Goal: Task Accomplishment & Management: Manage account settings

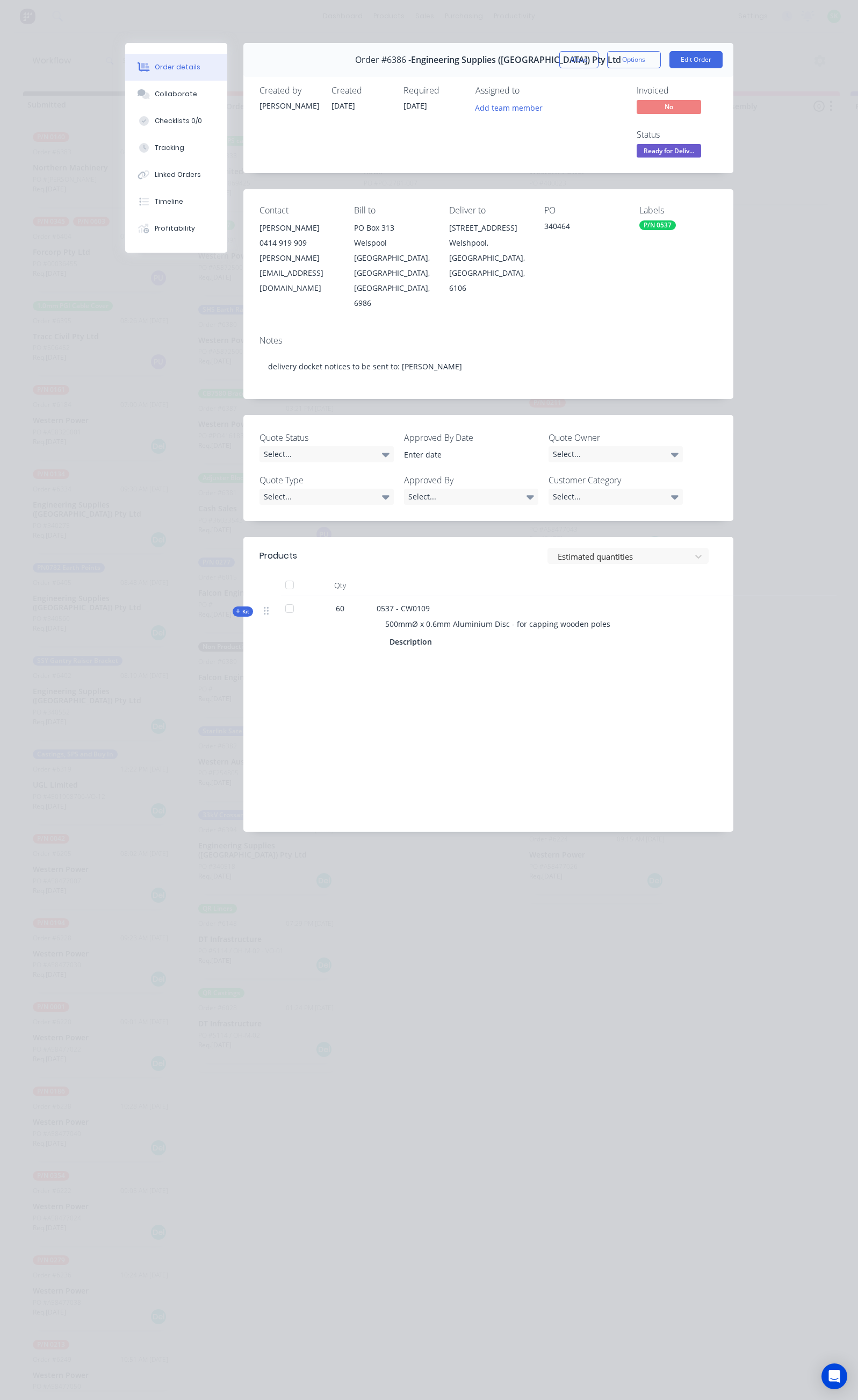
click at [599, 55] on button "Close" at bounding box center [579, 59] width 39 height 17
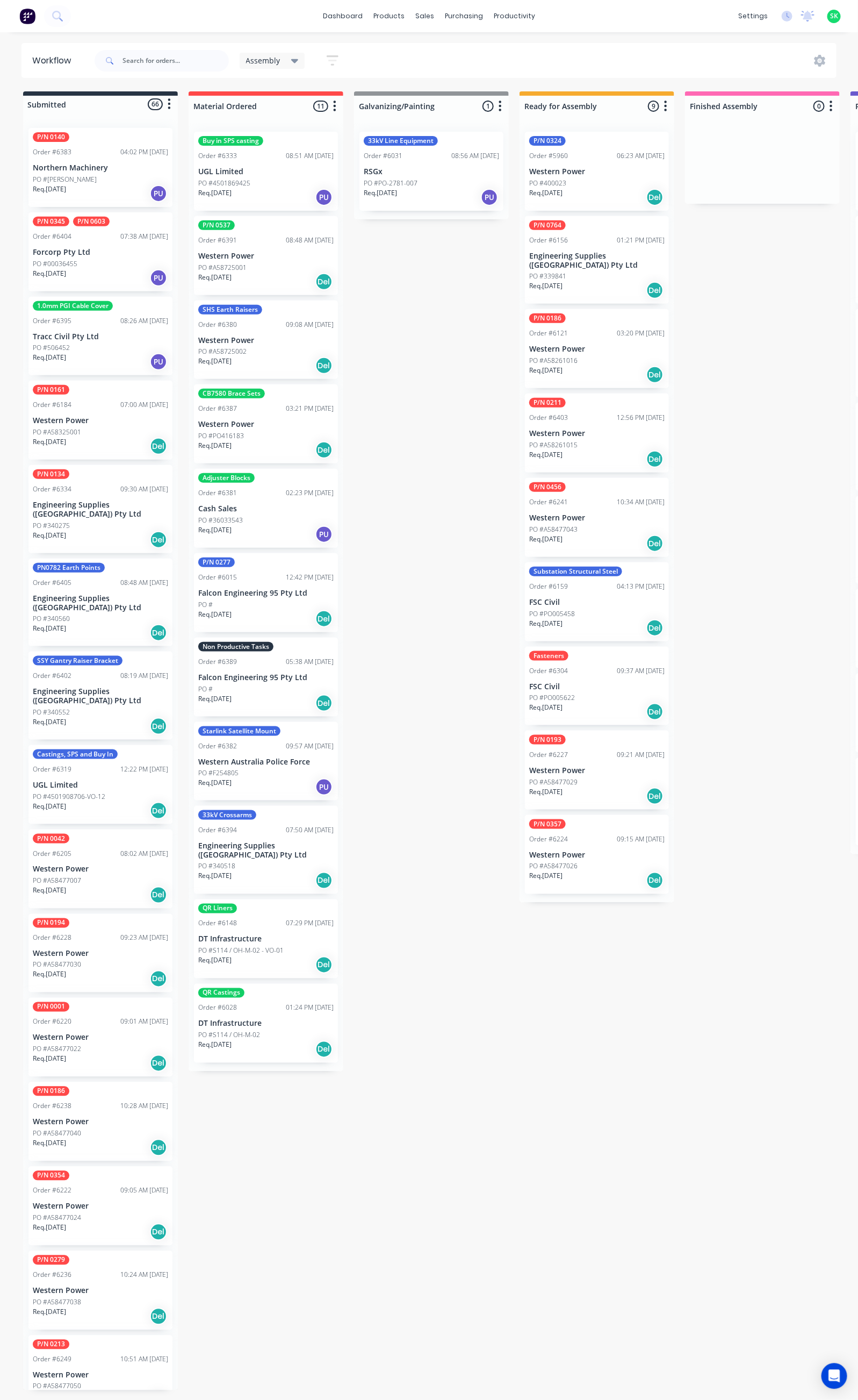
click at [267, 175] on p "UGL Limited" at bounding box center [265, 171] width 135 height 9
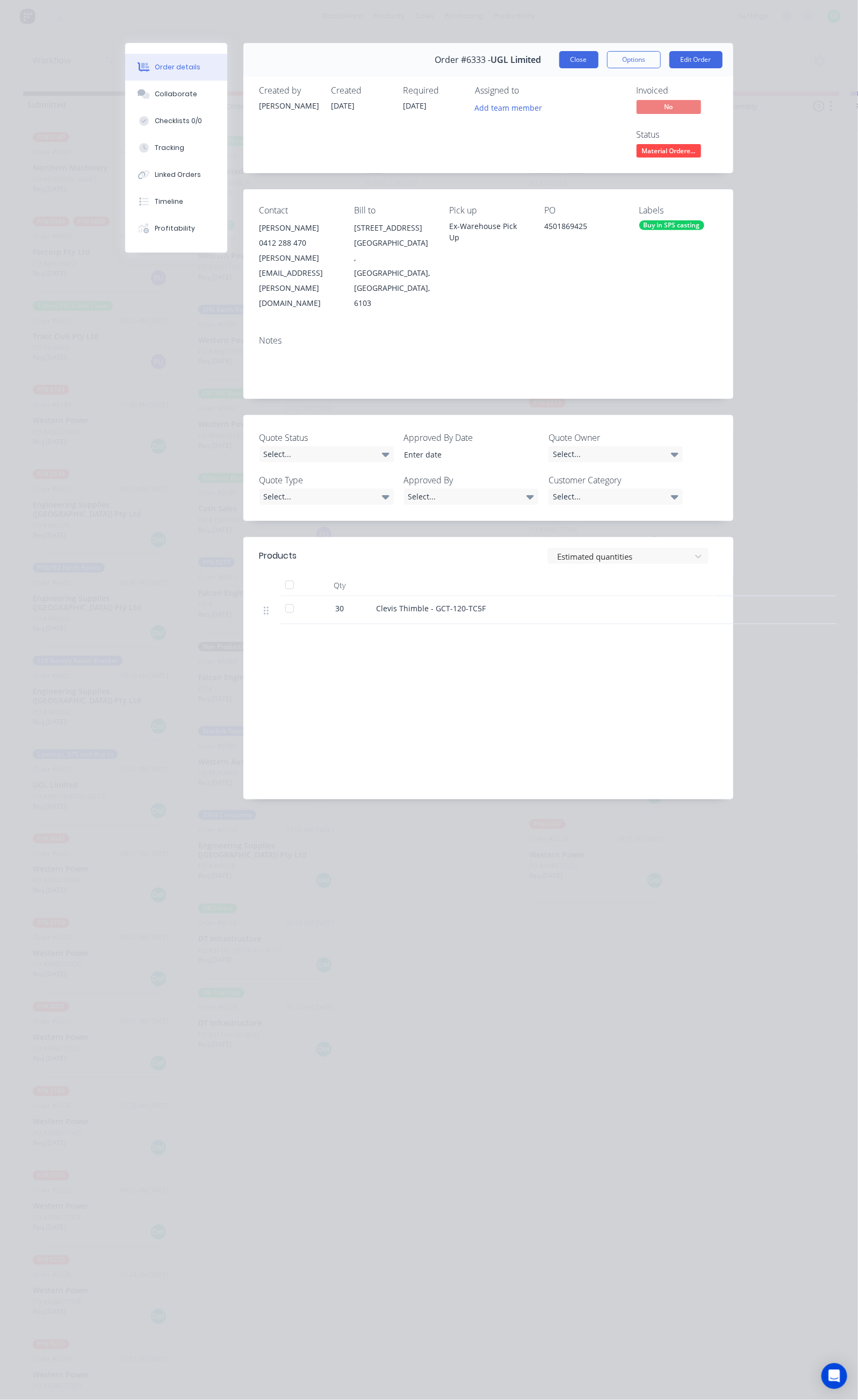
click at [599, 51] on button "Close" at bounding box center [579, 59] width 39 height 17
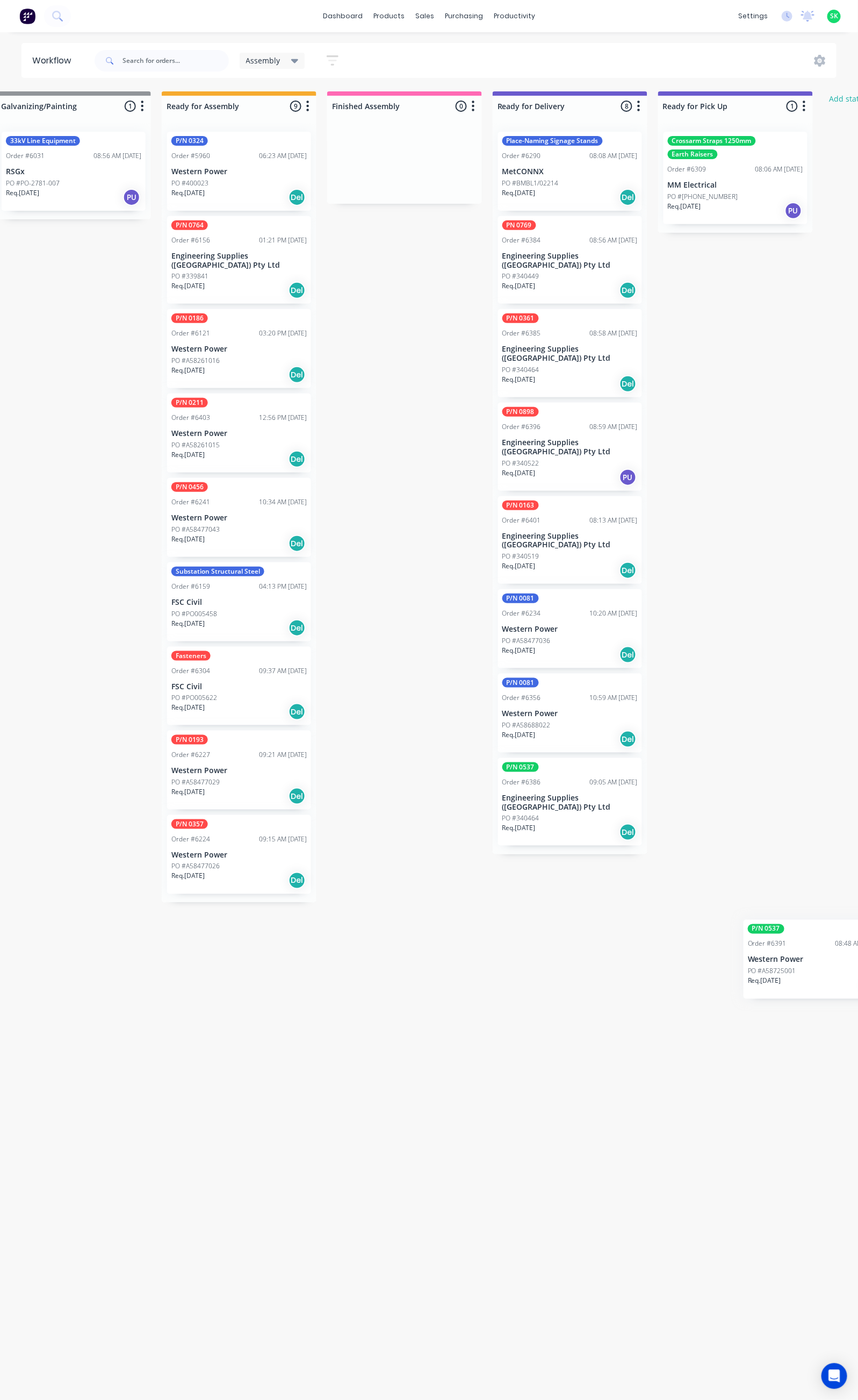
scroll to position [0, 373]
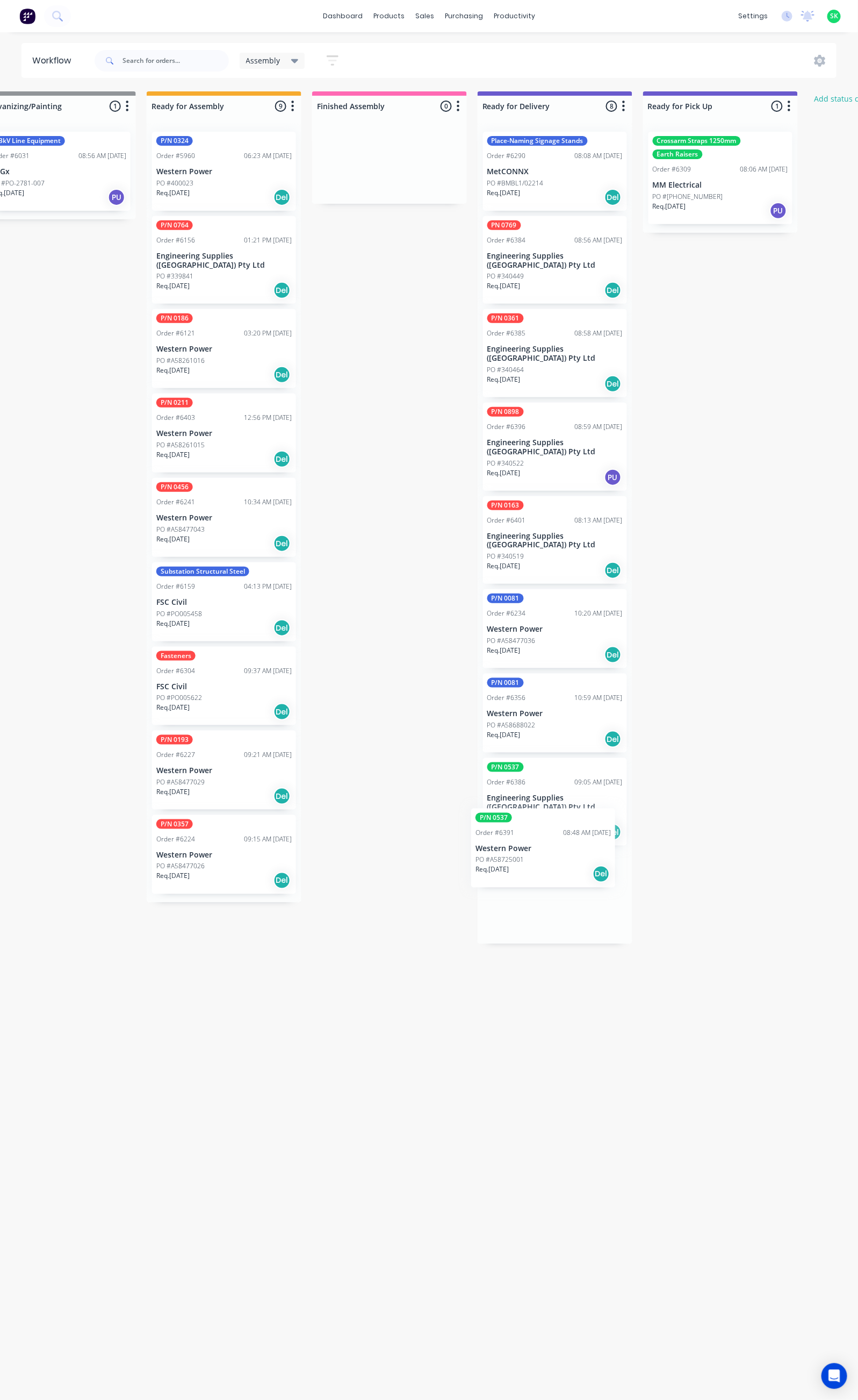
drag, startPoint x: 271, startPoint y: 256, endPoint x: 555, endPoint y: 848, distance: 656.6
click at [555, 848] on div "Submitted 66 Status colour #273444 hex #273444 Save Cancel Summaries Total orde…" at bounding box center [593, 741] width 1948 height 1299
click at [539, 851] on div "P/N 0537 Order #6391 08:48 AM 03/10/25 Western Power PO #A58725001 Req. 09/10/2…" at bounding box center [555, 891] width 144 height 79
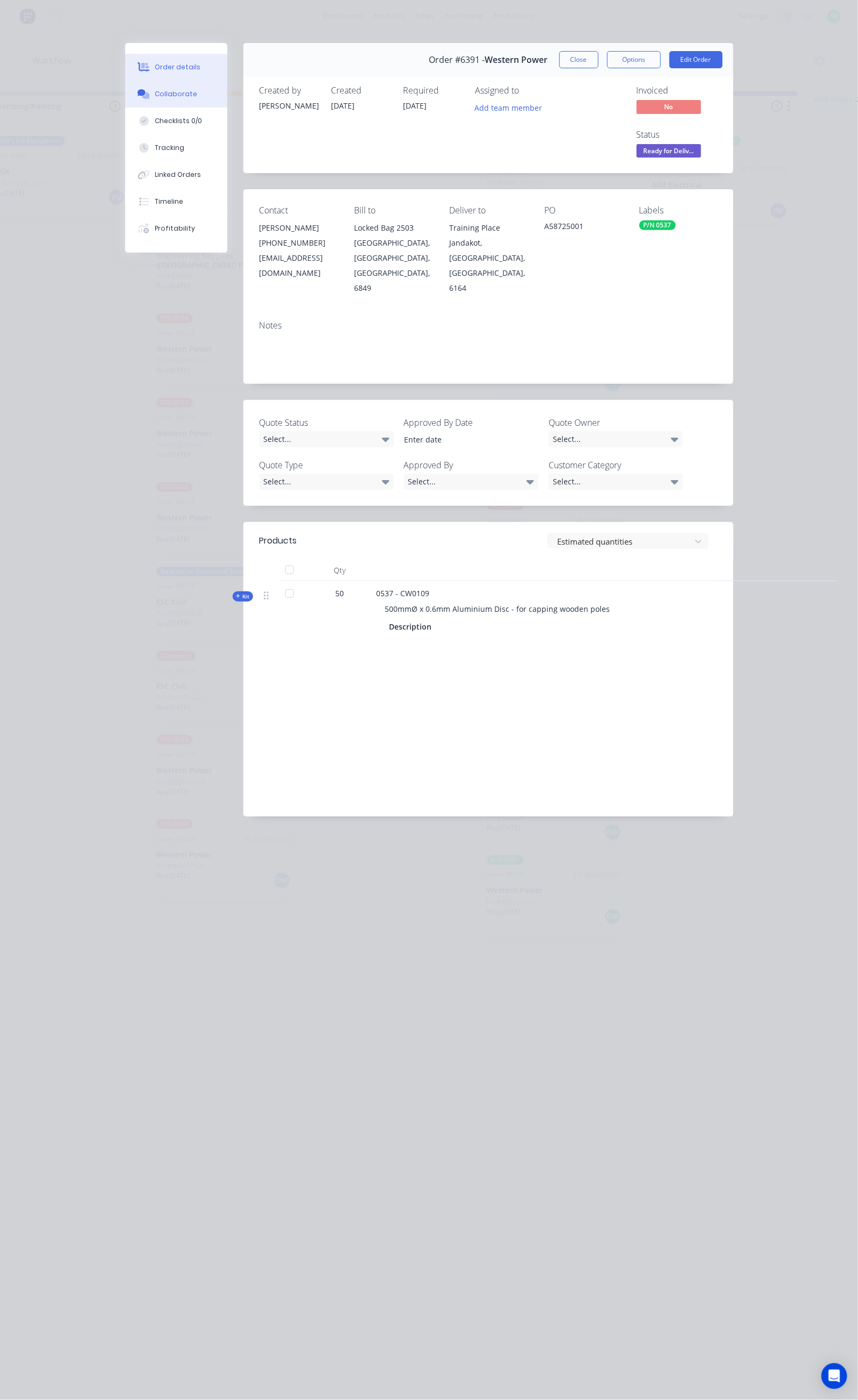
click at [155, 94] on div "Collaborate" at bounding box center [176, 94] width 42 height 10
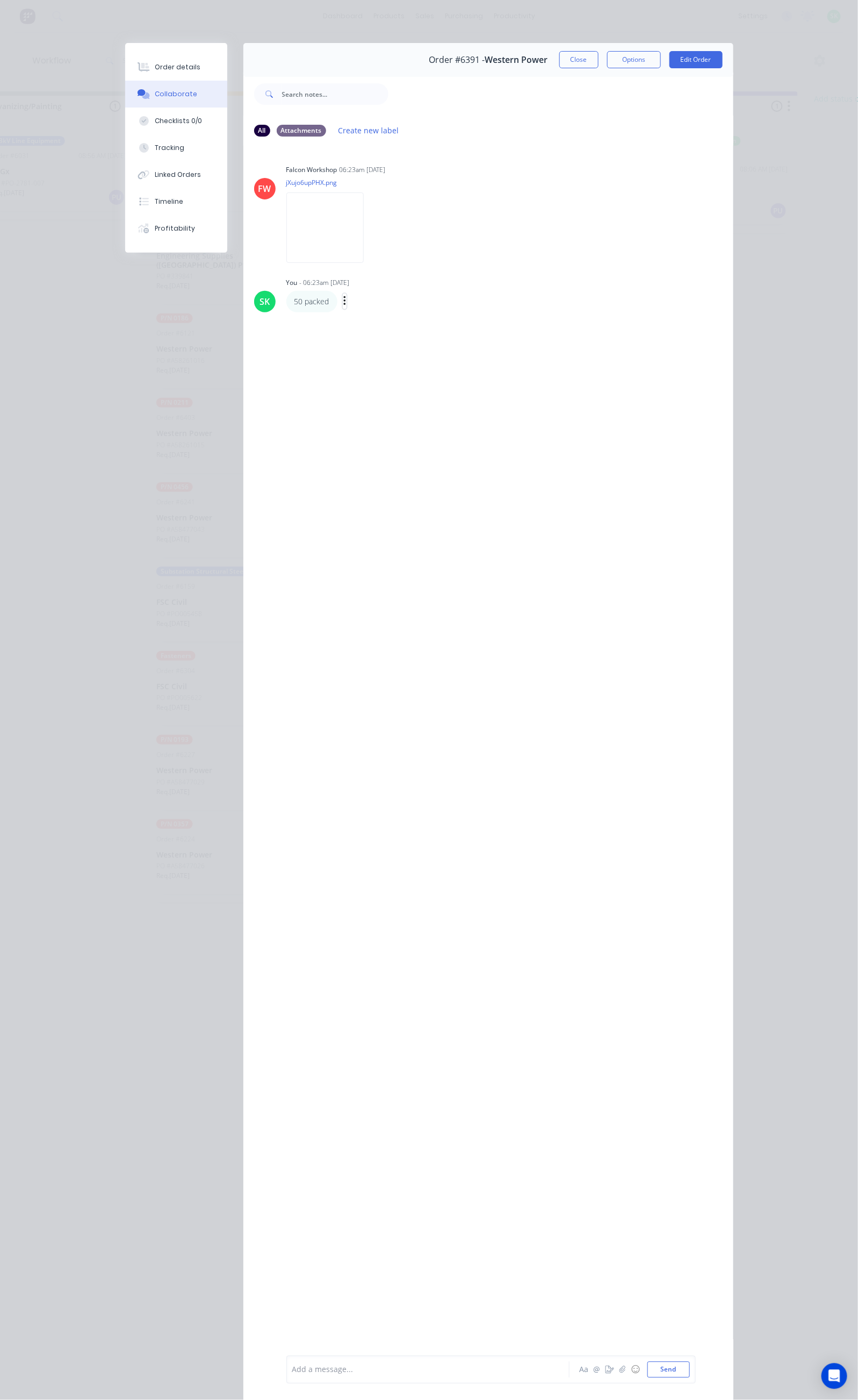
click at [286, 289] on div "You - 06:23am 09/10/25 50 packed Labels Edit Delete" at bounding box center [454, 293] width 336 height 37
click at [343, 301] on icon "button" at bounding box center [344, 301] width 2 height 10
click at [350, 312] on button "Edit" at bounding box center [384, 321] width 68 height 18
click at [379, 355] on icon "button" at bounding box center [380, 355] width 3 height 13
click at [386, 373] on button "Edit" at bounding box center [419, 375] width 68 height 18
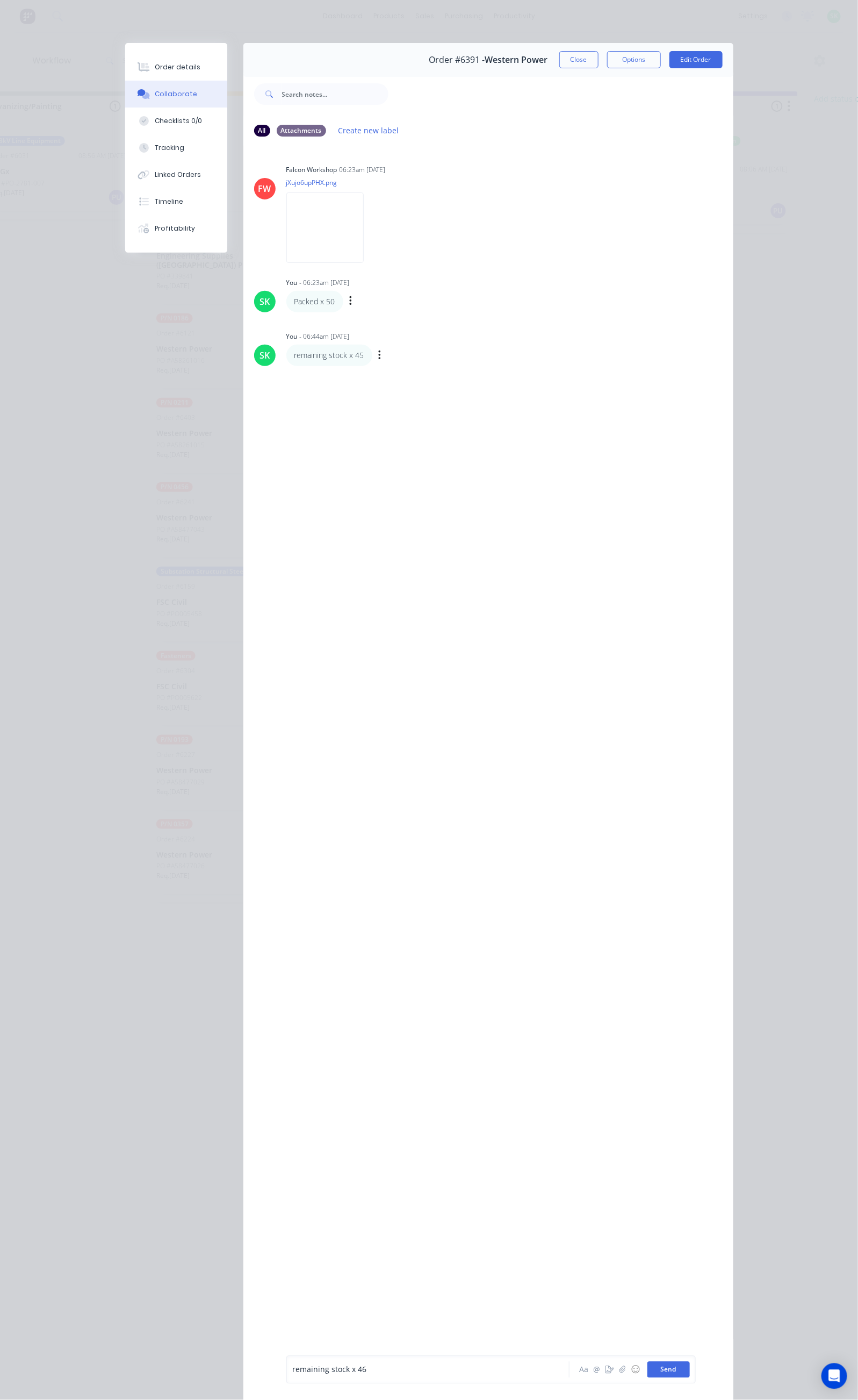
click at [690, 1366] on button "Send" at bounding box center [669, 1369] width 42 height 16
click at [599, 66] on button "Close" at bounding box center [579, 59] width 39 height 17
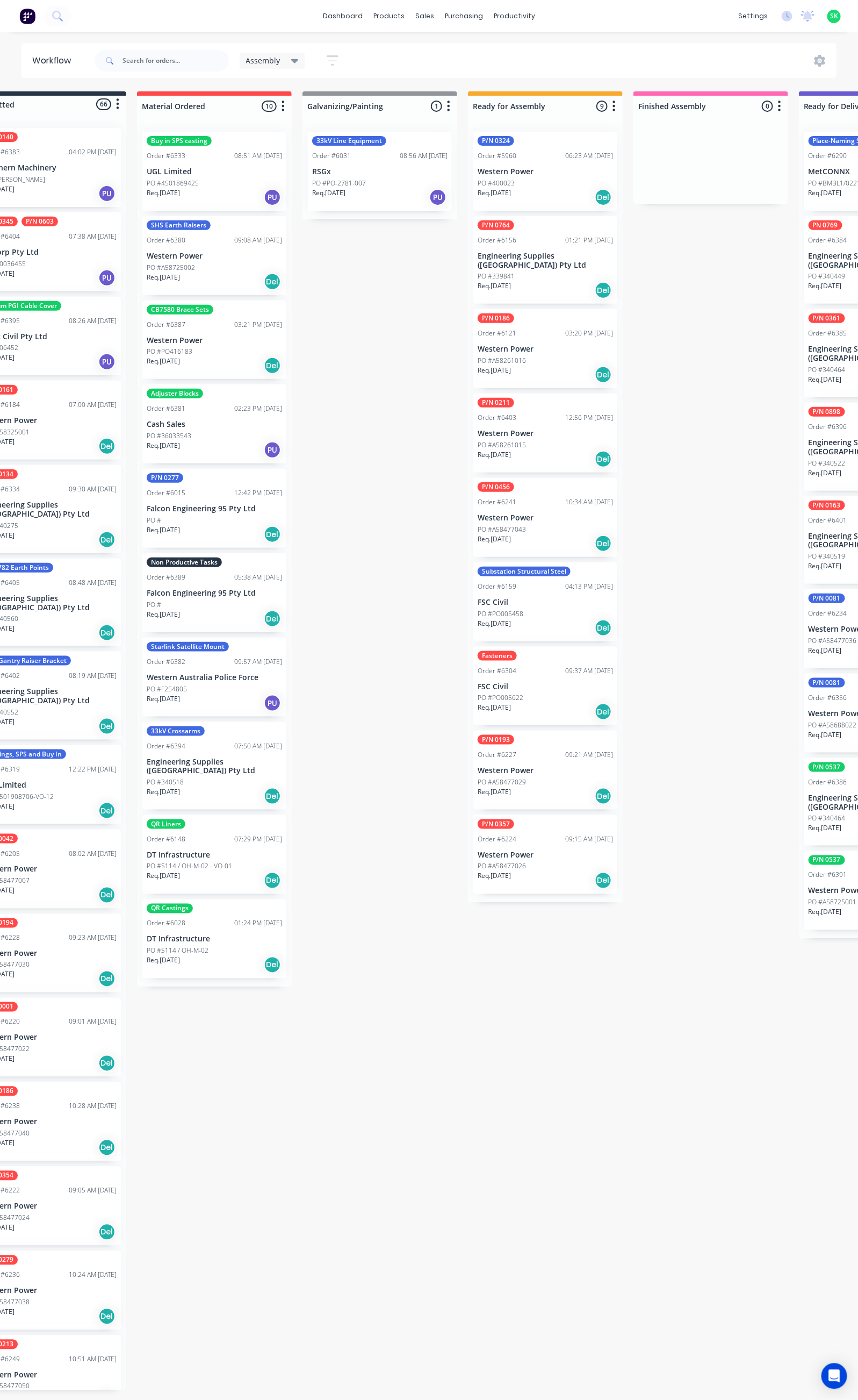
scroll to position [0, 0]
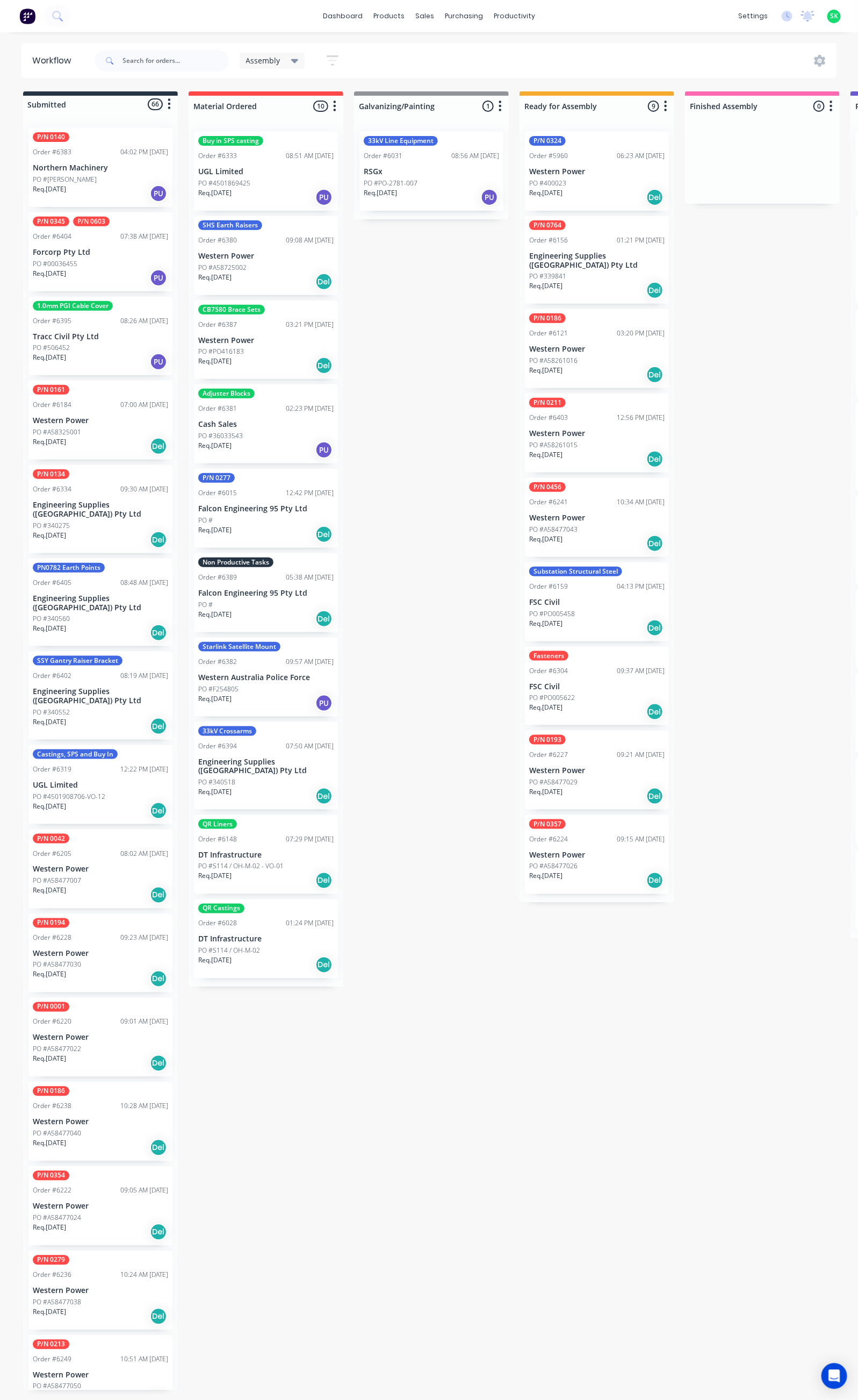
click at [239, 603] on div "PO #" at bounding box center [265, 605] width 135 height 10
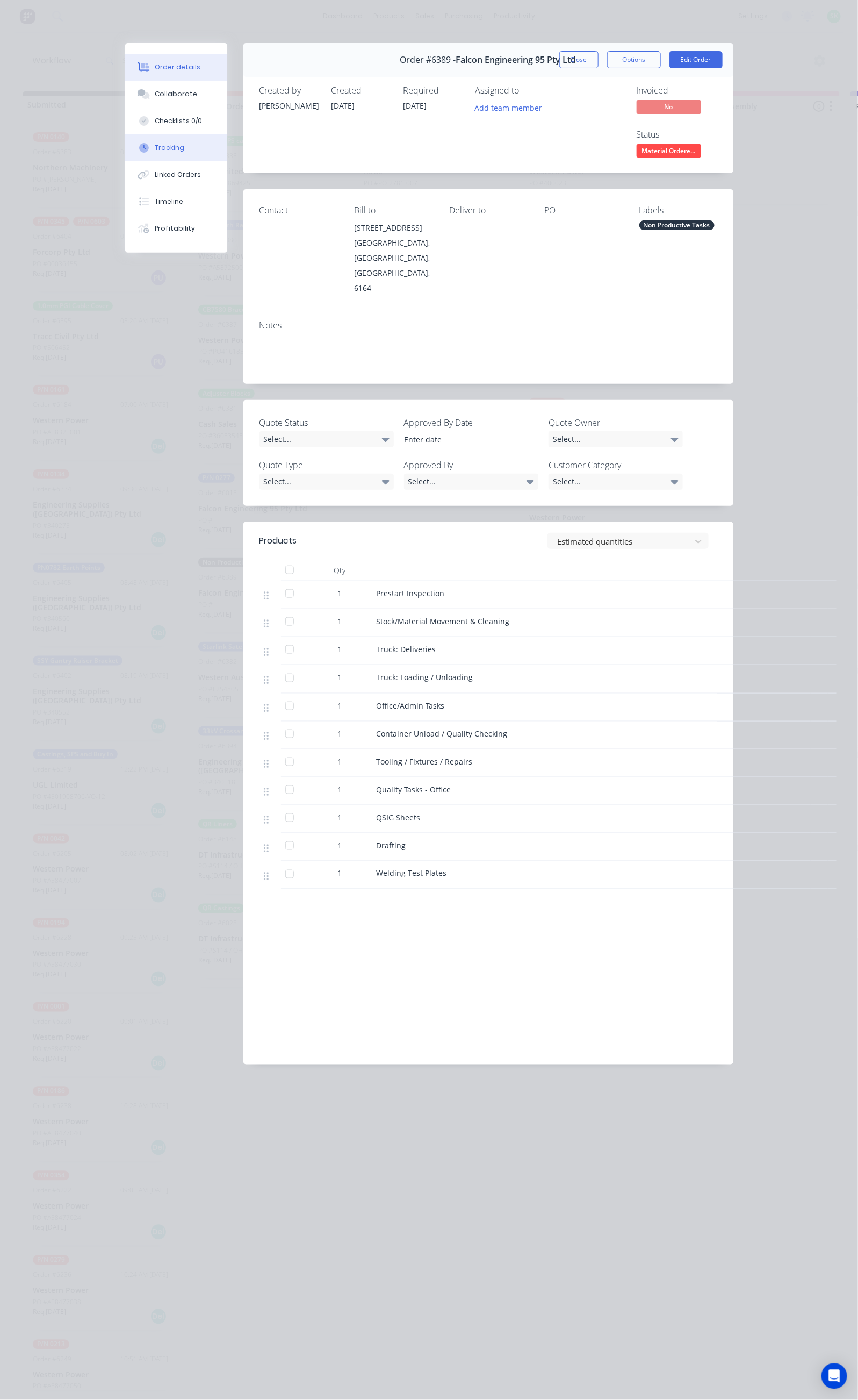
click at [125, 155] on button "Tracking" at bounding box center [177, 147] width 103 height 27
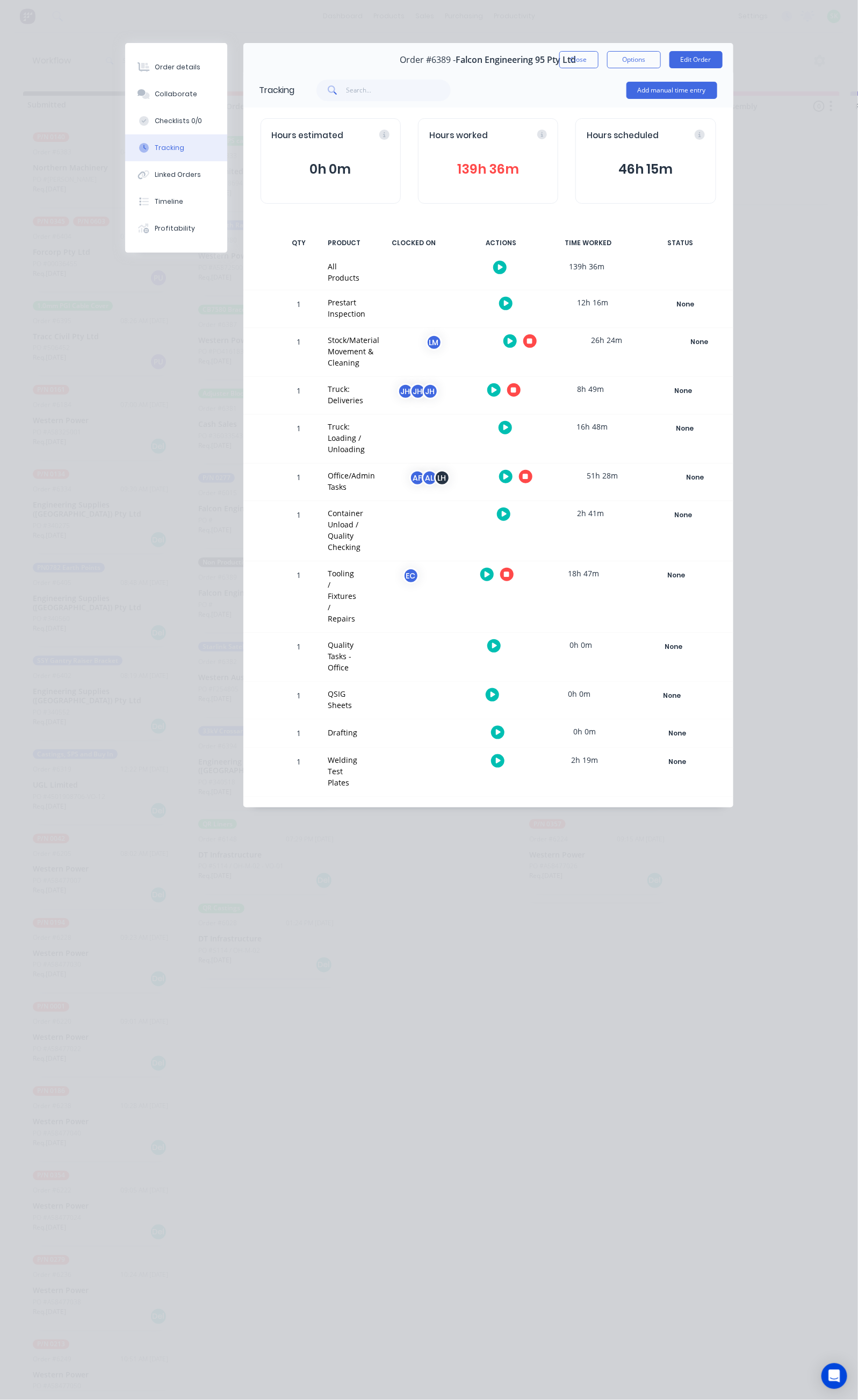
click at [509, 474] on icon "button" at bounding box center [506, 477] width 5 height 7
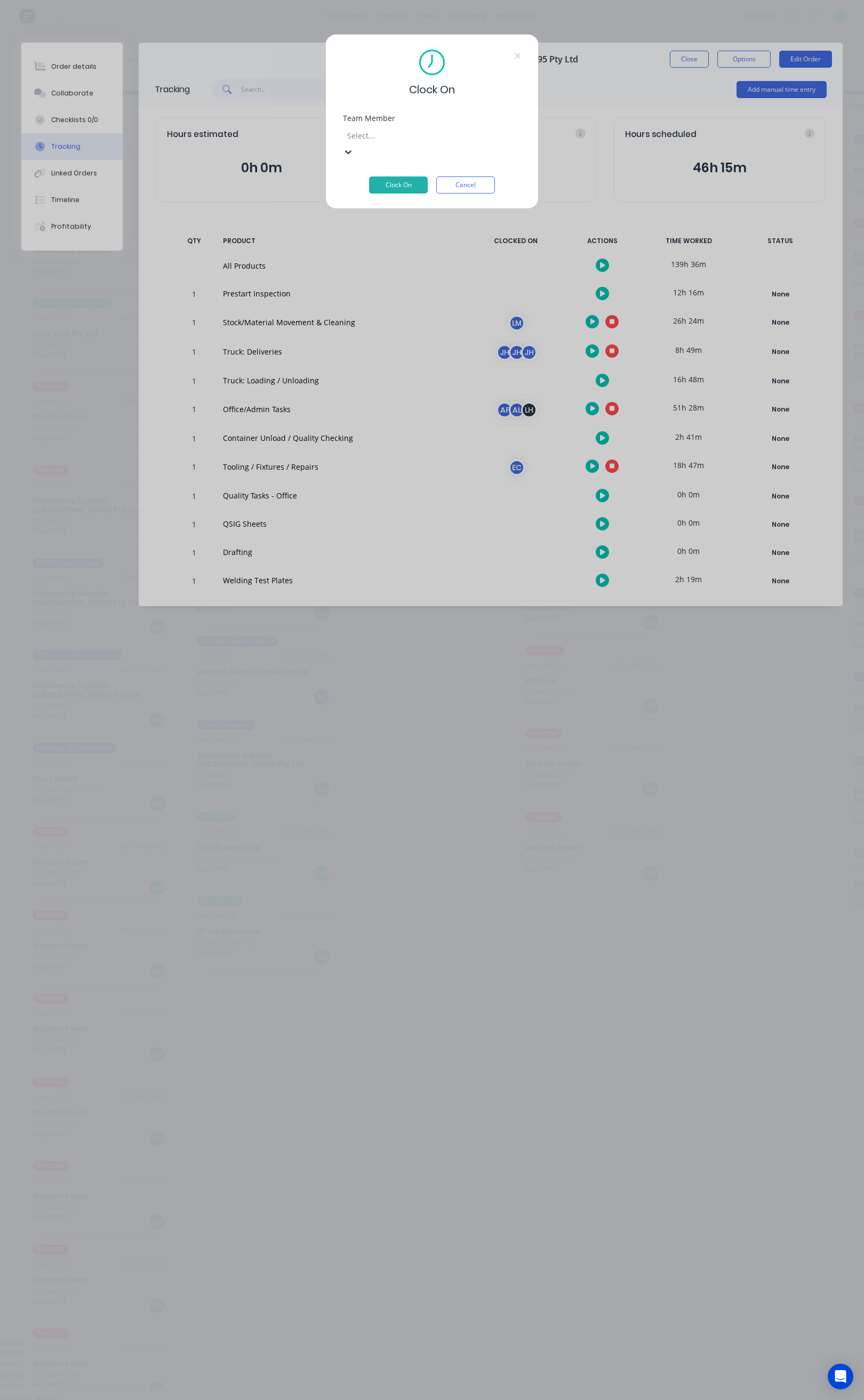
click at [437, 137] on div at bounding box center [423, 136] width 154 height 14
type input "st"
click at [567, 185] on div "Clock On Team Member 4 results available for search term st. Use Up and Down to…" at bounding box center [432, 700] width 864 height 1400
click at [483, 176] on button "Cancel" at bounding box center [466, 184] width 59 height 17
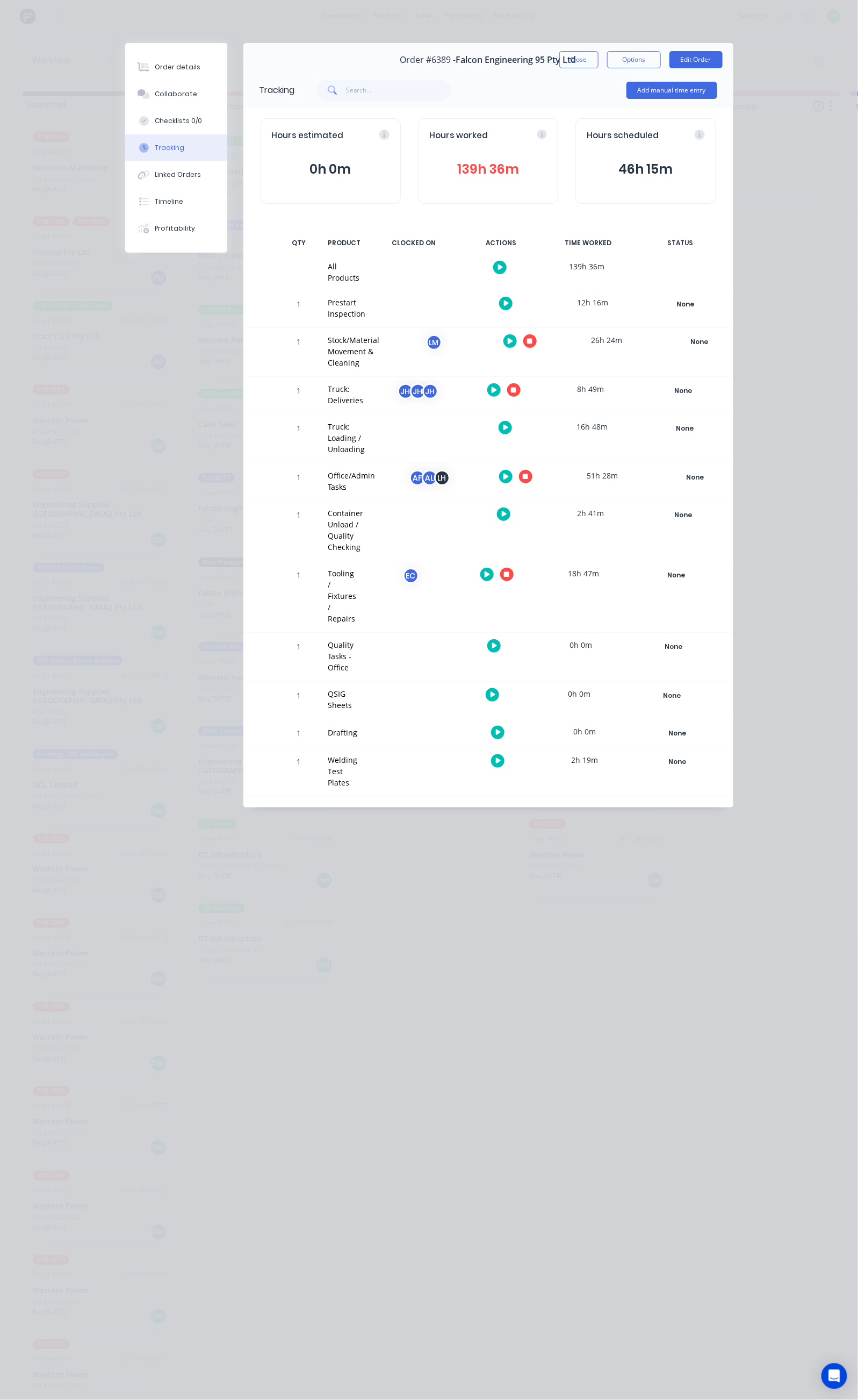
click at [529, 475] on icon "button" at bounding box center [525, 477] width 5 height 5
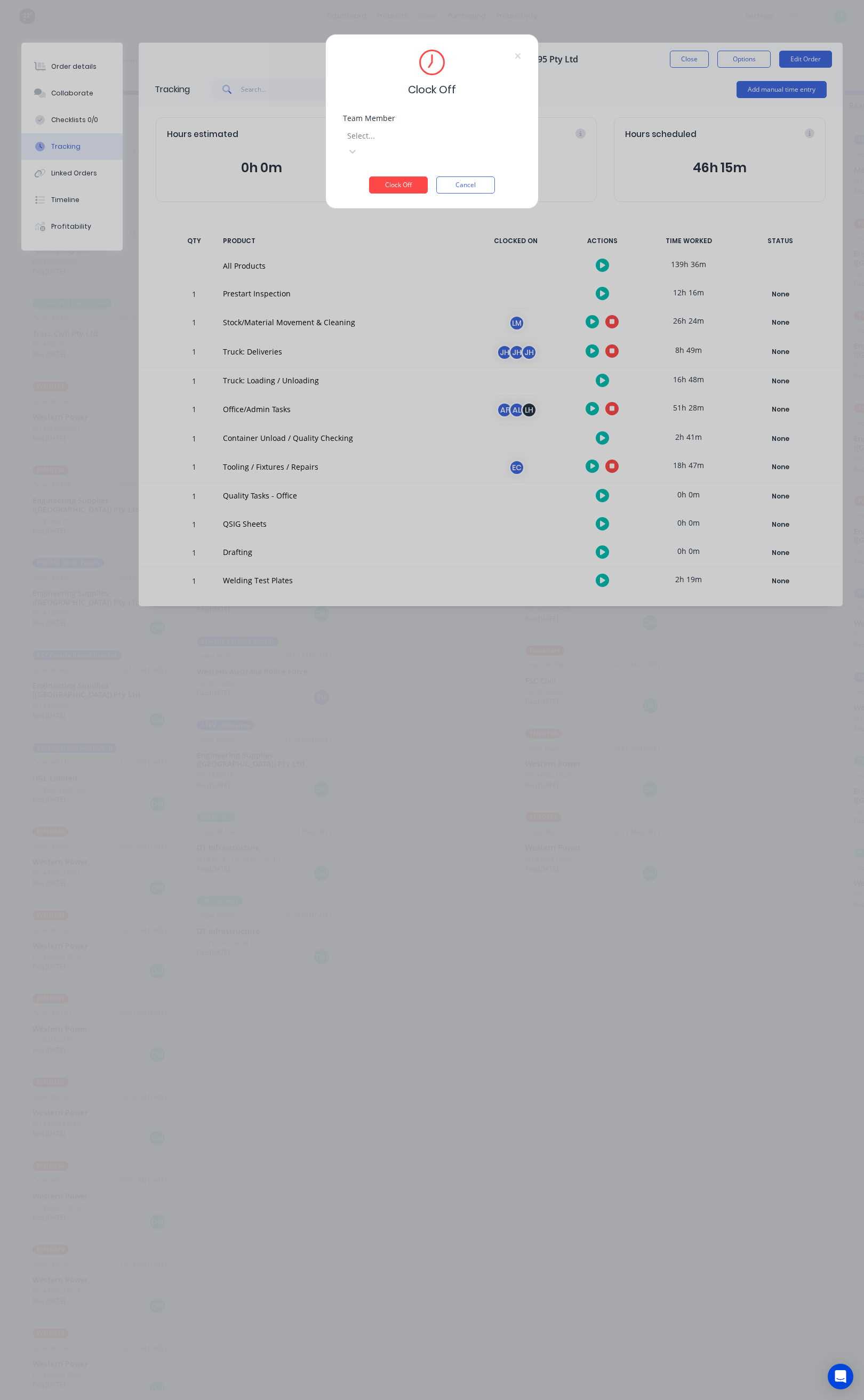
click at [393, 131] on div at bounding box center [423, 136] width 154 height 14
click at [394, 1370] on div "[PERSON_NAME]" at bounding box center [426, 1375] width 851 height 11
click at [405, 176] on button "Clock Off" at bounding box center [398, 184] width 59 height 17
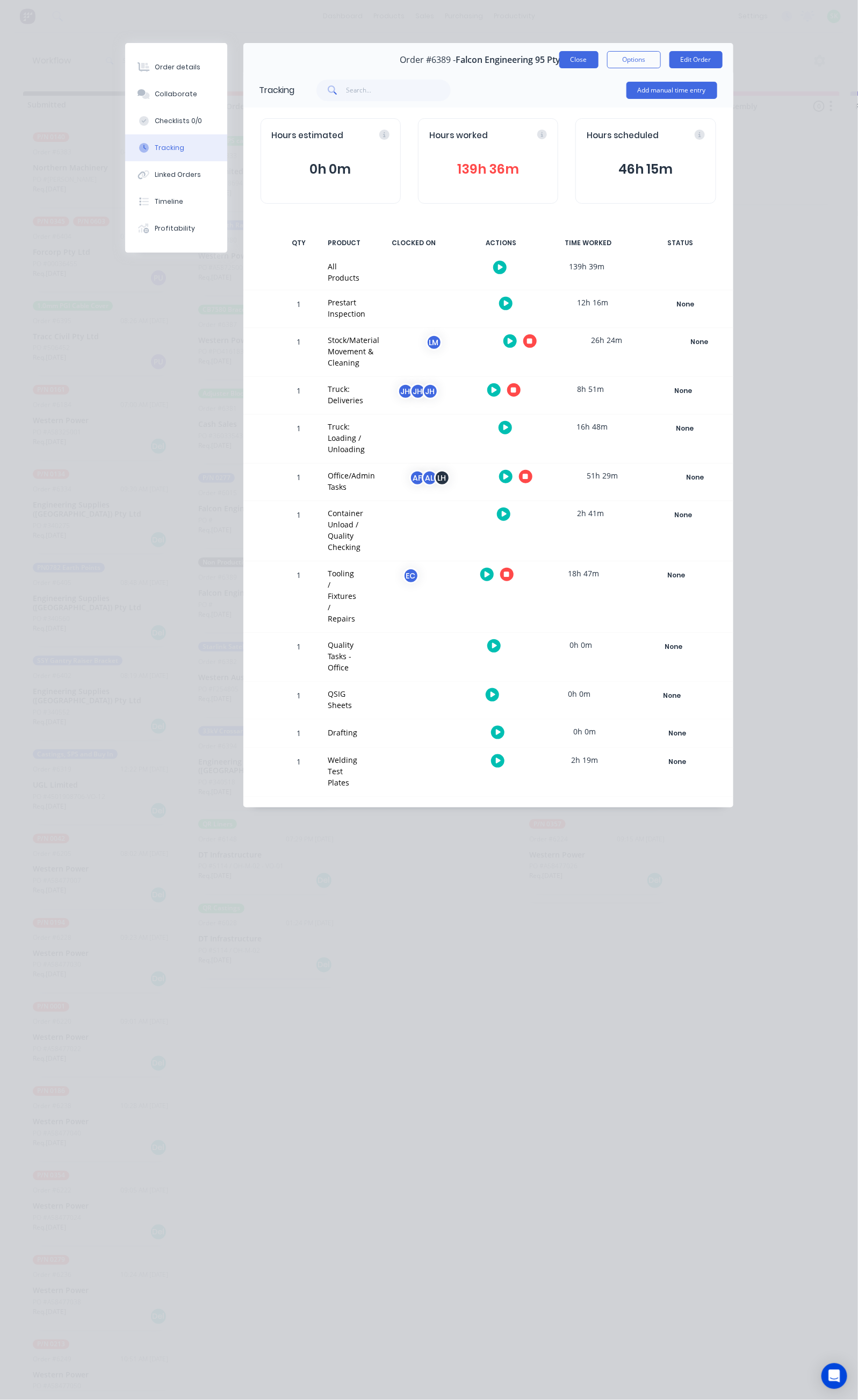
click at [599, 58] on button "Close" at bounding box center [579, 59] width 39 height 17
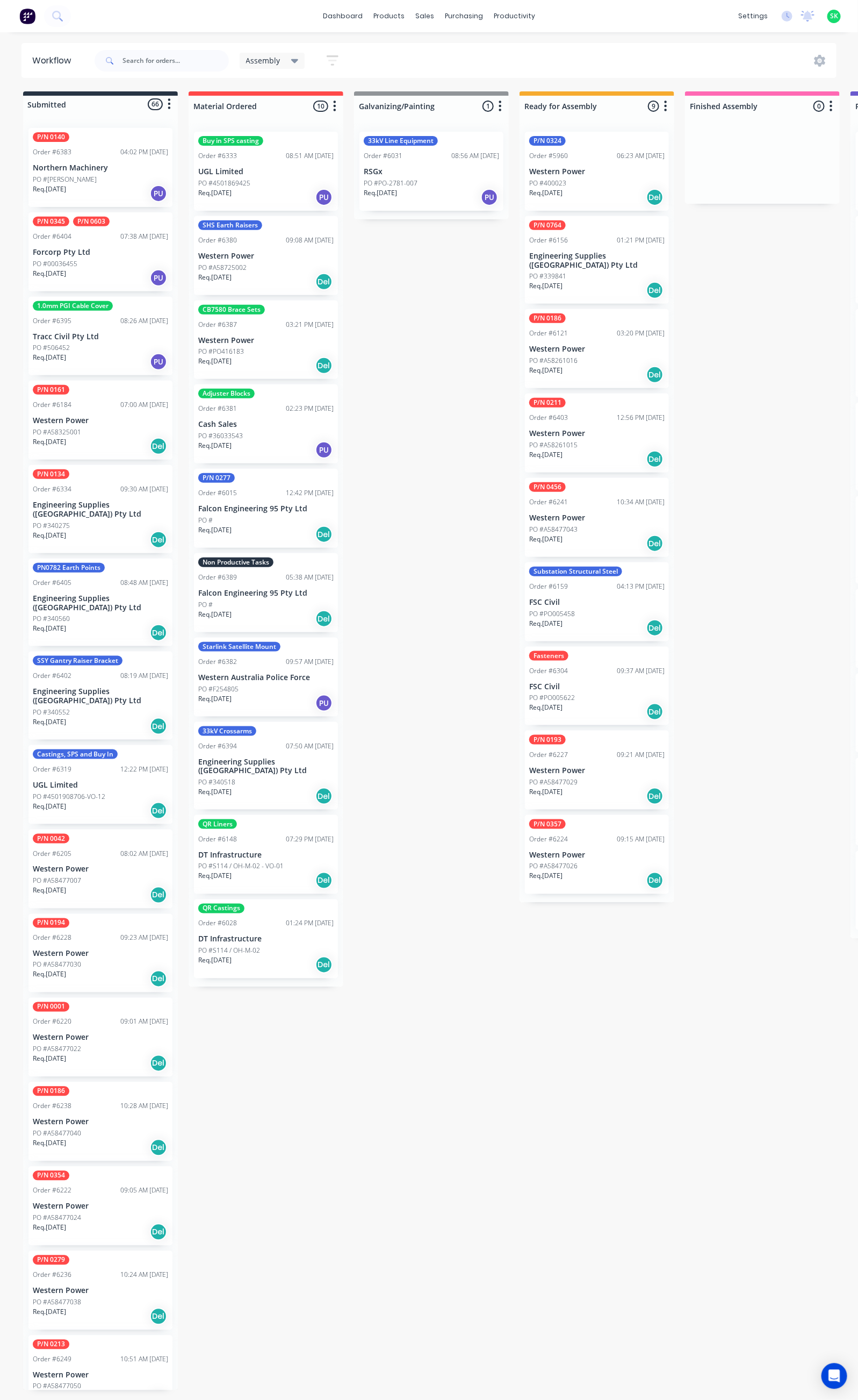
click at [592, 281] on div "Req. 09/10/25 Del" at bounding box center [597, 290] width 135 height 19
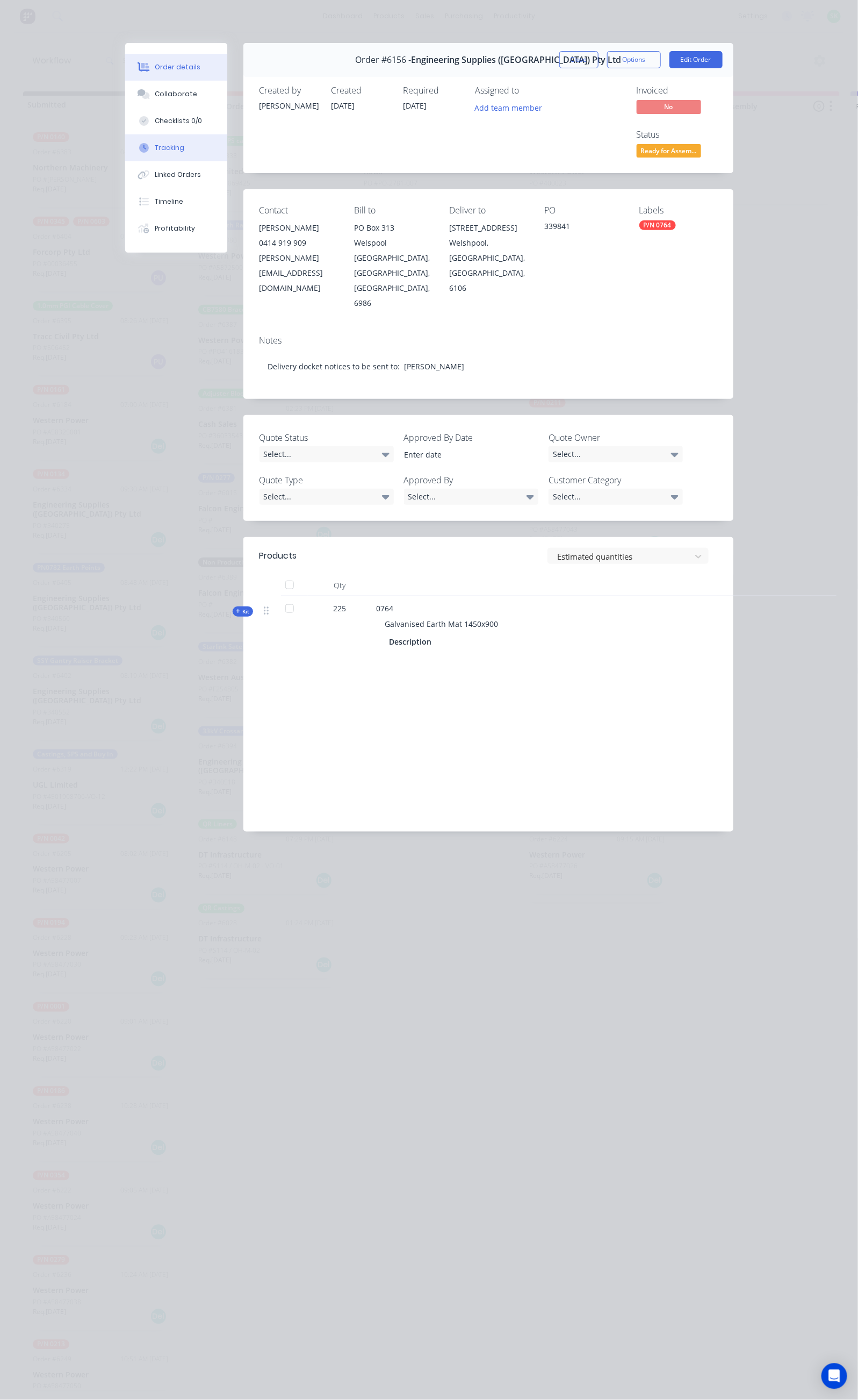
click at [125, 144] on button "Tracking" at bounding box center [177, 147] width 103 height 27
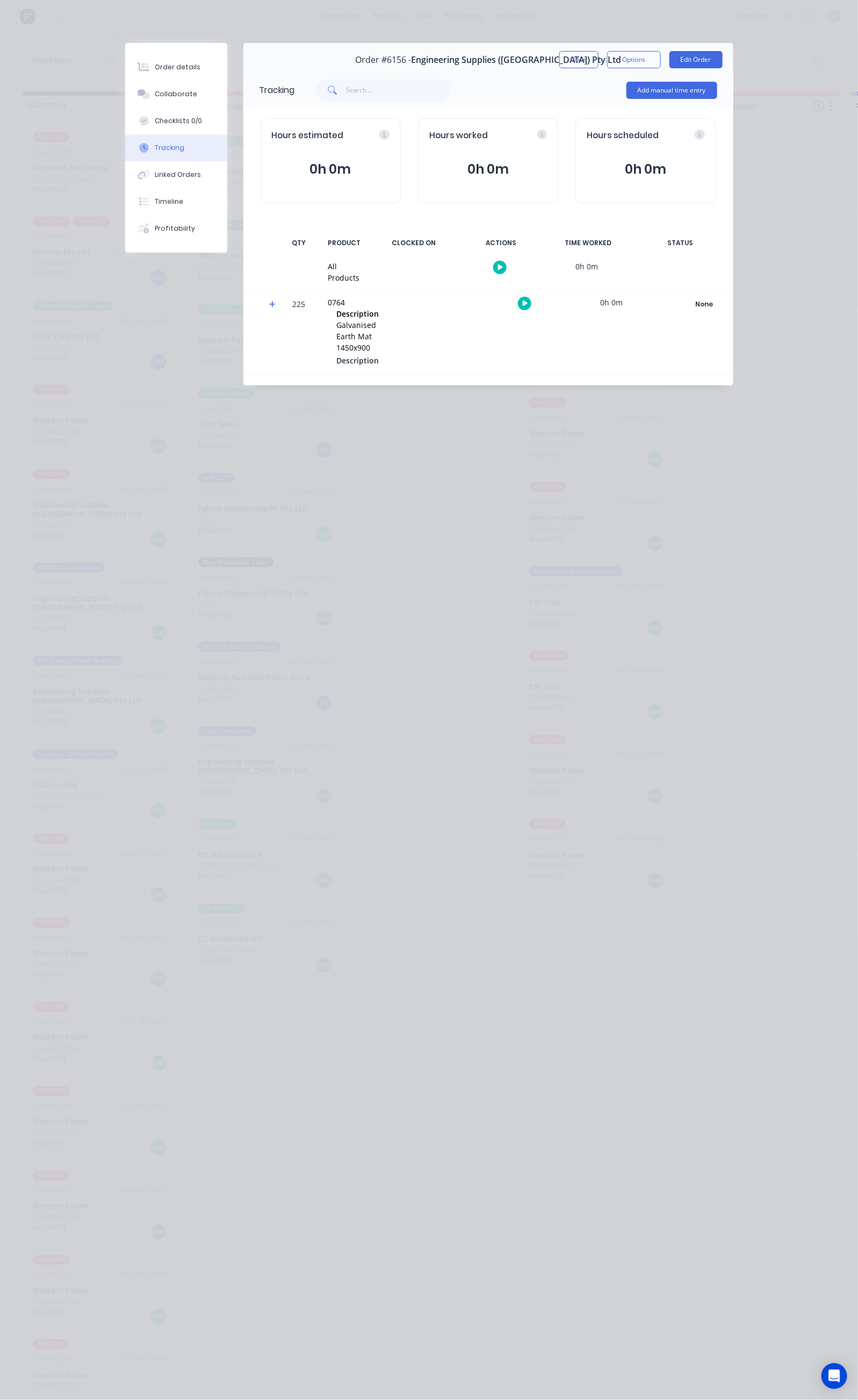
click at [504, 264] on icon "button" at bounding box center [500, 267] width 5 height 7
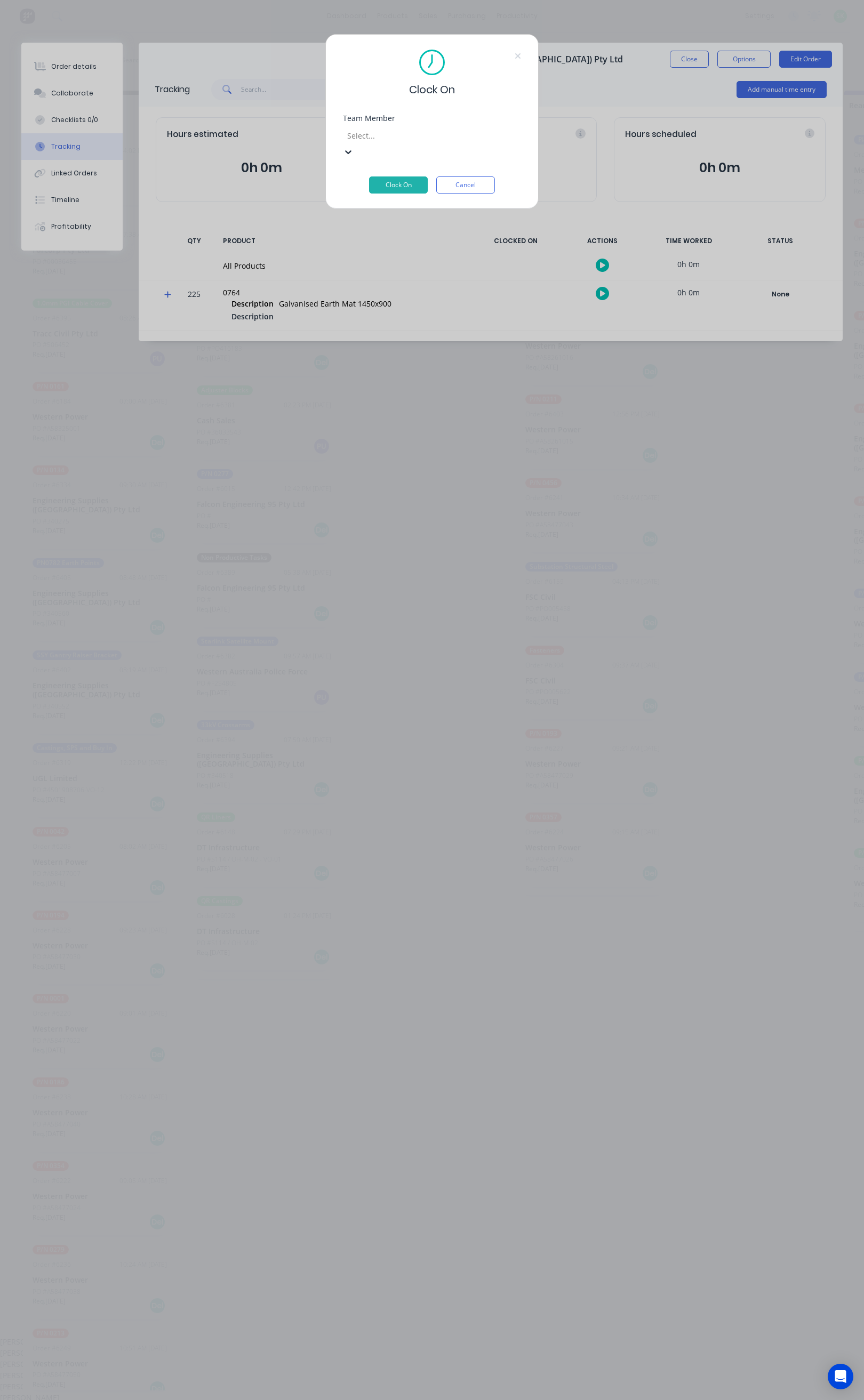
click at [462, 138] on div at bounding box center [423, 136] width 154 height 14
type input "st"
click at [414, 1347] on div "[PERSON_NAME]" at bounding box center [426, 1352] width 851 height 11
click at [405, 176] on button "Clock On" at bounding box center [398, 184] width 59 height 17
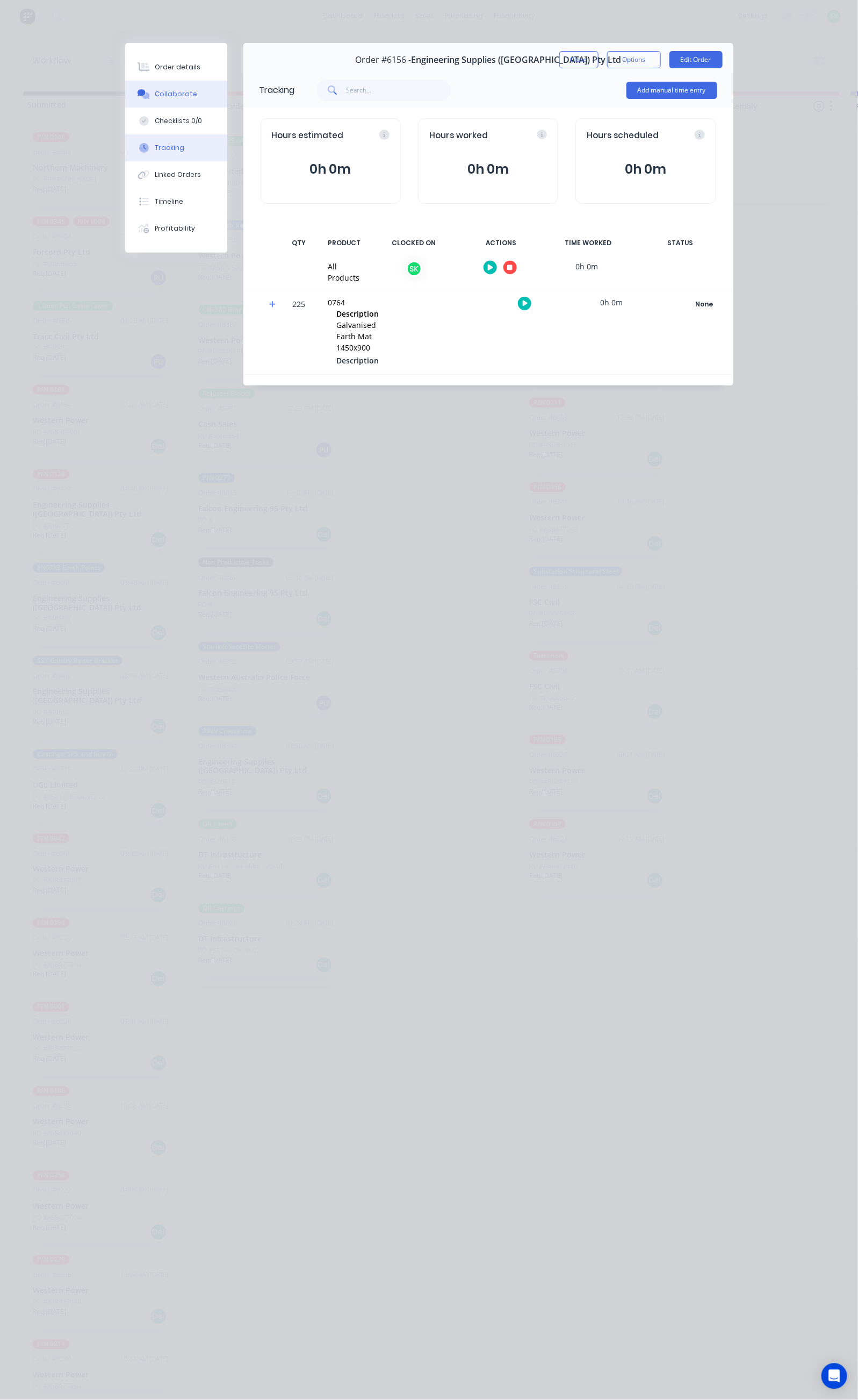
click at [155, 92] on div "Collaborate" at bounding box center [176, 94] width 42 height 10
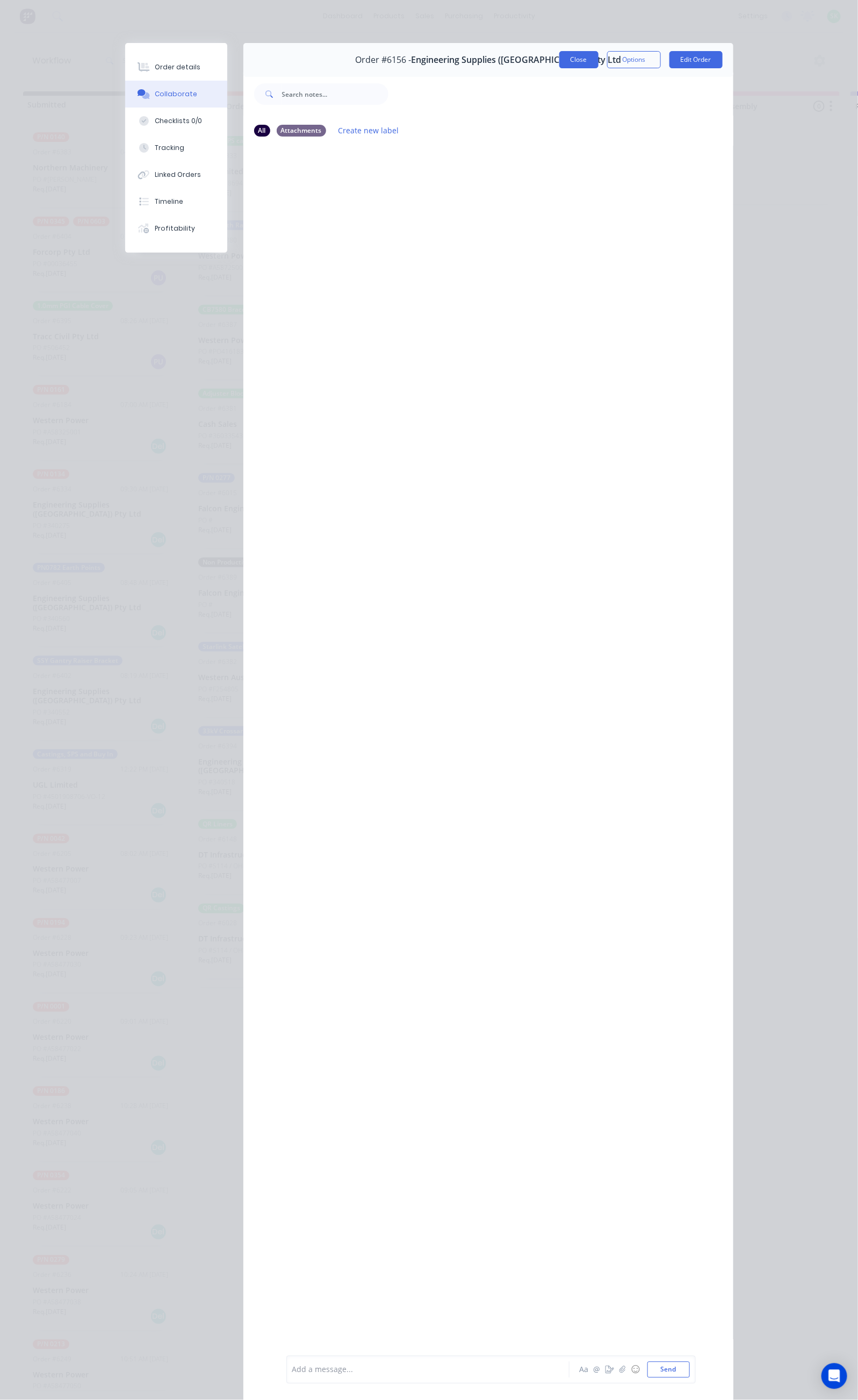
click at [599, 58] on button "Close" at bounding box center [579, 59] width 39 height 17
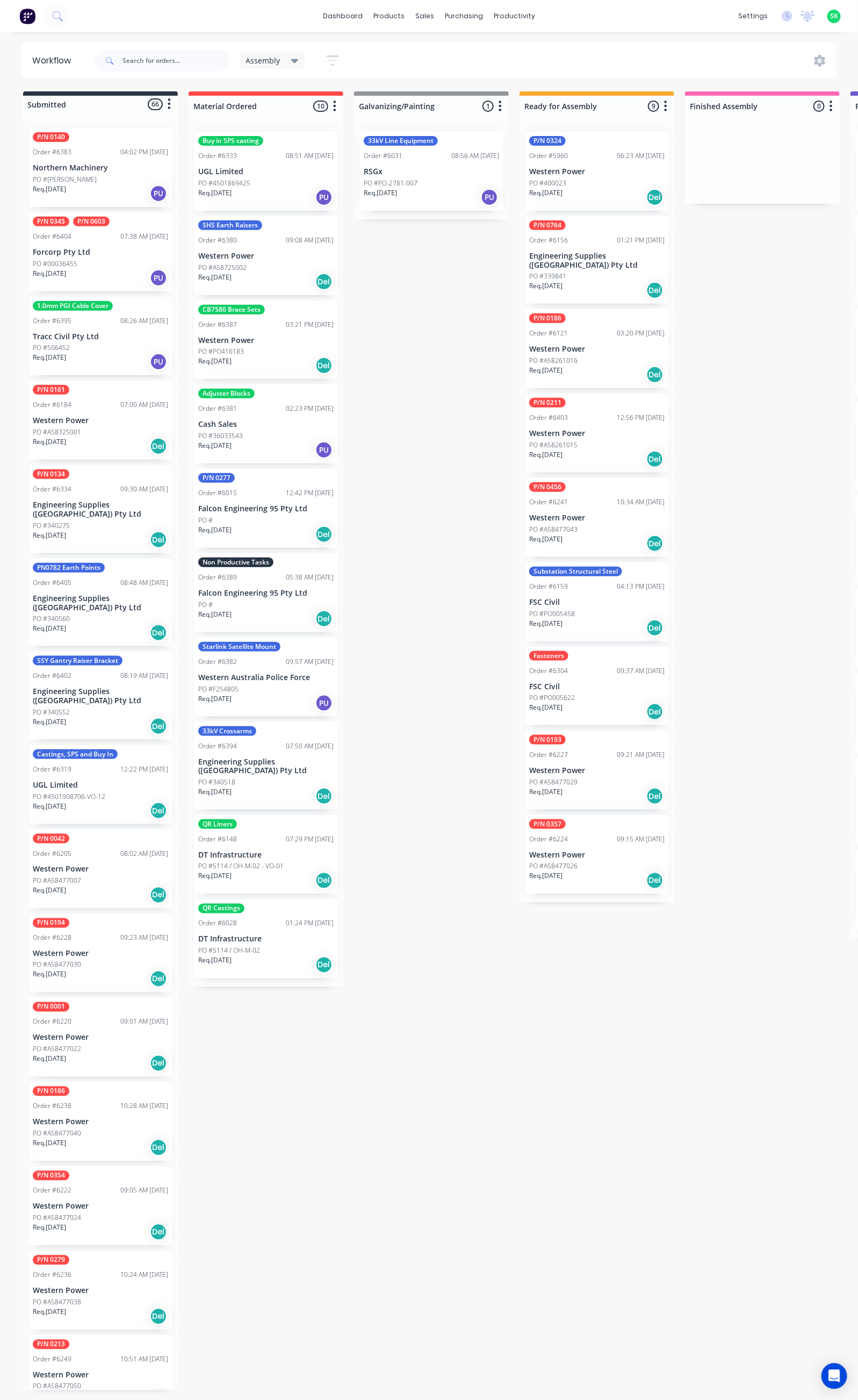
click at [600, 261] on div "P/N 0764 Order #6156 01:21 PM 28/07/25 Engineering Supplies (WA) Pty Ltd PO #33…" at bounding box center [597, 259] width 144 height 88
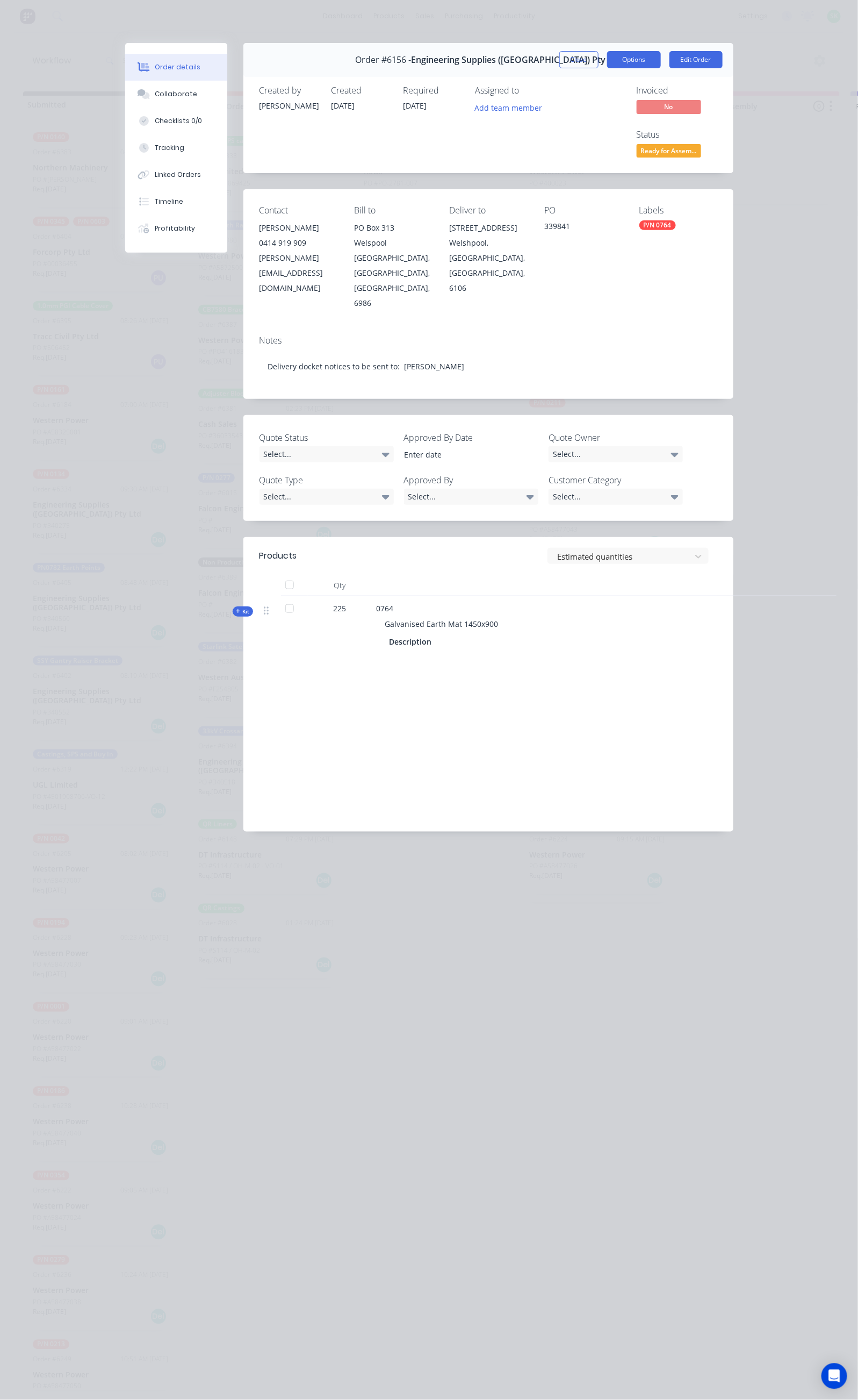
click at [661, 51] on button "Options" at bounding box center [634, 59] width 53 height 17
click at [651, 128] on div "Delivery Docket" at bounding box center [605, 130] width 94 height 16
click at [651, 128] on div "Standard" at bounding box center [605, 130] width 94 height 16
drag, startPoint x: 587, startPoint y: 183, endPoint x: 564, endPoint y: 183, distance: 23.0
click at [564, 189] on div "Contact Travis Dinsdale 0414 919 909 travis@engsup.com.au Bill to PO Box 313 We…" at bounding box center [488, 258] width 490 height 137
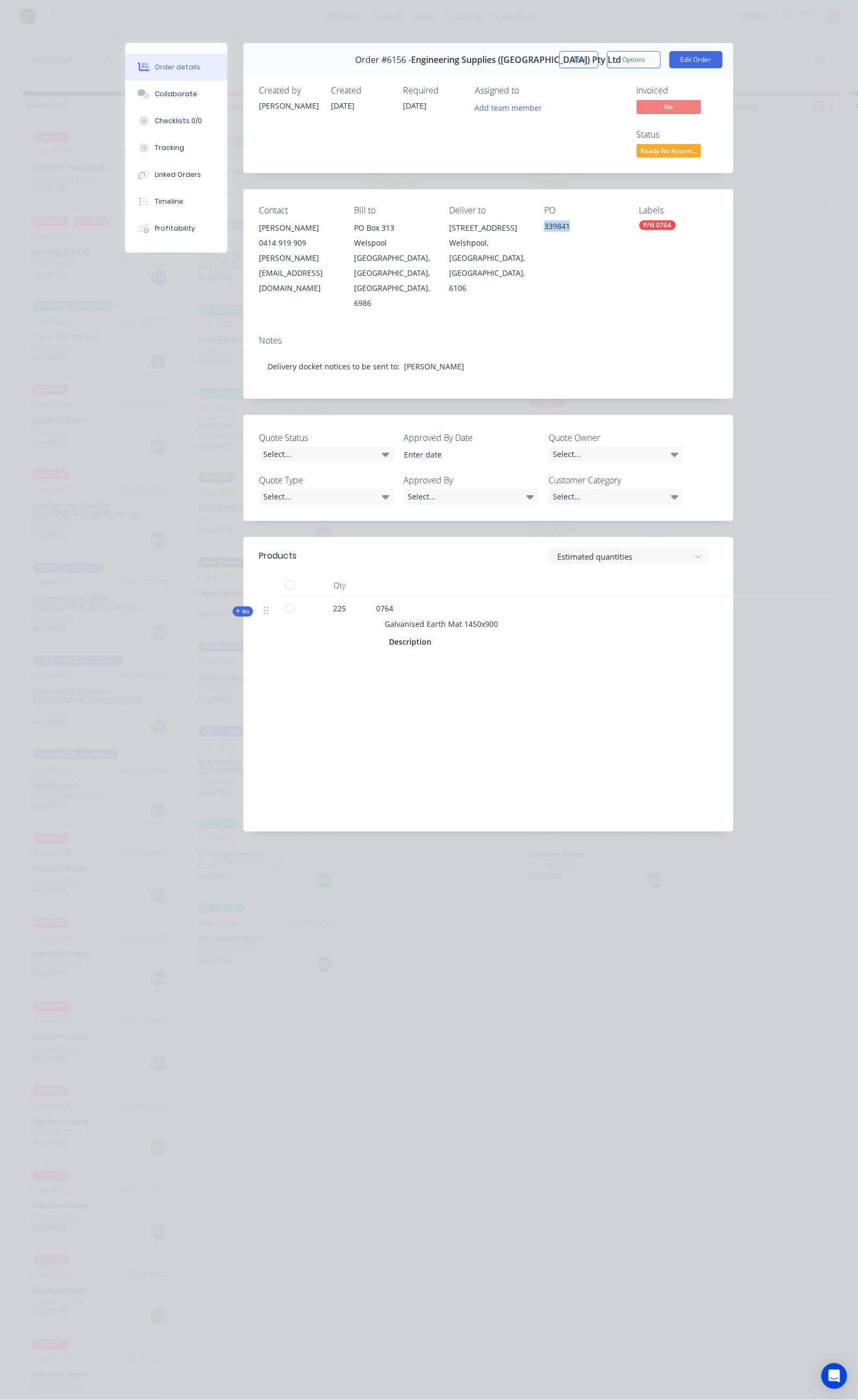
copy div "339841"
drag, startPoint x: 416, startPoint y: 535, endPoint x: 281, endPoint y: 535, distance: 135.0
click at [377, 614] on div "Galvanised Earth Mat 1450x900" at bounding box center [587, 624] width 421 height 20
copy span "Galvanised Earth Mat 1450x900"
click at [155, 91] on div "Collaborate" at bounding box center [176, 94] width 42 height 10
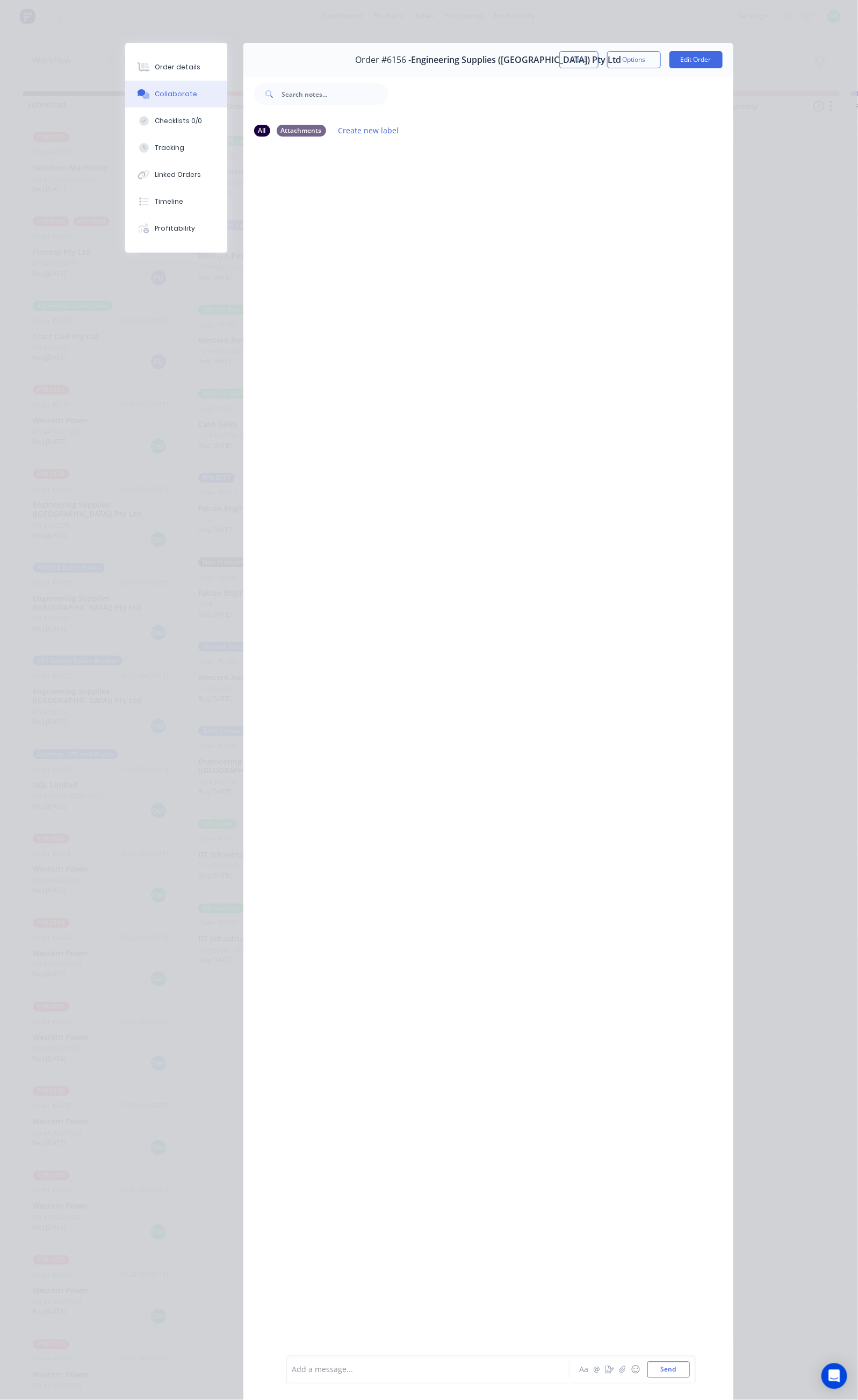
click at [293, 1369] on div at bounding box center [431, 1369] width 276 height 11
click at [155, 64] on div "Order details" at bounding box center [178, 67] width 45 height 10
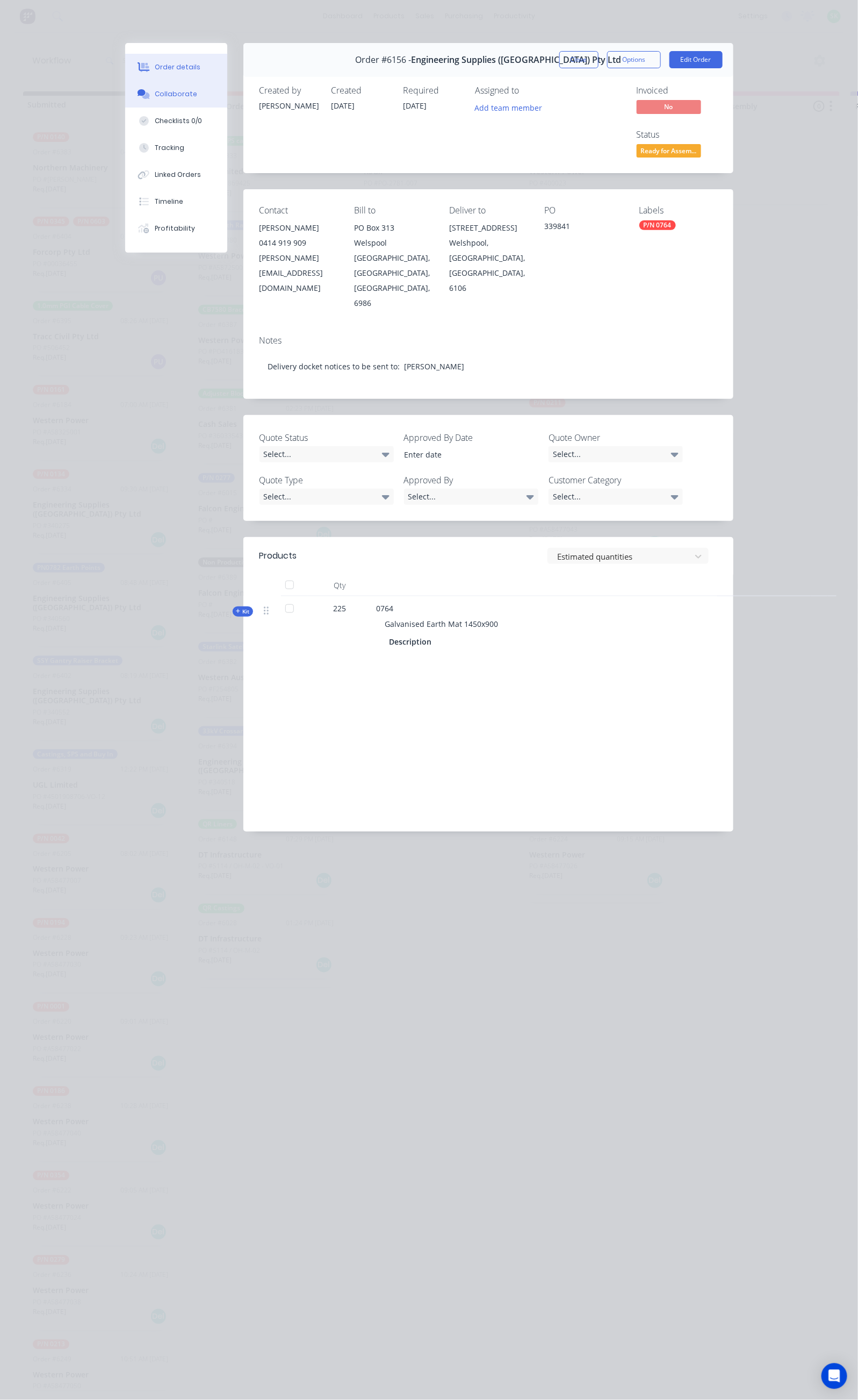
click at [155, 95] on div "Collaborate" at bounding box center [176, 94] width 42 height 10
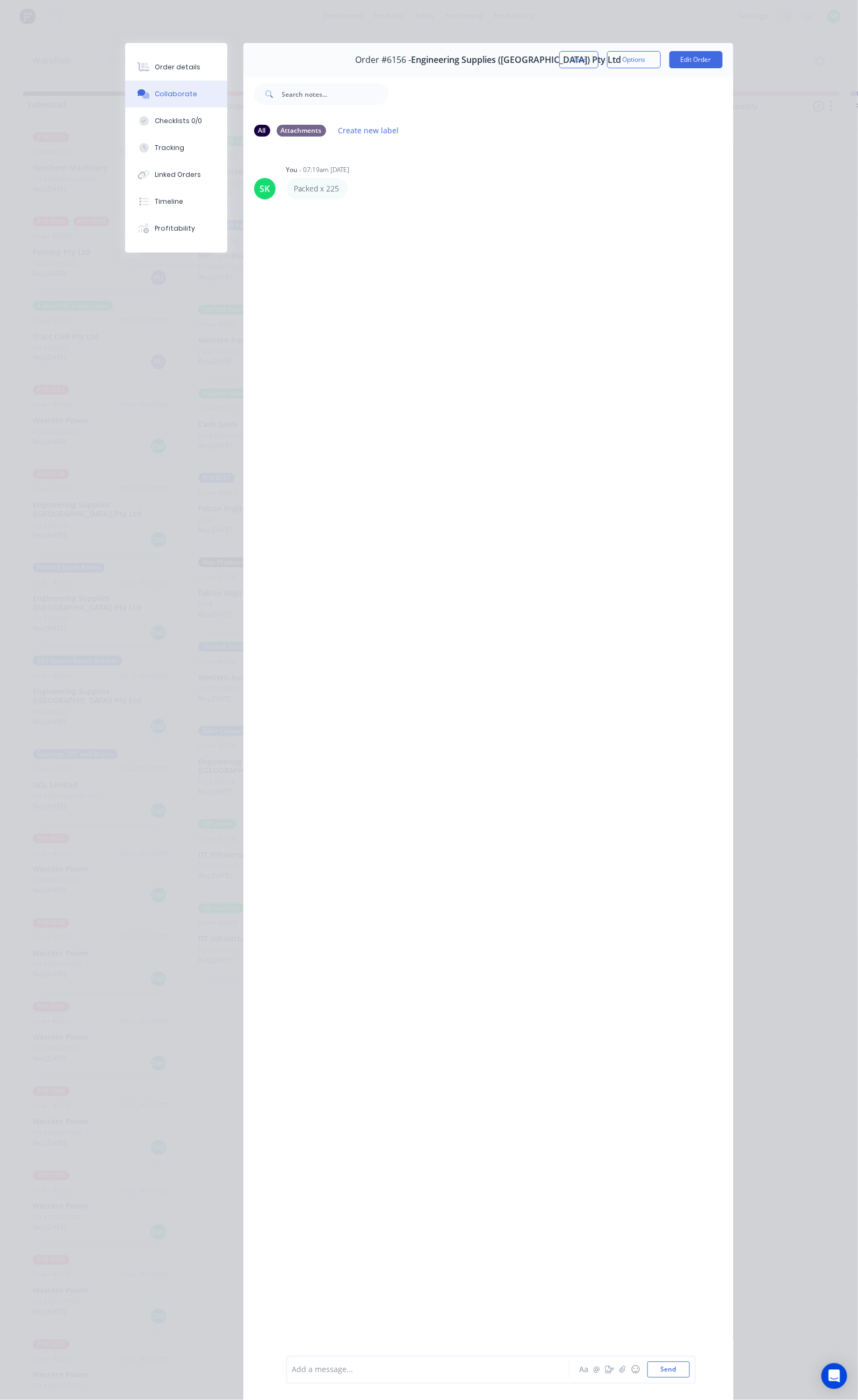
click at [293, 1373] on div at bounding box center [431, 1369] width 276 height 11
click at [599, 57] on button "Close" at bounding box center [579, 59] width 39 height 17
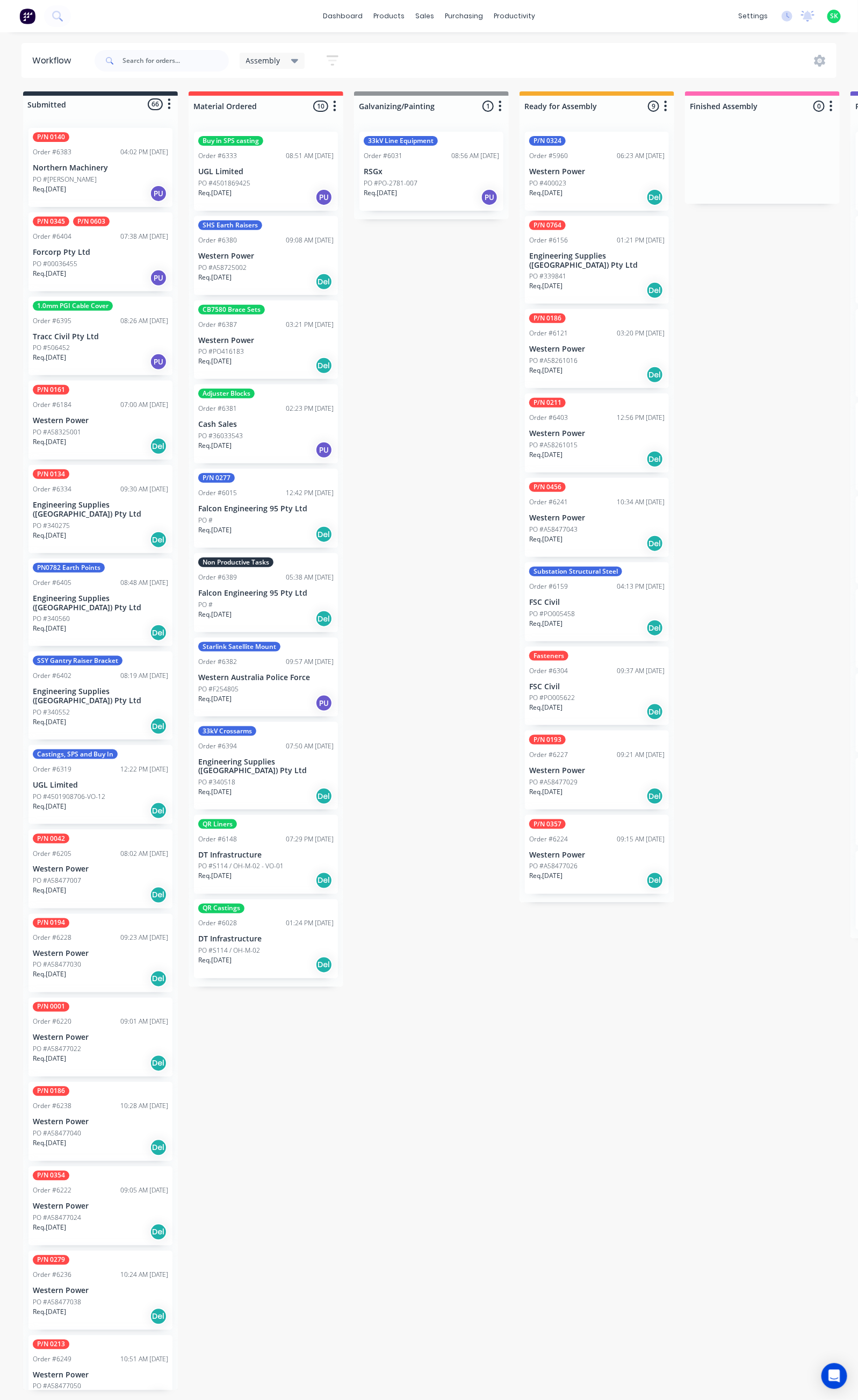
click at [579, 259] on p "Engineering Supplies (WA) Pty Ltd" at bounding box center [597, 260] width 135 height 19
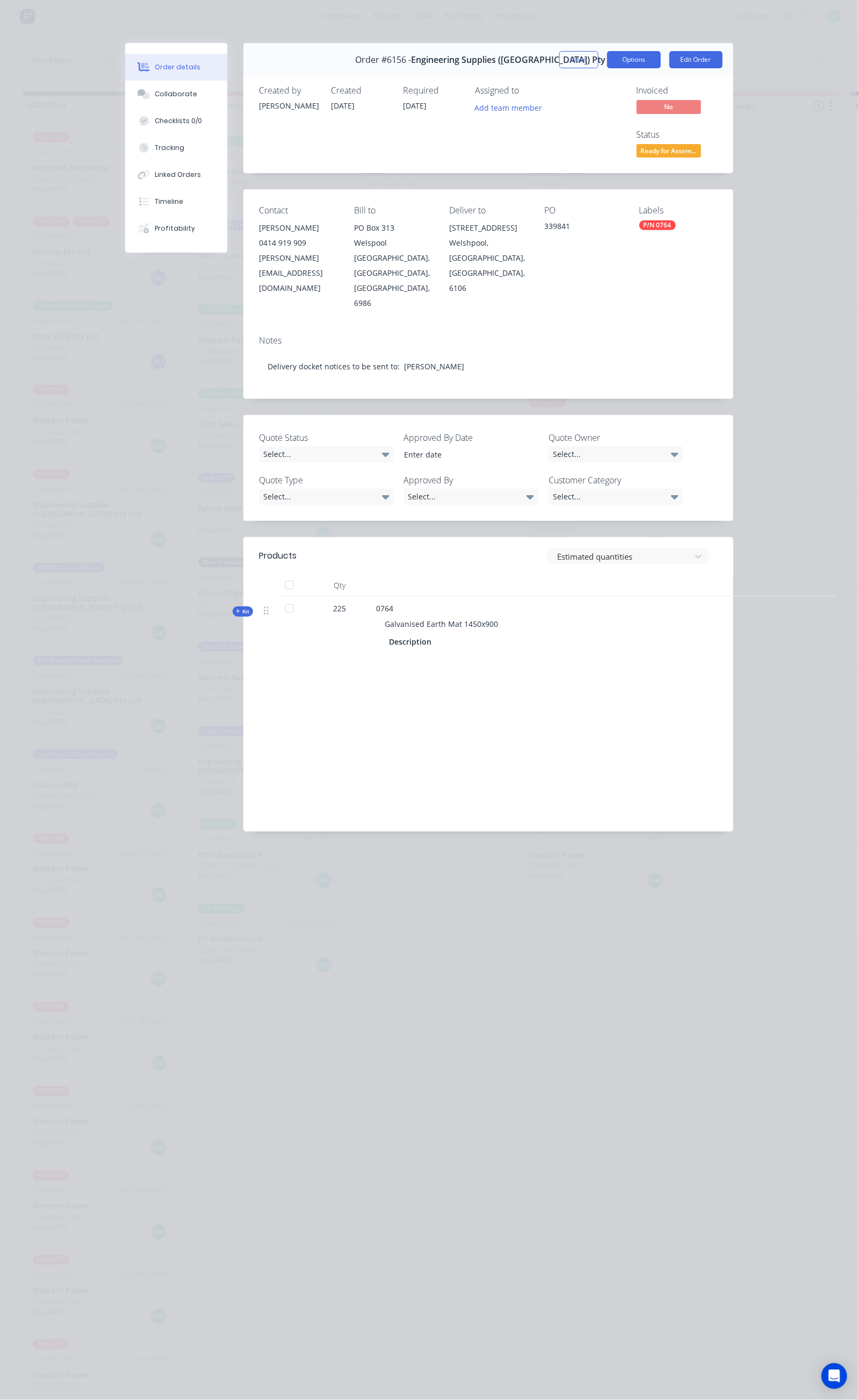
click at [661, 55] on button "Options" at bounding box center [634, 59] width 53 height 17
click at [661, 120] on button "Delivery Docket" at bounding box center [605, 130] width 112 height 22
click at [651, 126] on div "Standard" at bounding box center [605, 130] width 94 height 16
click at [599, 55] on button "Close" at bounding box center [579, 59] width 39 height 17
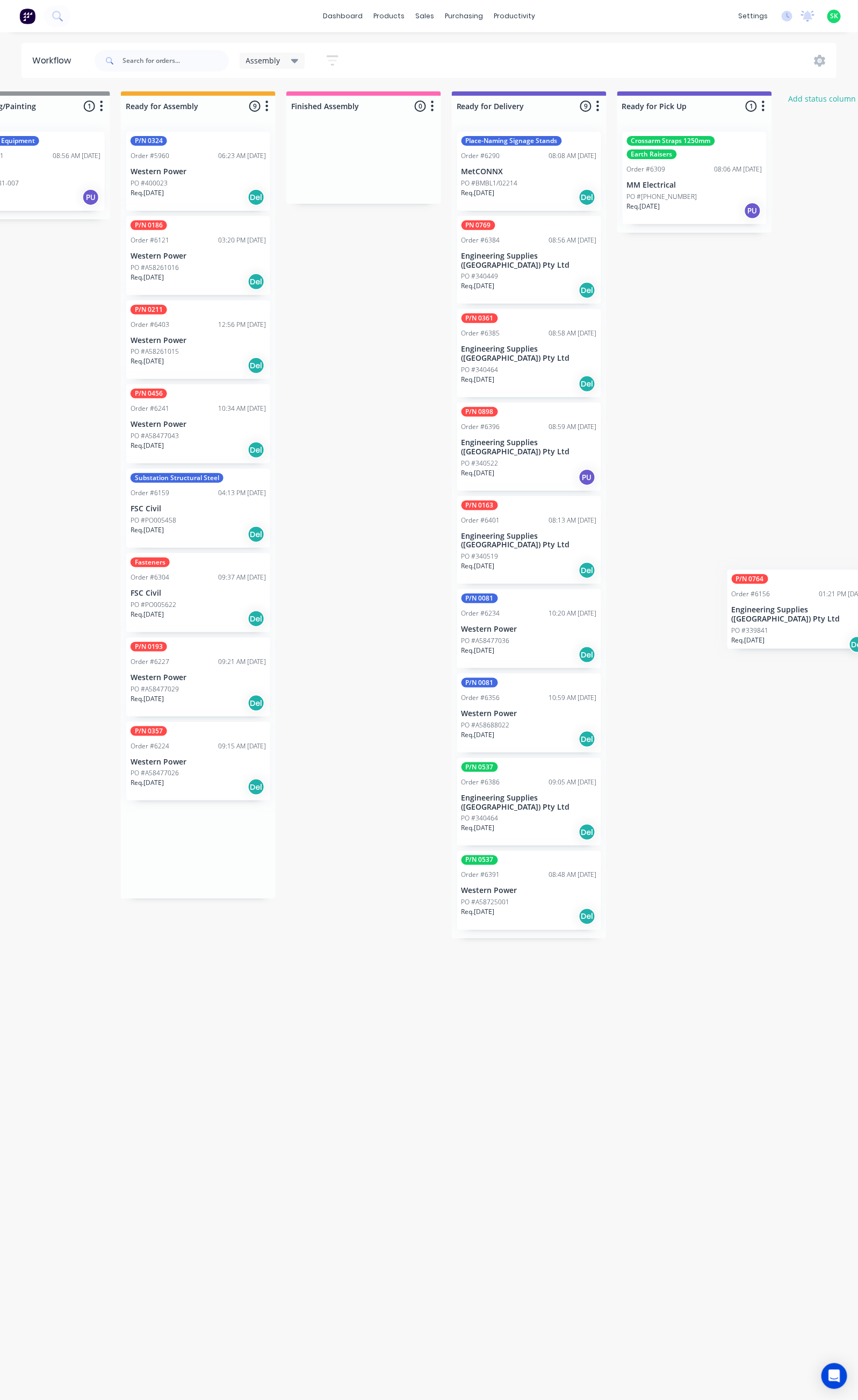
scroll to position [0, 414]
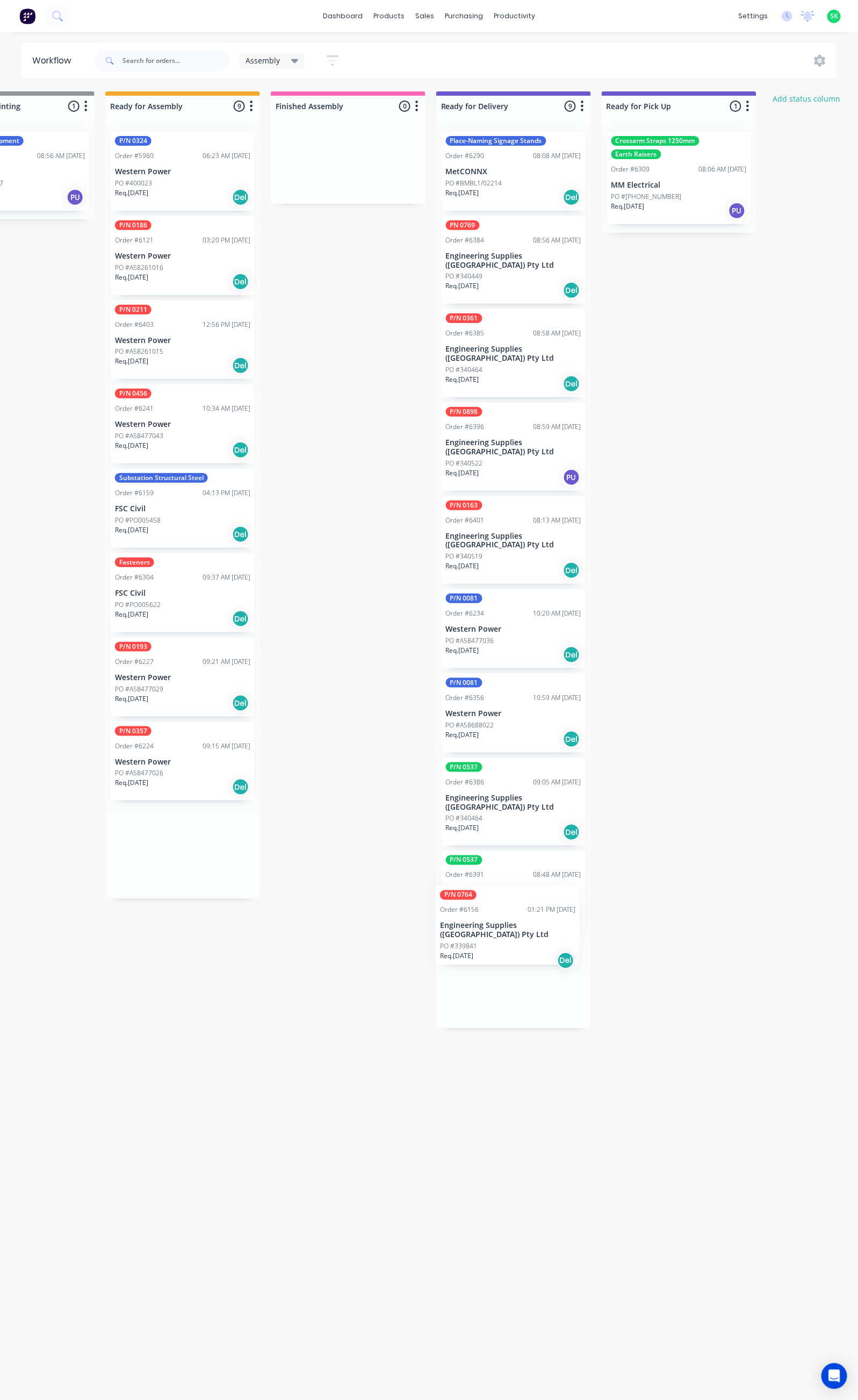
drag, startPoint x: 558, startPoint y: 258, endPoint x: 474, endPoint y: 931, distance: 678.2
click at [474, 931] on div "Submitted 66 Status colour #273444 hex #273444 Save Cancel Summaries Total orde…" at bounding box center [551, 741] width 1948 height 1299
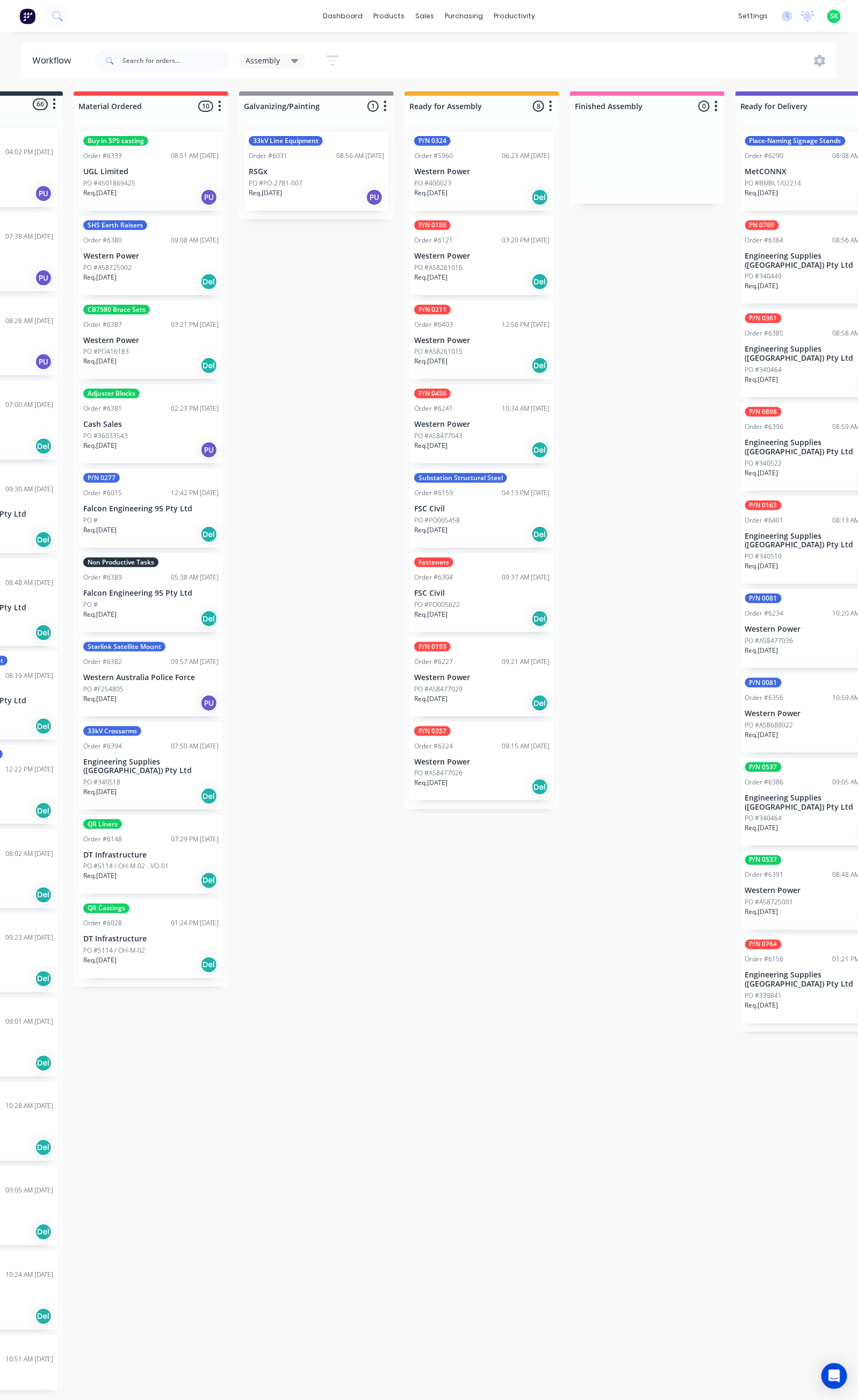
scroll to position [0, 0]
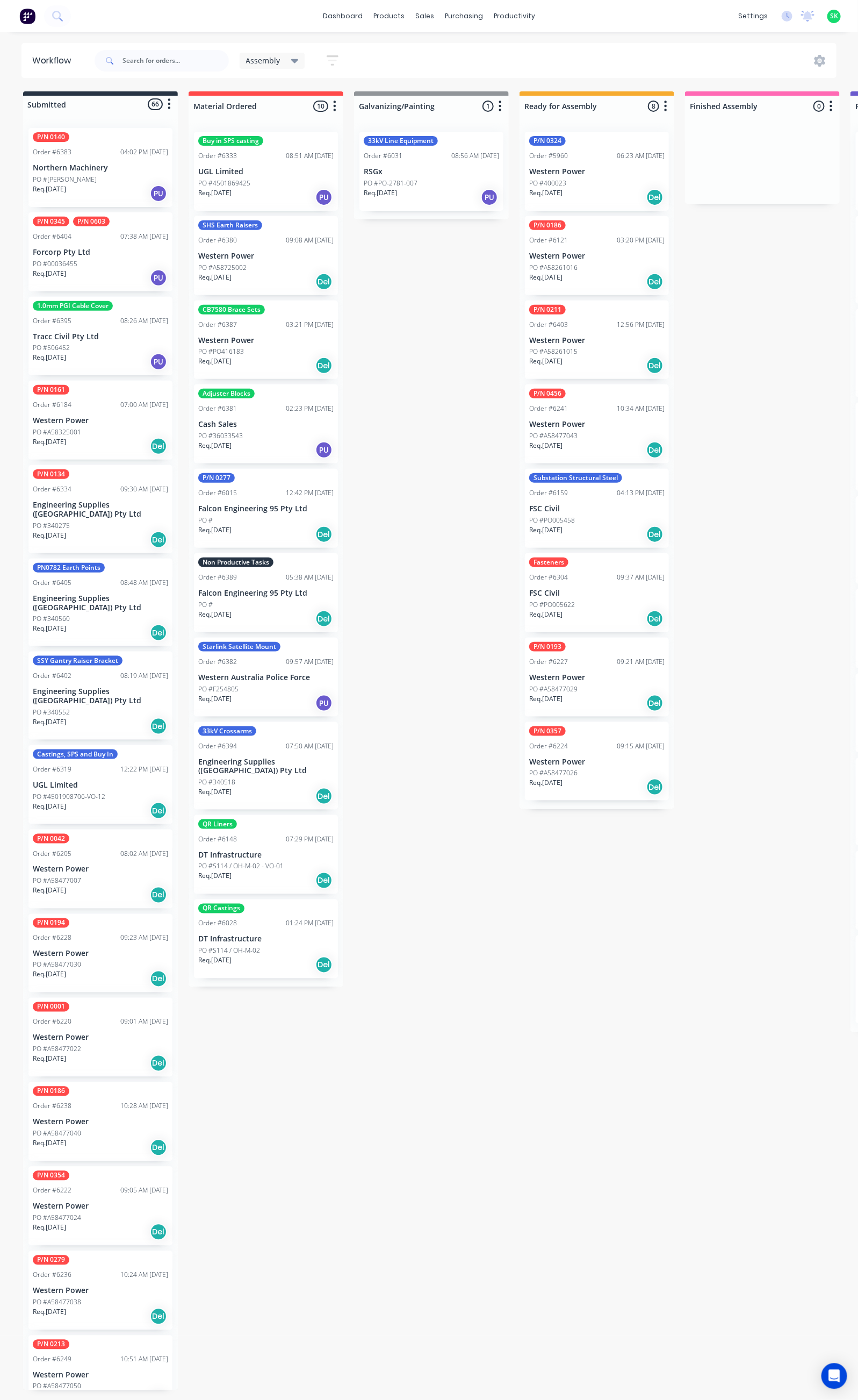
click at [111, 717] on div "Req. 30/10/25 Del" at bounding box center [100, 726] width 135 height 19
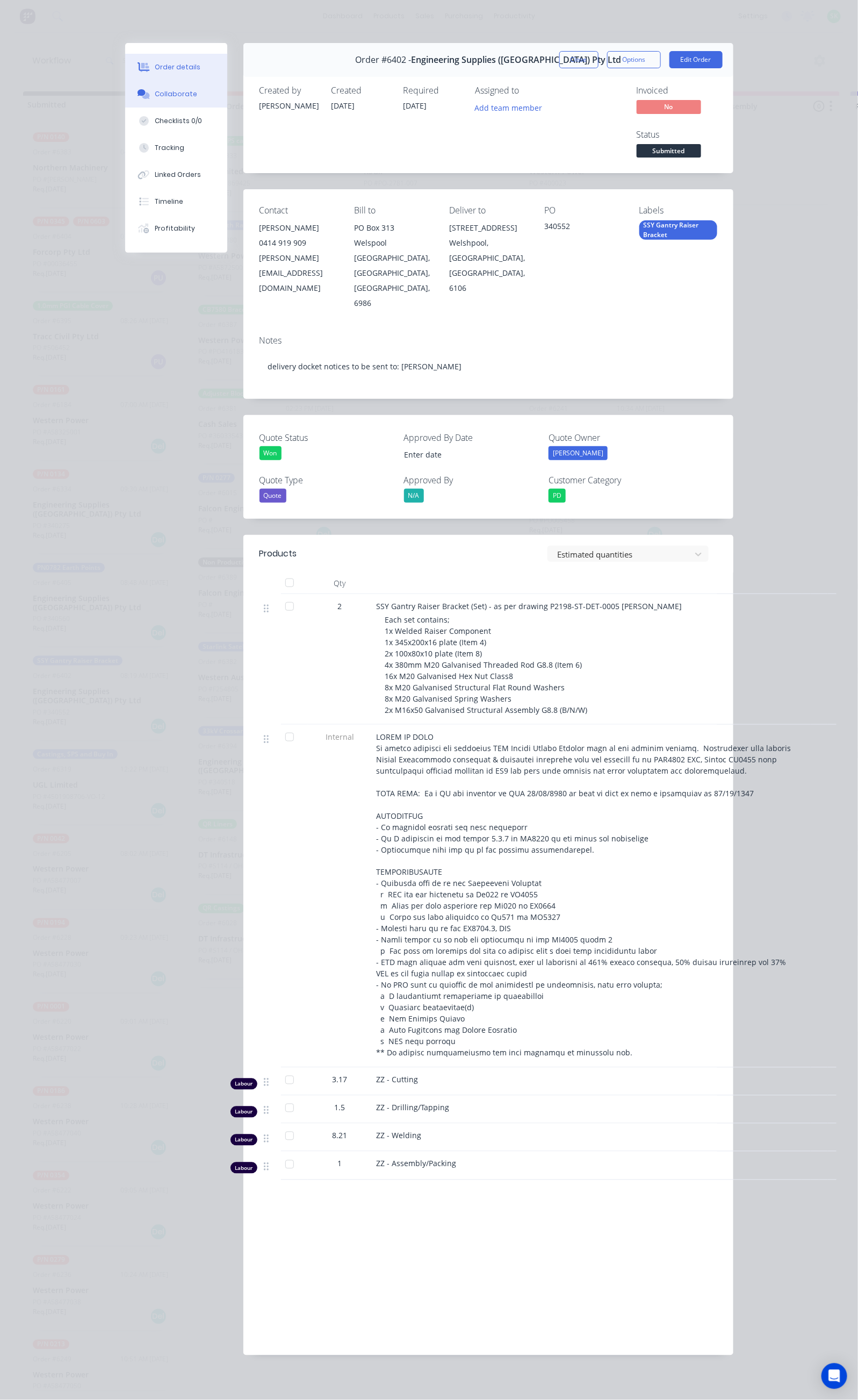
click at [155, 94] on div "Collaborate" at bounding box center [176, 94] width 42 height 10
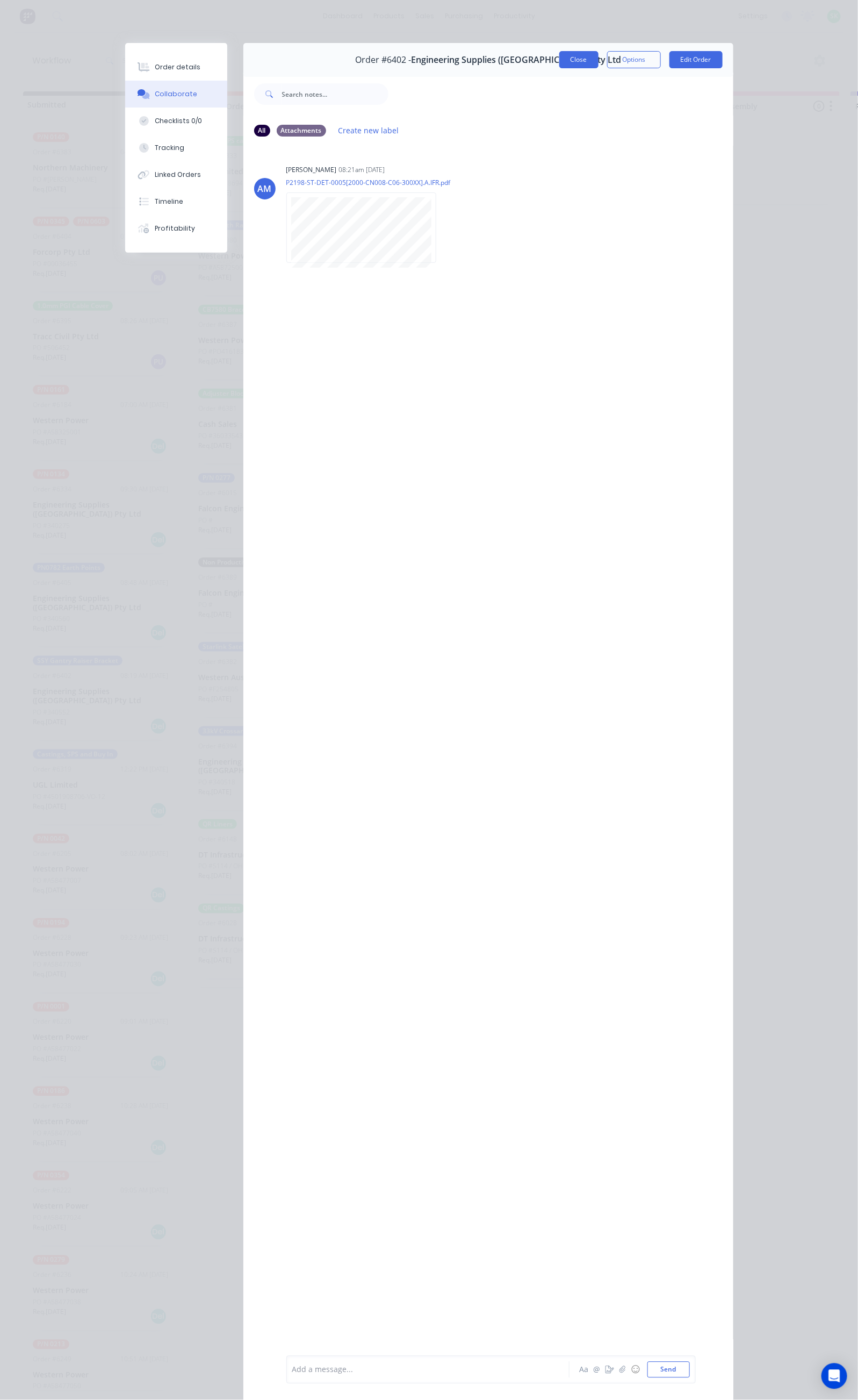
click at [599, 60] on button "Close" at bounding box center [579, 59] width 39 height 17
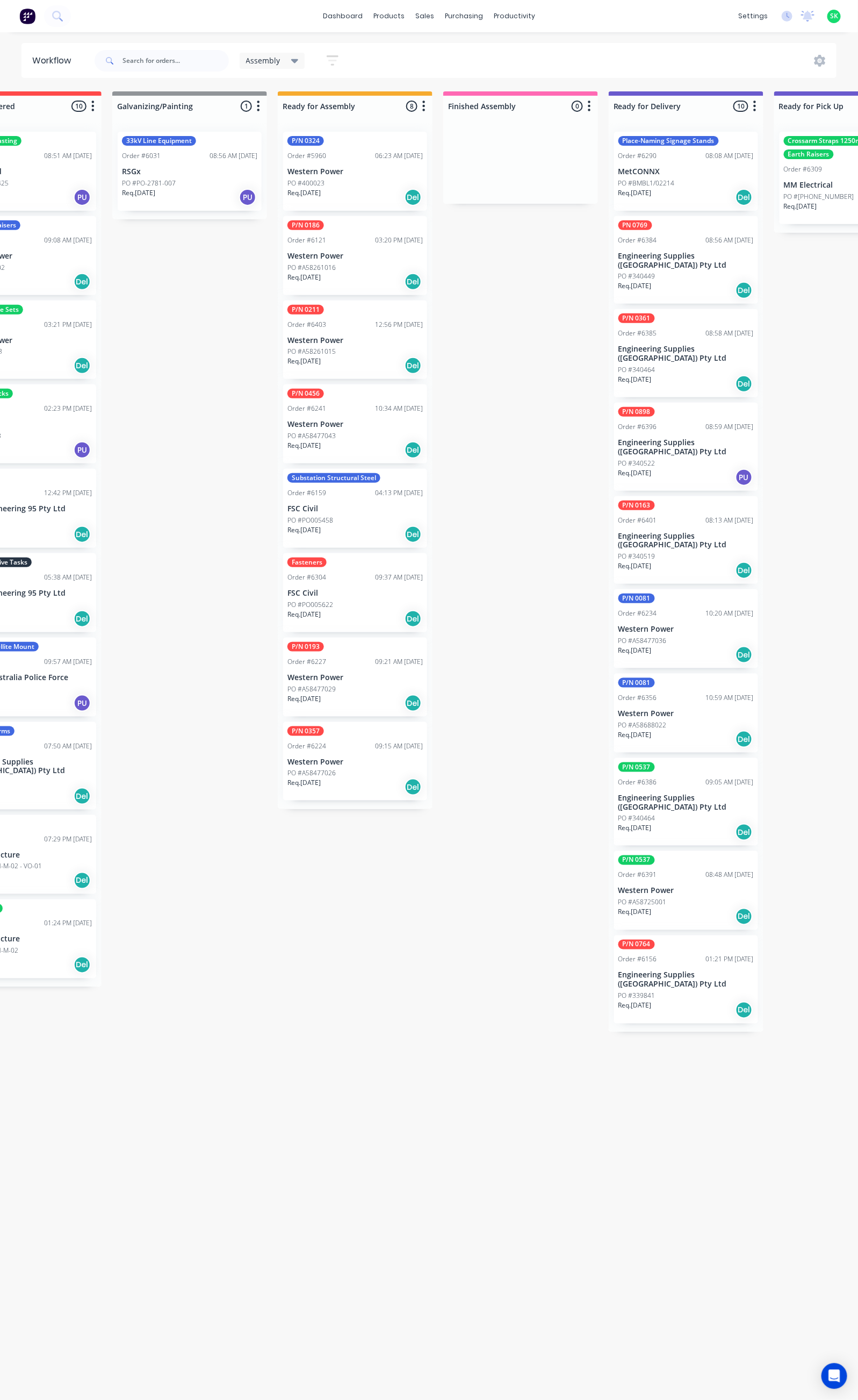
scroll to position [0, 348]
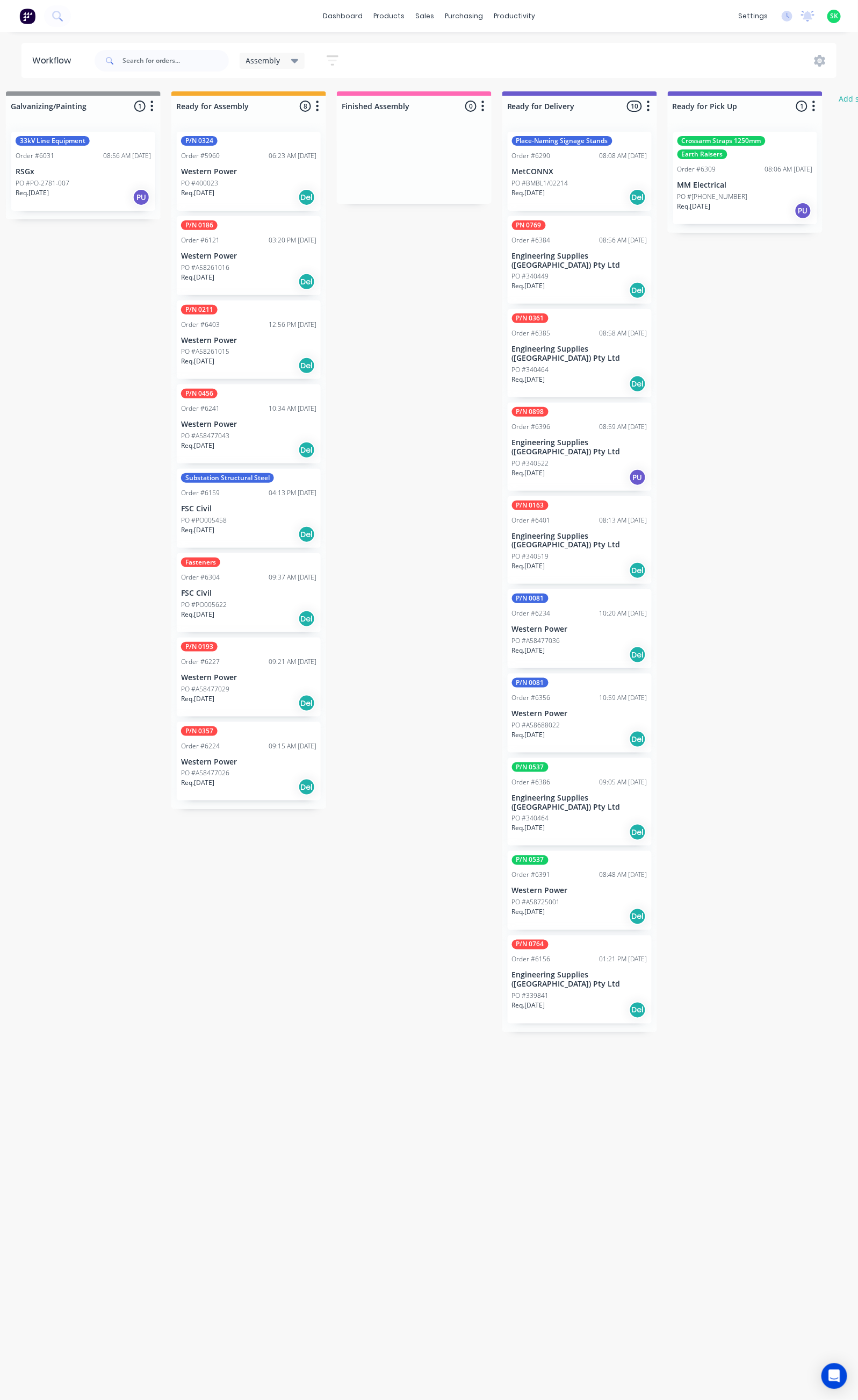
click at [567, 763] on div "P/N 0537" at bounding box center [579, 768] width 135 height 10
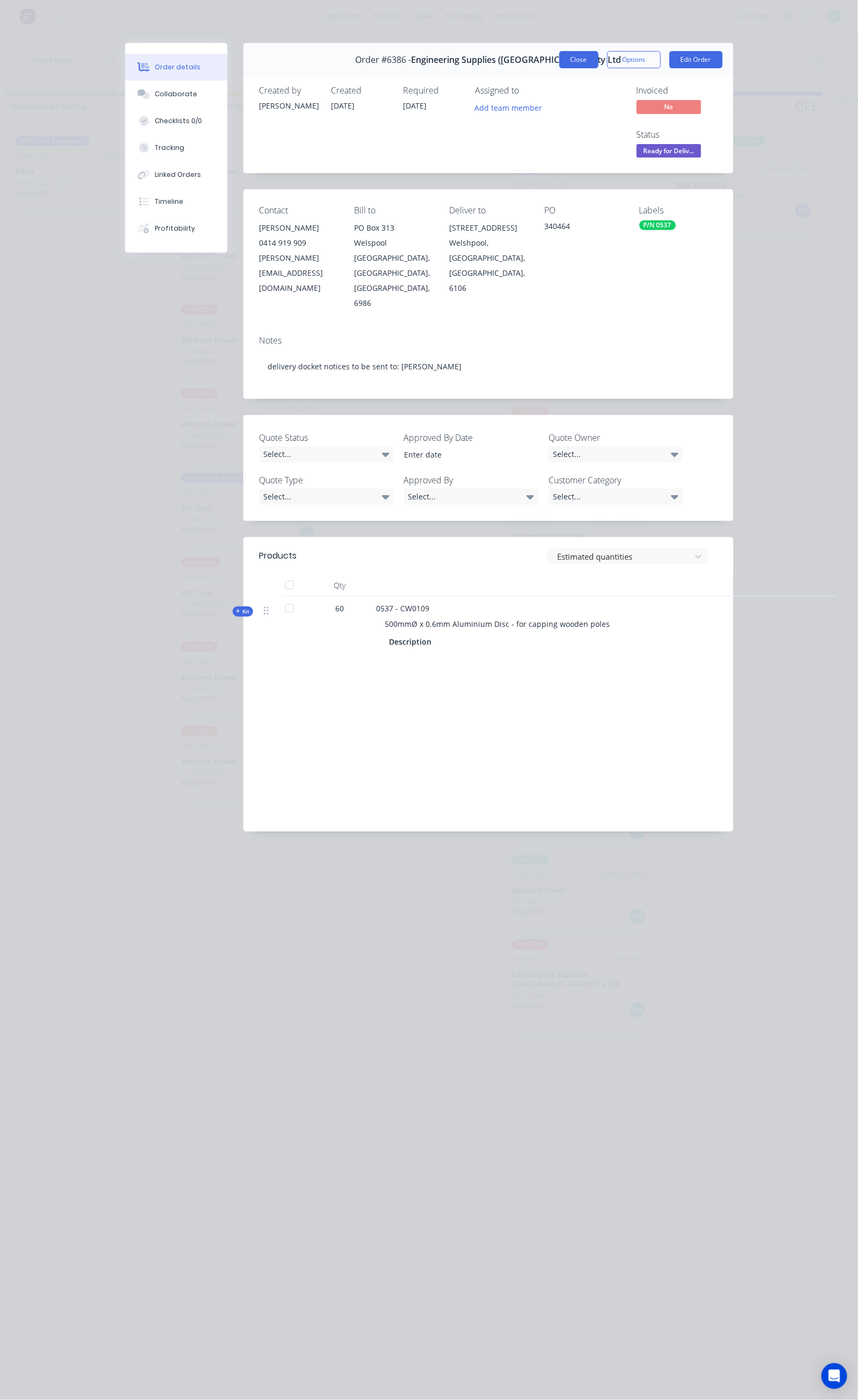
click at [599, 64] on button "Close" at bounding box center [579, 59] width 39 height 17
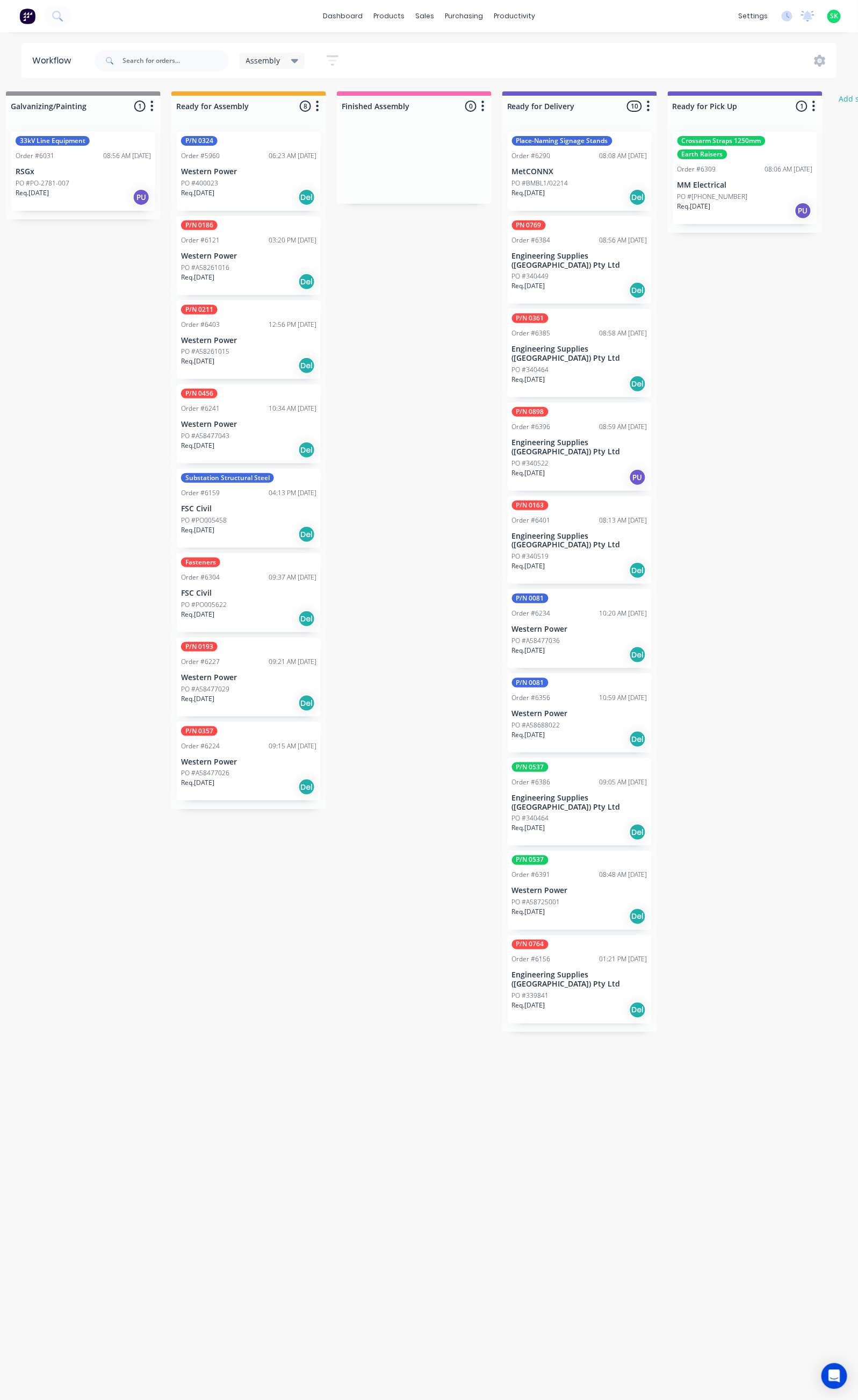
click at [593, 971] on p "Engineering Supplies (WA) Pty Ltd" at bounding box center [579, 980] width 135 height 19
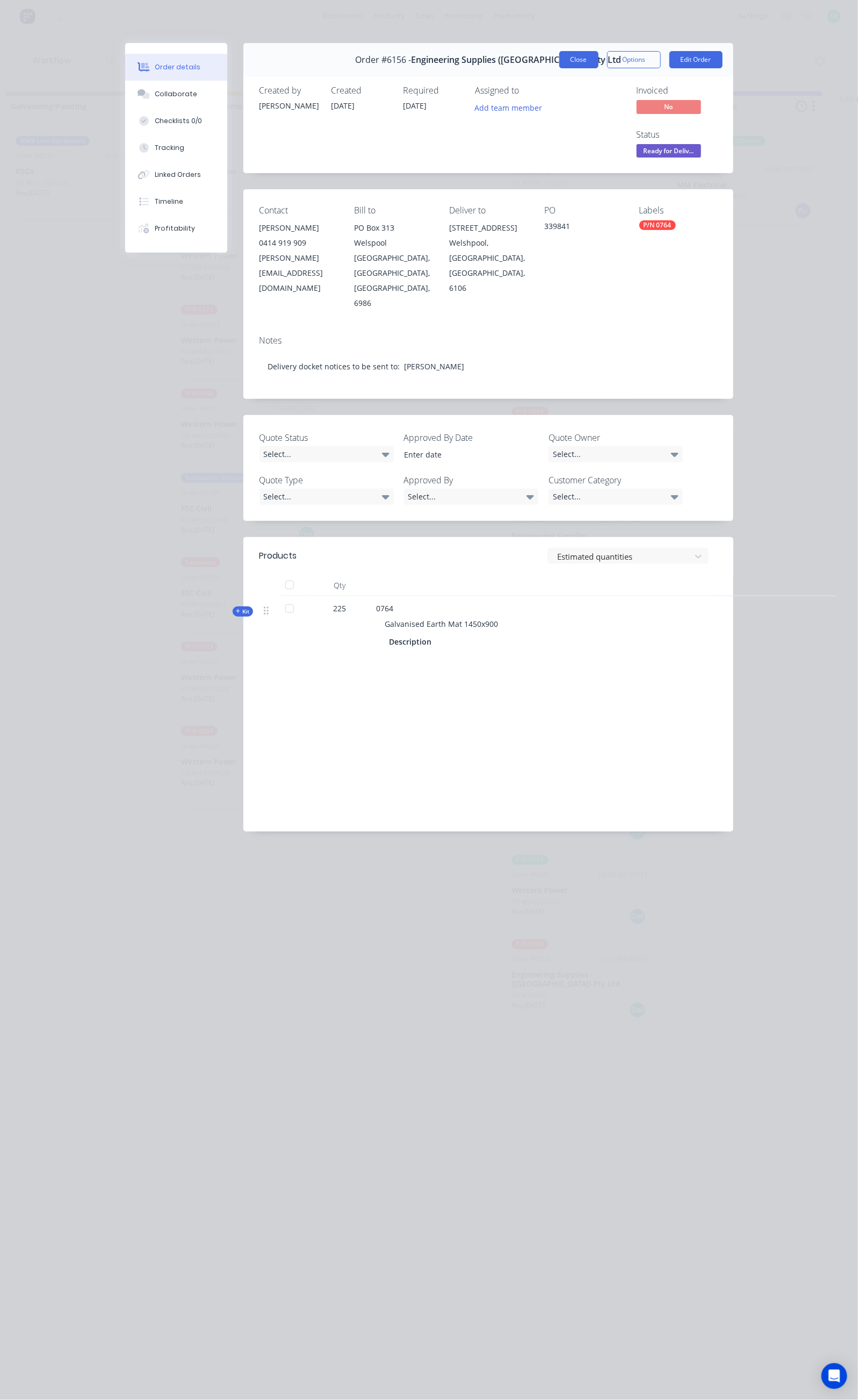
click at [599, 63] on button "Close" at bounding box center [579, 59] width 39 height 17
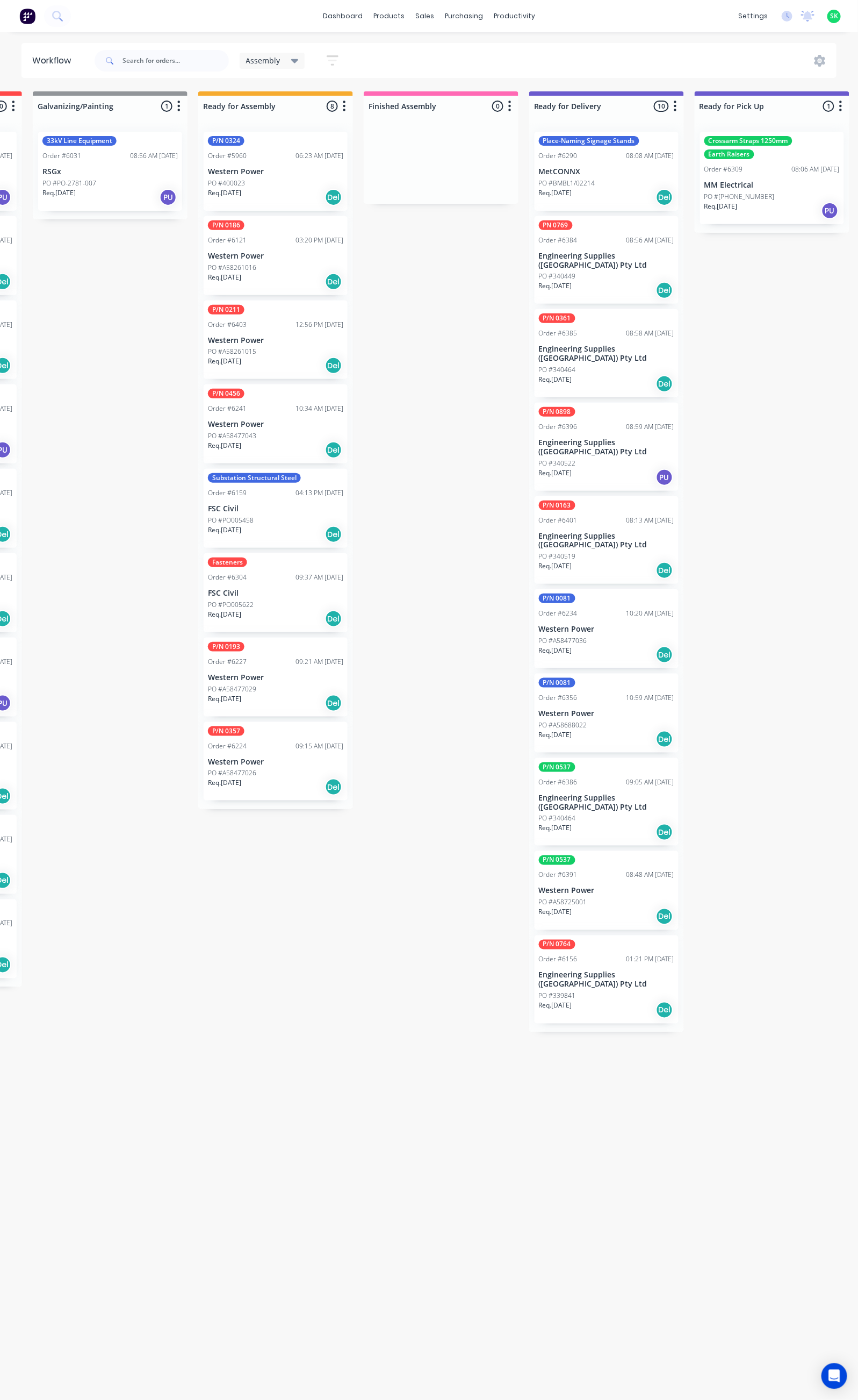
scroll to position [0, 332]
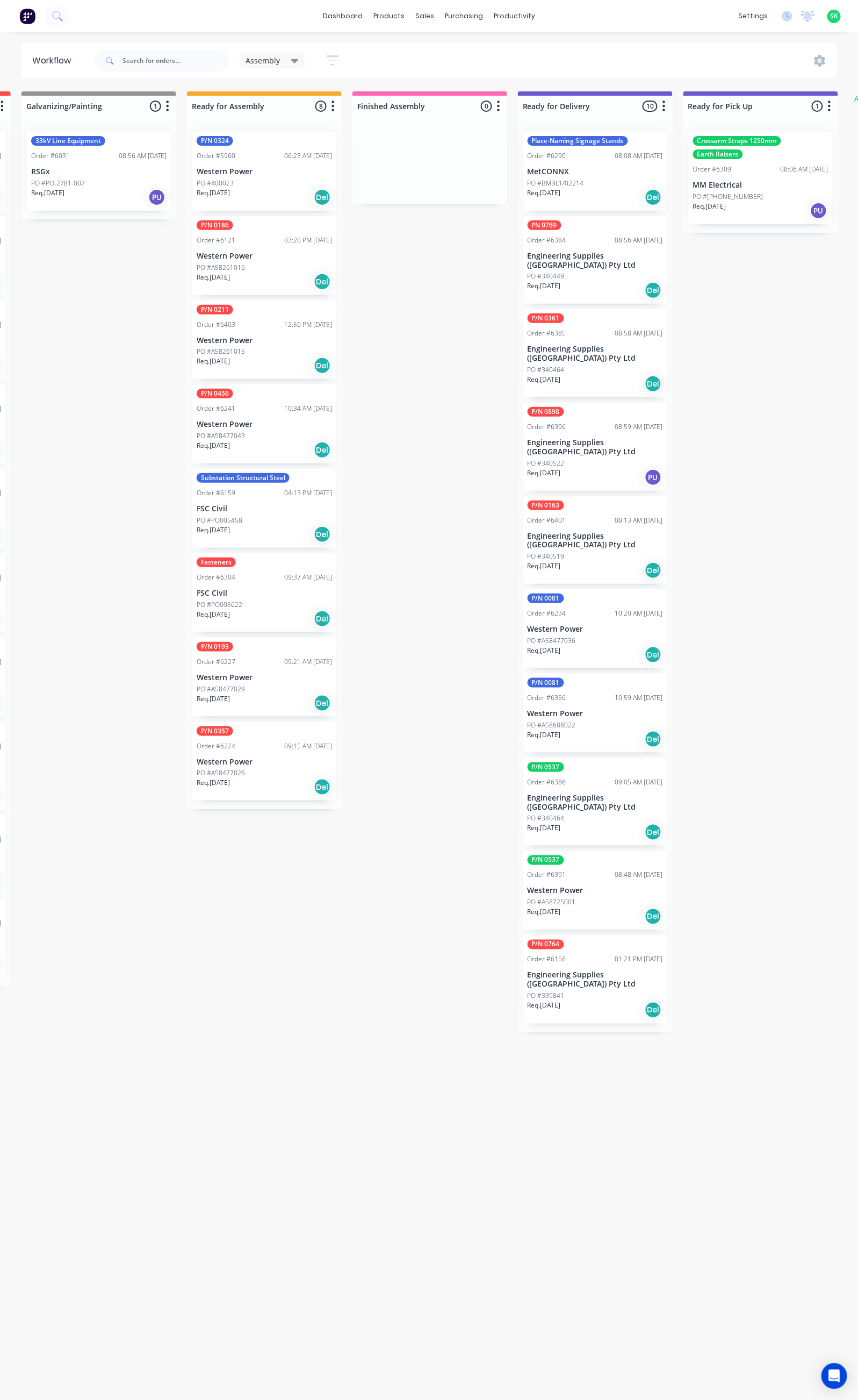
click at [583, 887] on p "Western Power" at bounding box center [595, 891] width 135 height 9
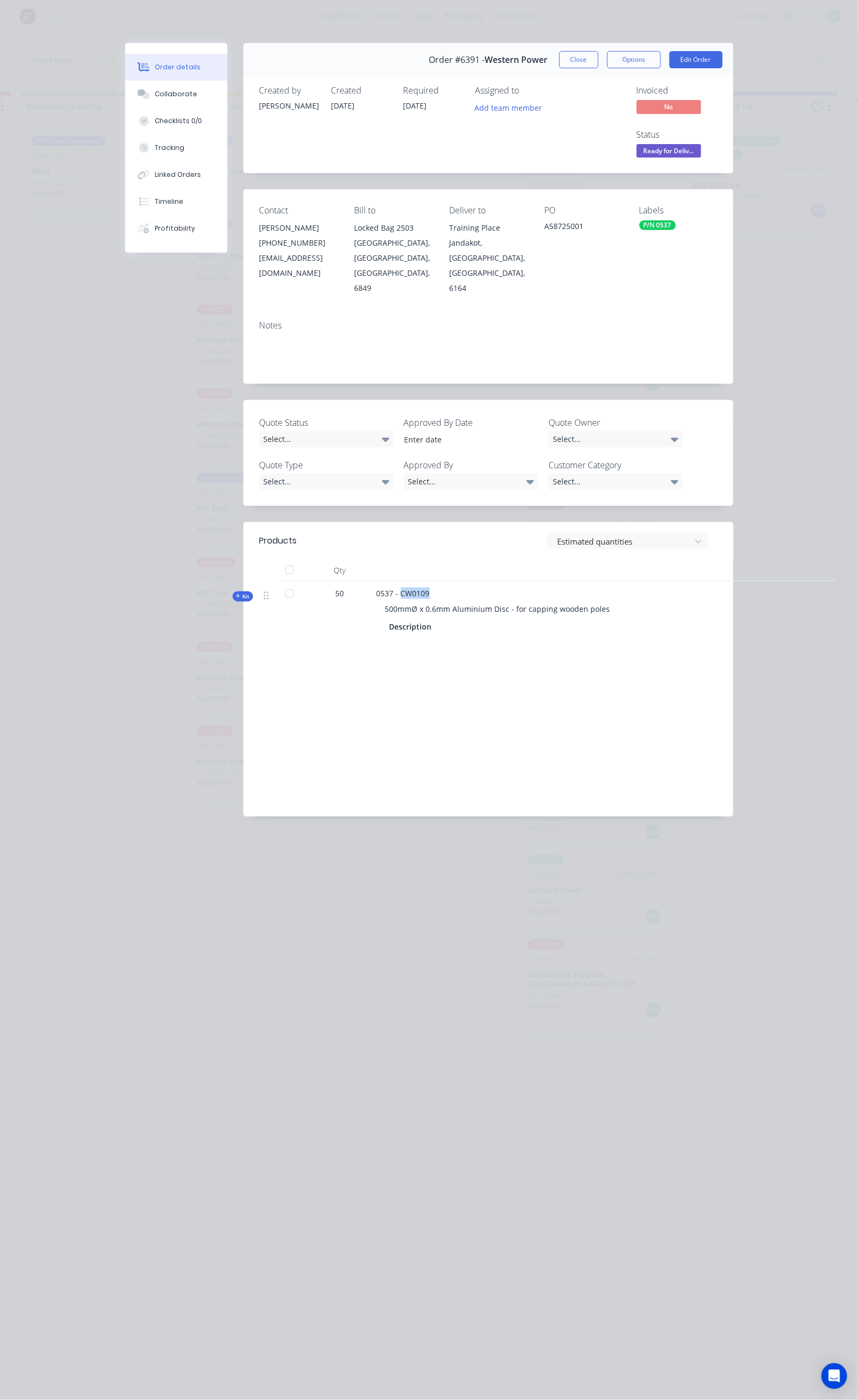
drag, startPoint x: 318, startPoint y: 518, endPoint x: 298, endPoint y: 521, distance: 20.2
click at [373, 581] on div "0537 - CW0109 500mmØ x 0.6mm Aluminium Disc - for capping wooden poles Descript…" at bounding box center [588, 611] width 430 height 60
copy span "CW0109"
drag, startPoint x: 579, startPoint y: 183, endPoint x: 561, endPoint y: 187, distance: 18.4
click at [561, 189] on div "Contact Brandon Klein (08) 9411 7786 bklein@westernpower.com.au Bill to Locked …" at bounding box center [488, 251] width 490 height 122
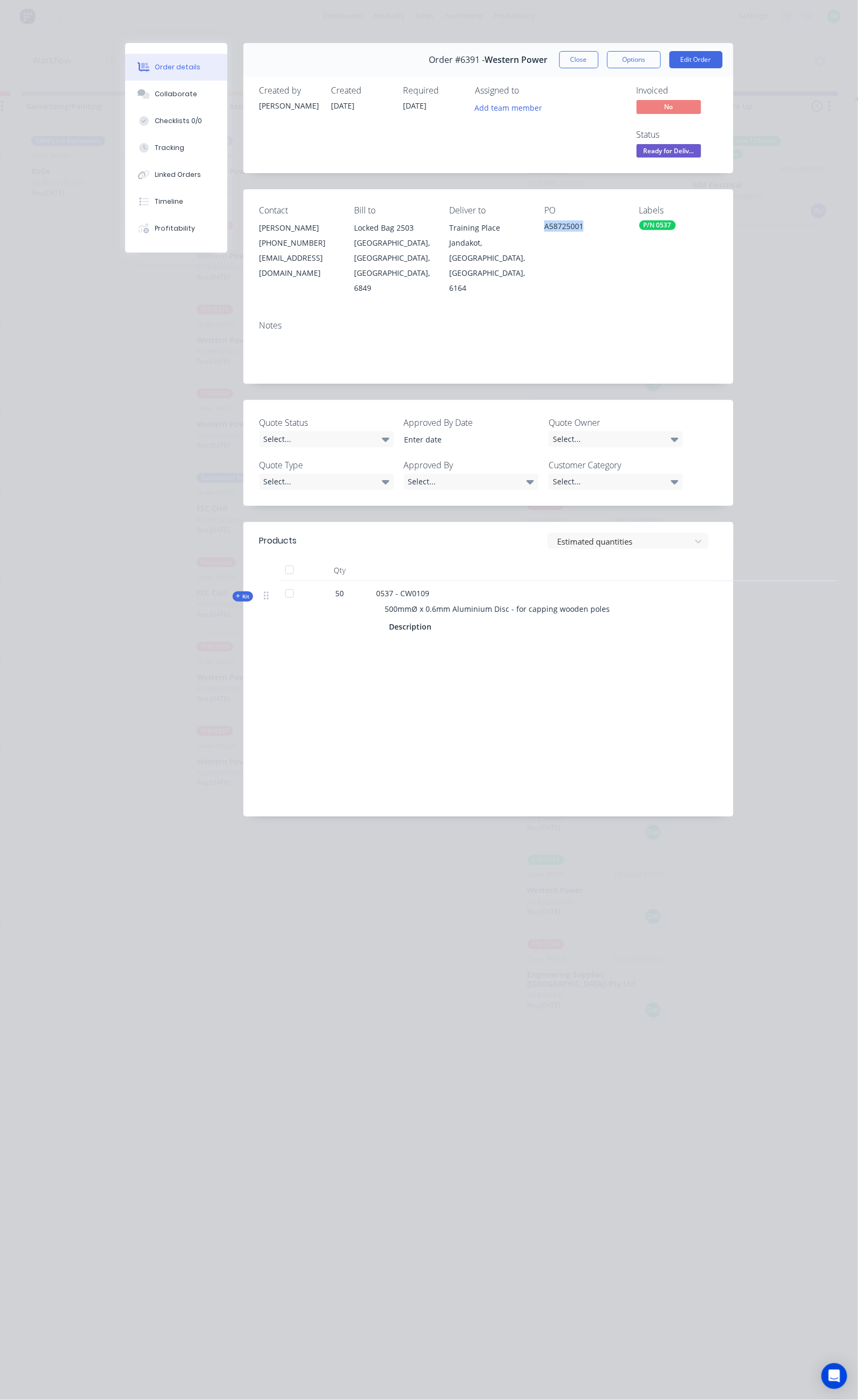
copy div "A58725001"
drag, startPoint x: 513, startPoint y: 541, endPoint x: 276, endPoint y: 534, distance: 237.1
click at [377, 599] on div "500mmØ x 0.6mm Aluminium Disc - for capping wooden poles" at bounding box center [587, 609] width 421 height 20
copy span "500mmØ x 0.6mm Aluminium Disc - for capping wooden poles"
drag, startPoint x: 690, startPoint y: 53, endPoint x: 695, endPoint y: 58, distance: 7.1
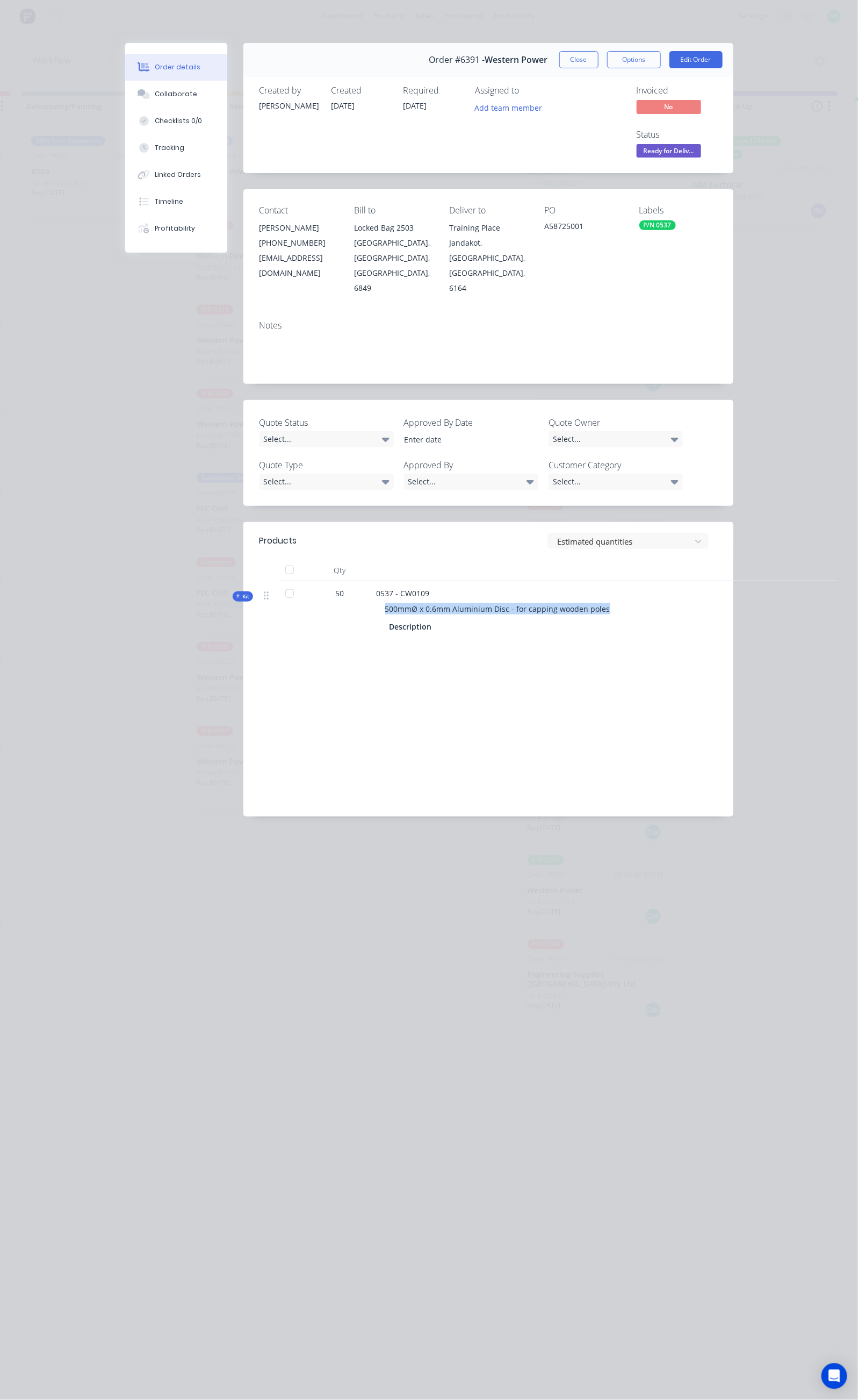
click at [599, 53] on button "Close" at bounding box center [579, 59] width 39 height 17
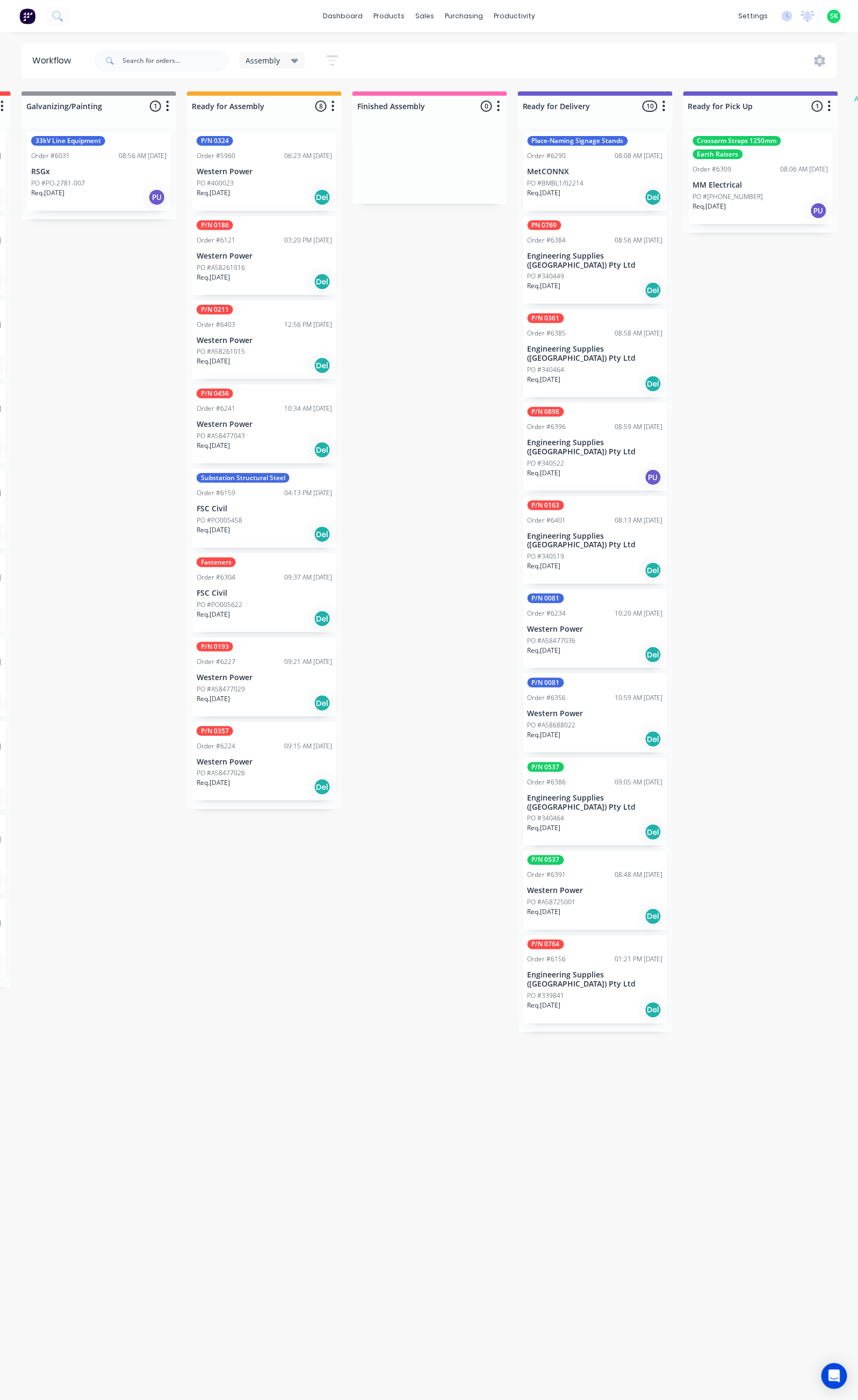
click at [595, 971] on p "Engineering Supplies (WA) Pty Ltd" at bounding box center [595, 980] width 135 height 19
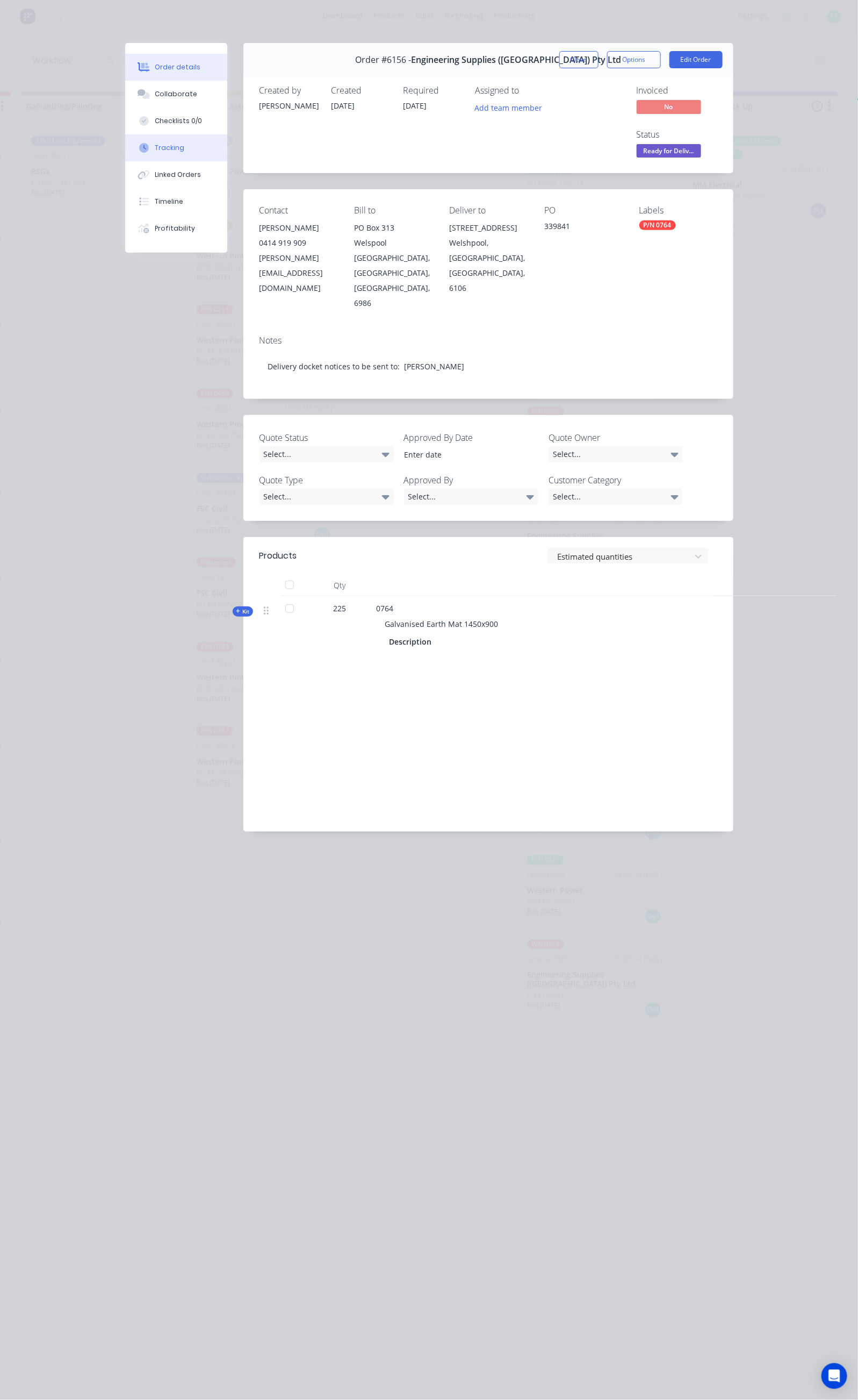
click at [125, 139] on button "Tracking" at bounding box center [177, 147] width 103 height 27
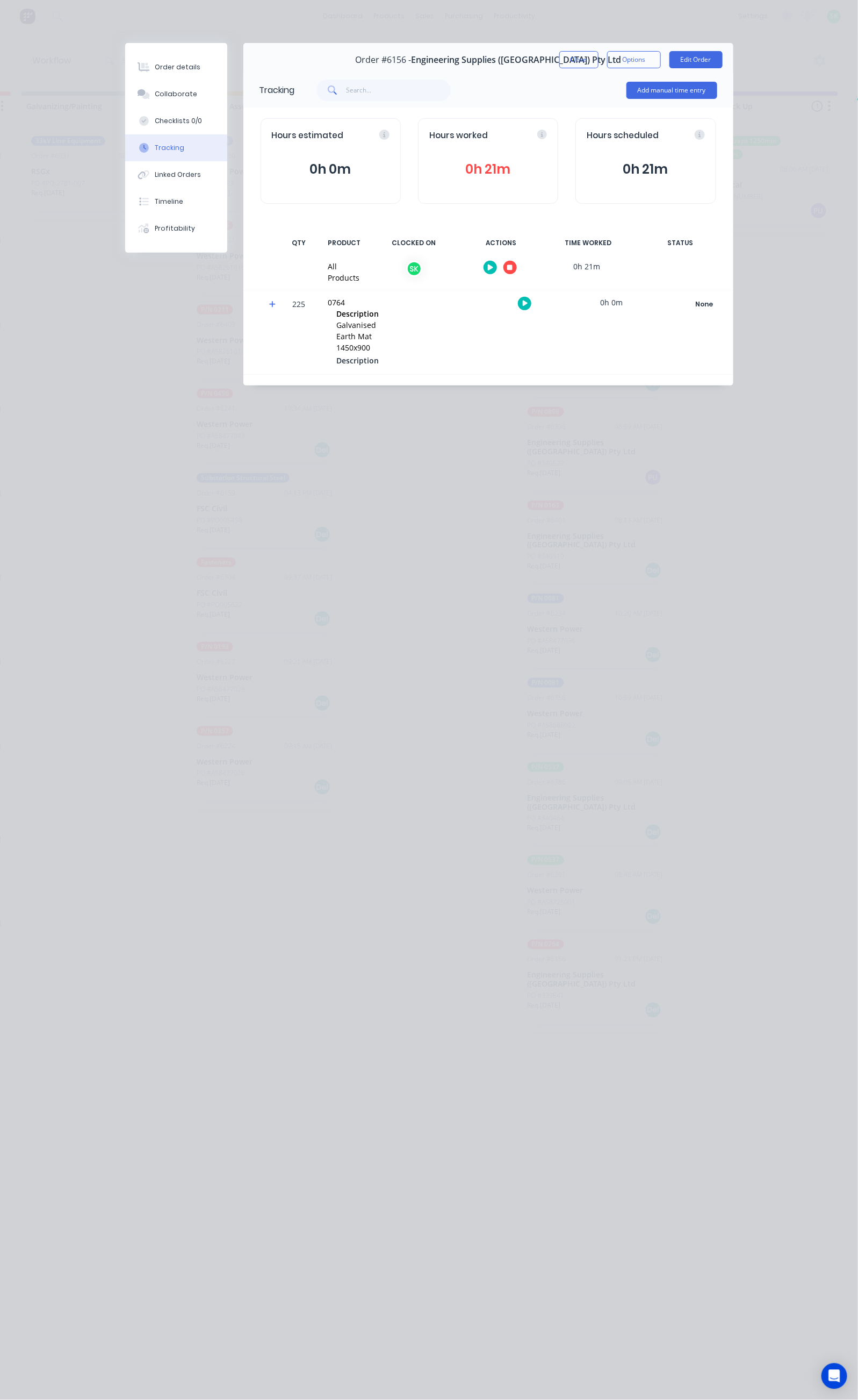
click at [513, 267] on icon "button" at bounding box center [509, 267] width 5 height 5
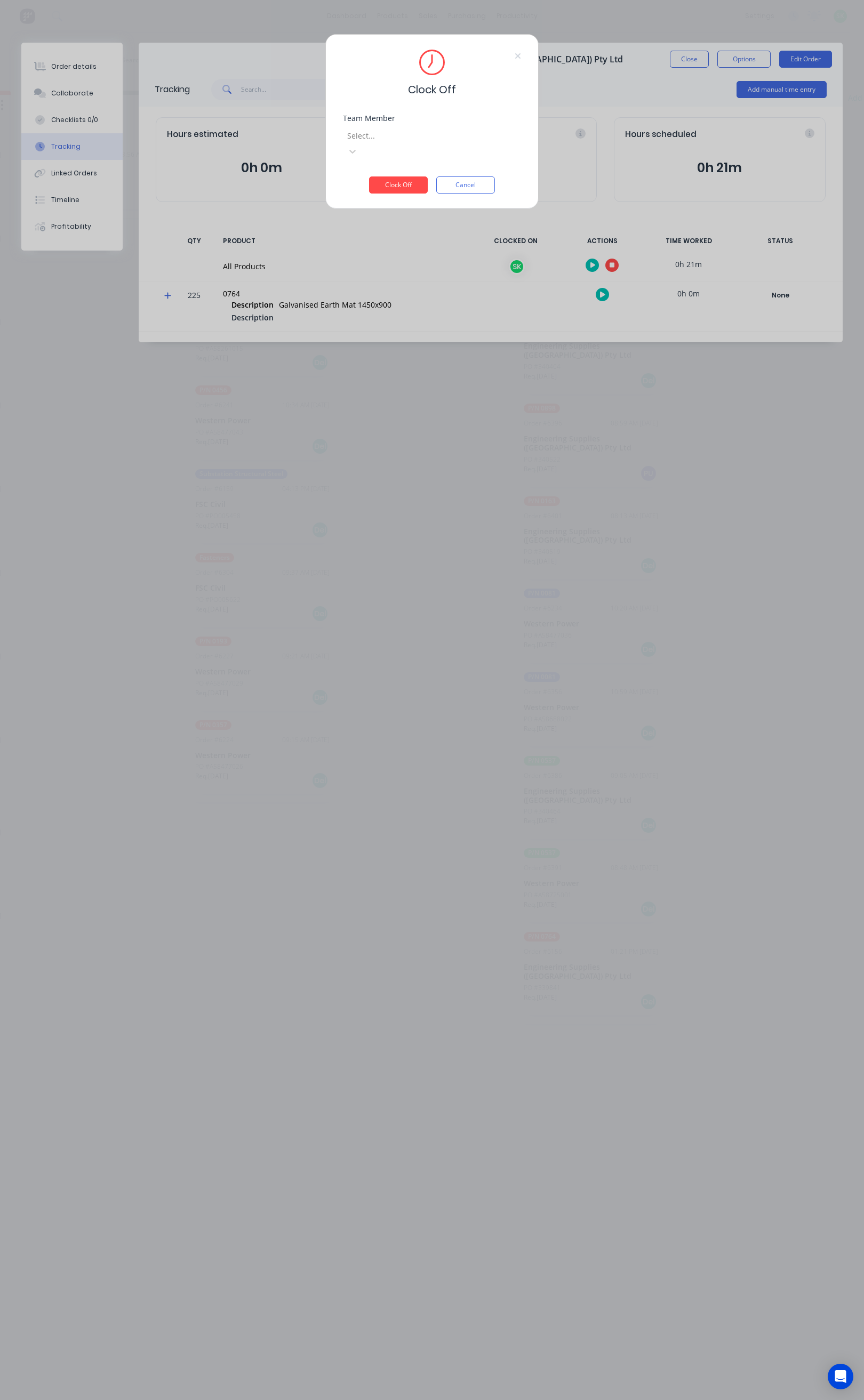
click at [474, 133] on div at bounding box center [423, 136] width 154 height 14
click at [150, 1336] on div "[PERSON_NAME]" at bounding box center [96, 1341] width 851 height 11
click at [405, 176] on button "Clock Off" at bounding box center [398, 184] width 59 height 17
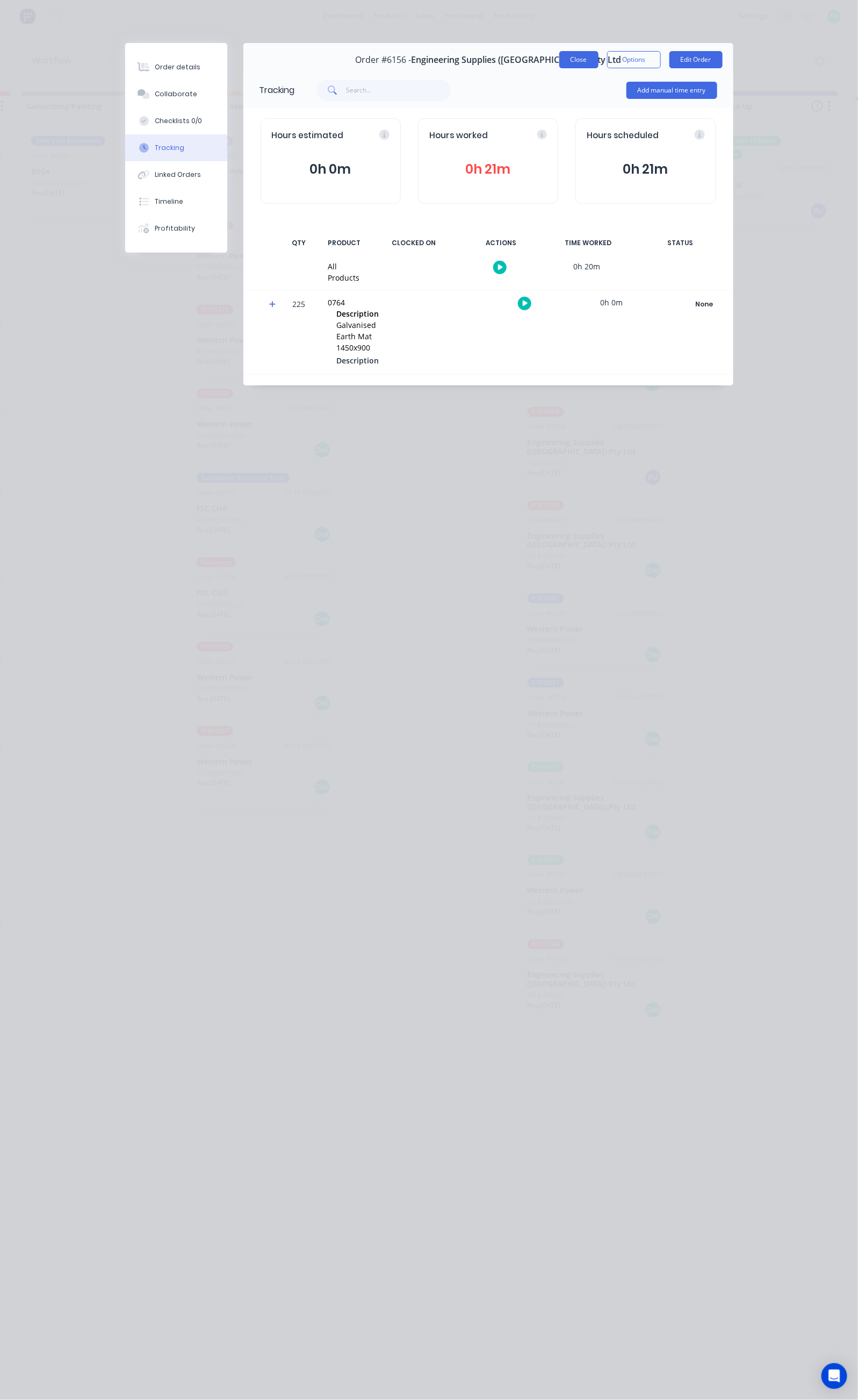
click at [599, 67] on button "Close" at bounding box center [579, 59] width 39 height 17
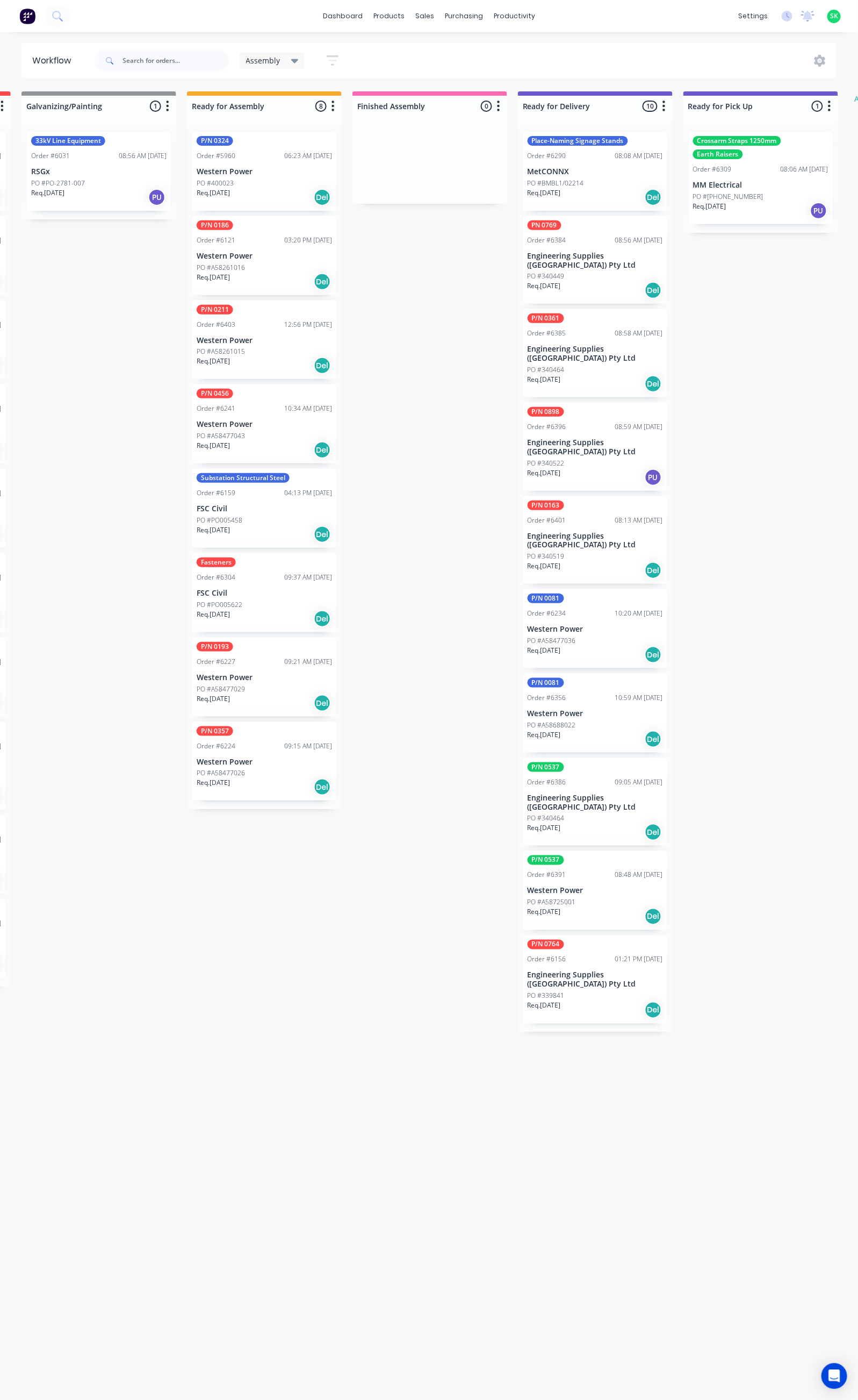
click at [263, 520] on div "PO #PO005458" at bounding box center [263, 521] width 135 height 10
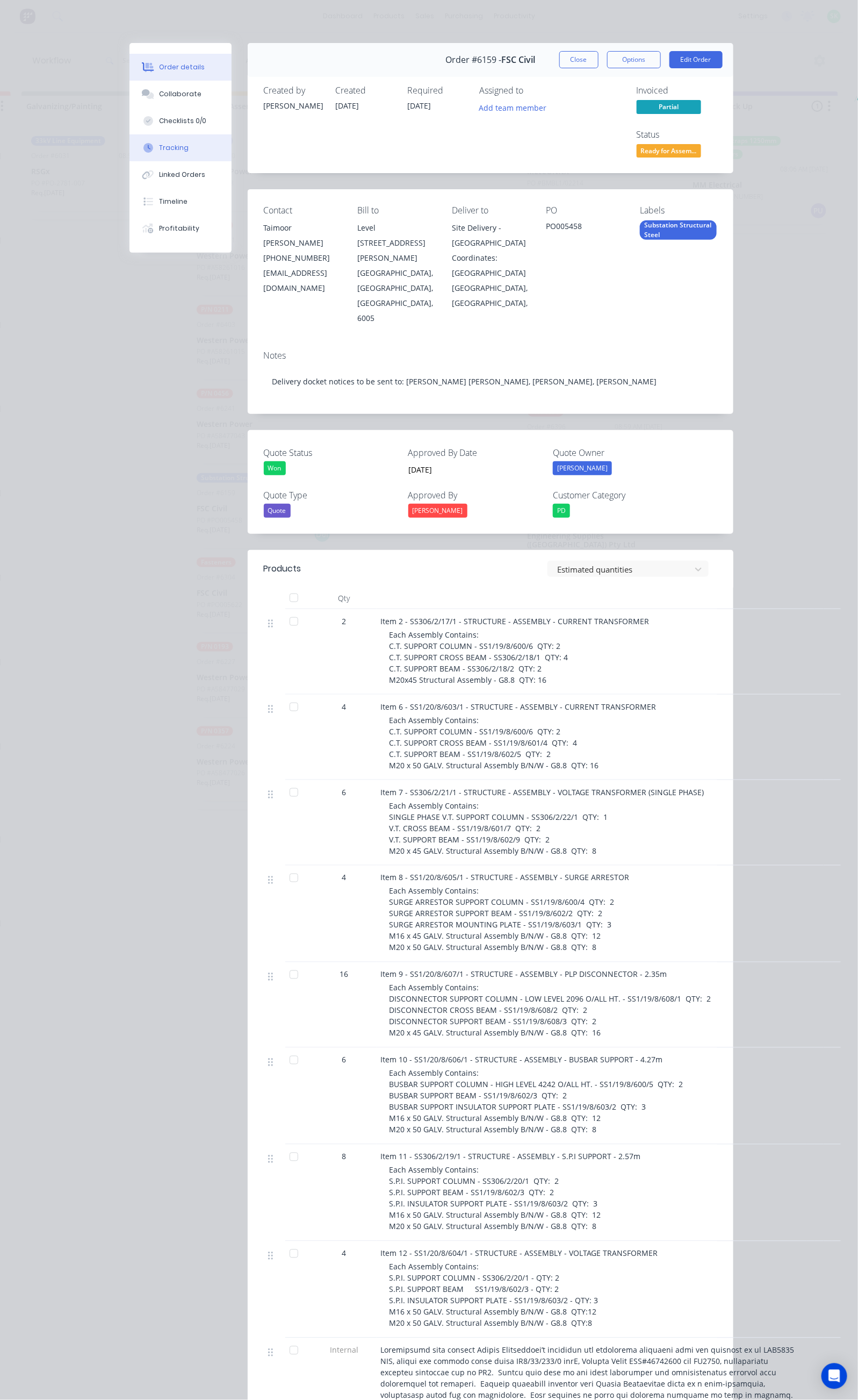
click at [129, 150] on button "Tracking" at bounding box center [180, 147] width 103 height 27
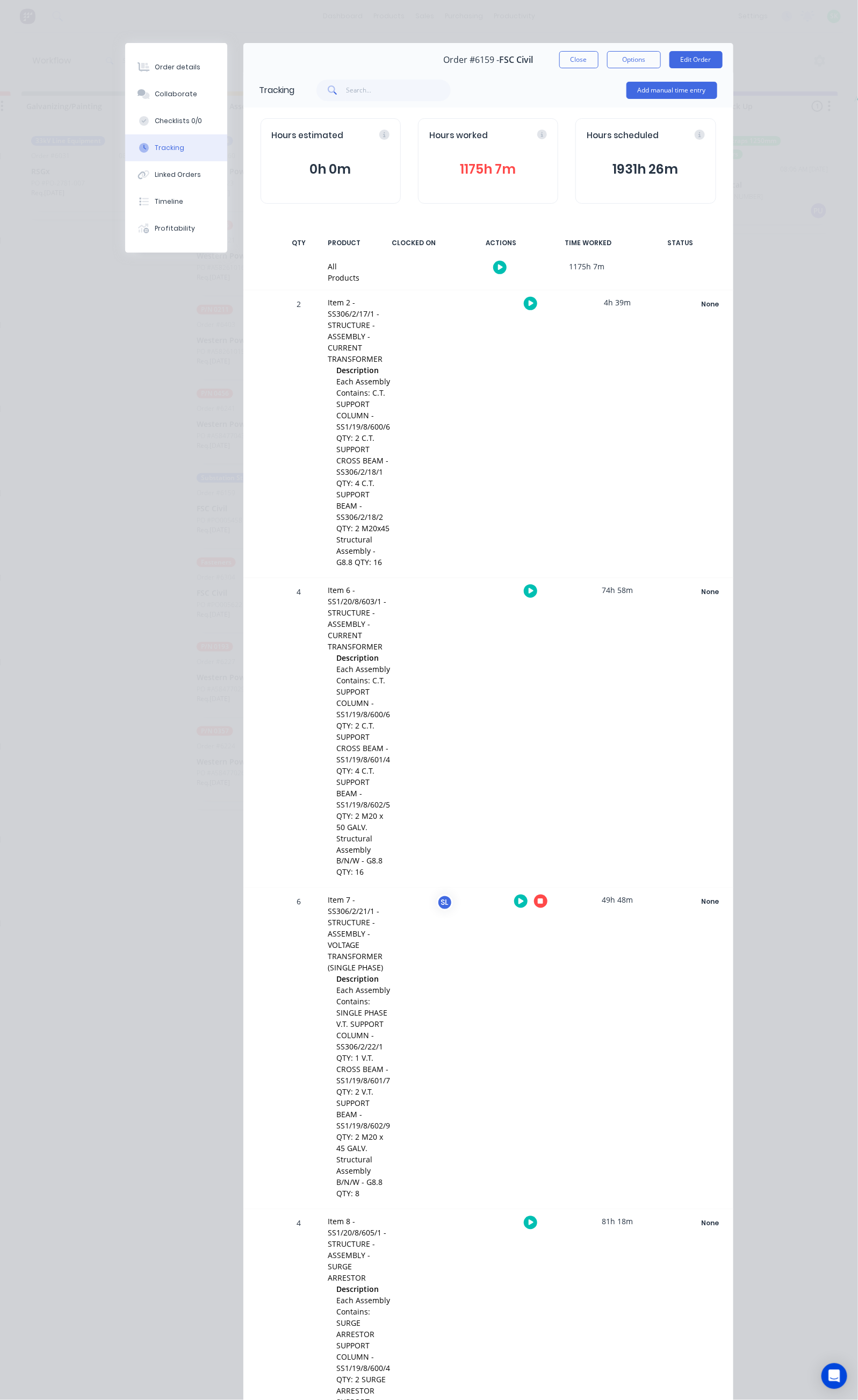
click at [535, 1219] on icon "button" at bounding box center [531, 1222] width 5 height 7
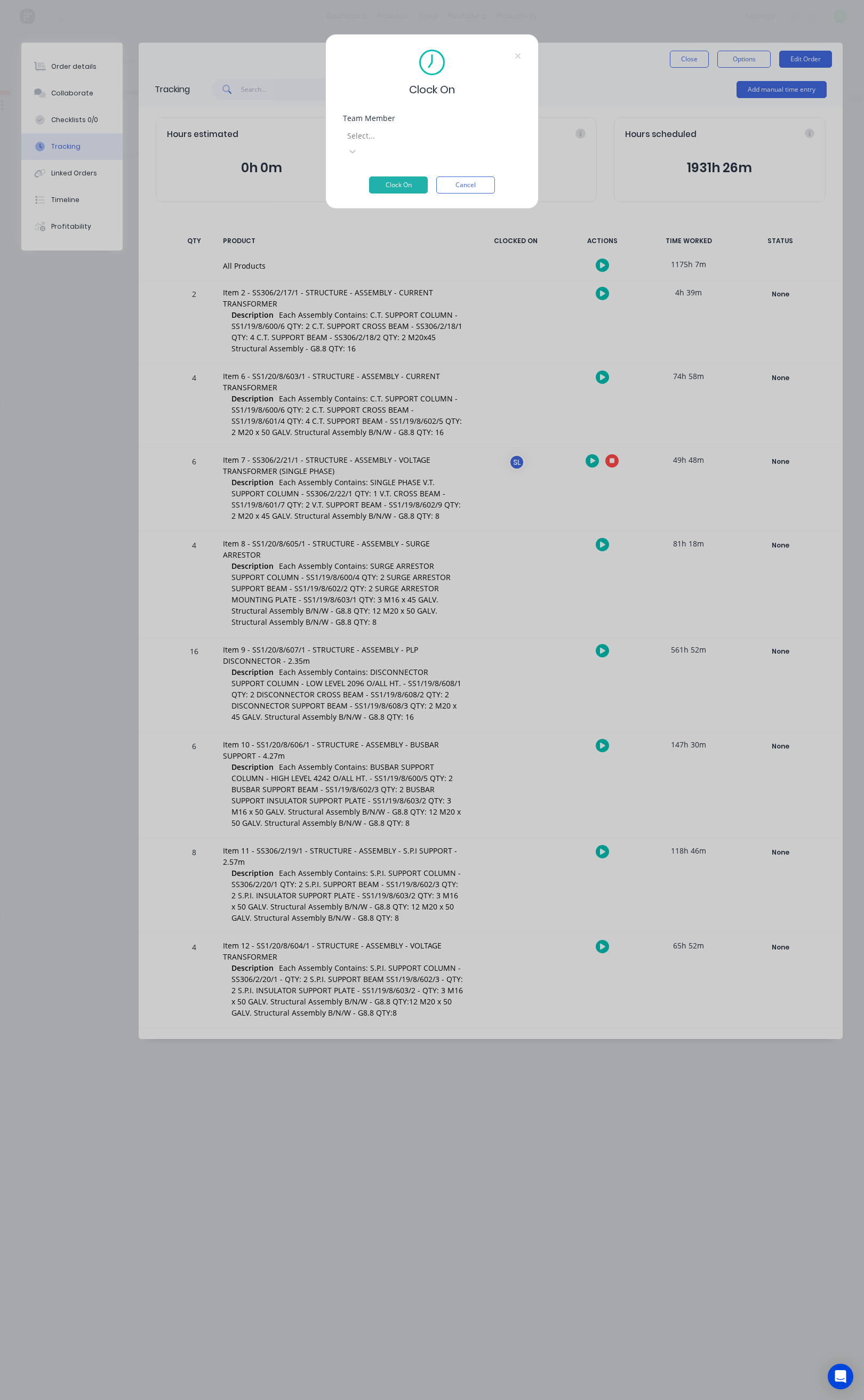
click at [438, 138] on div at bounding box center [423, 136] width 154 height 14
type input "ste"
click at [72, 1347] on div "[PERSON_NAME]" at bounding box center [96, 1352] width 851 height 11
click at [404, 176] on button "Clock On" at bounding box center [398, 184] width 59 height 17
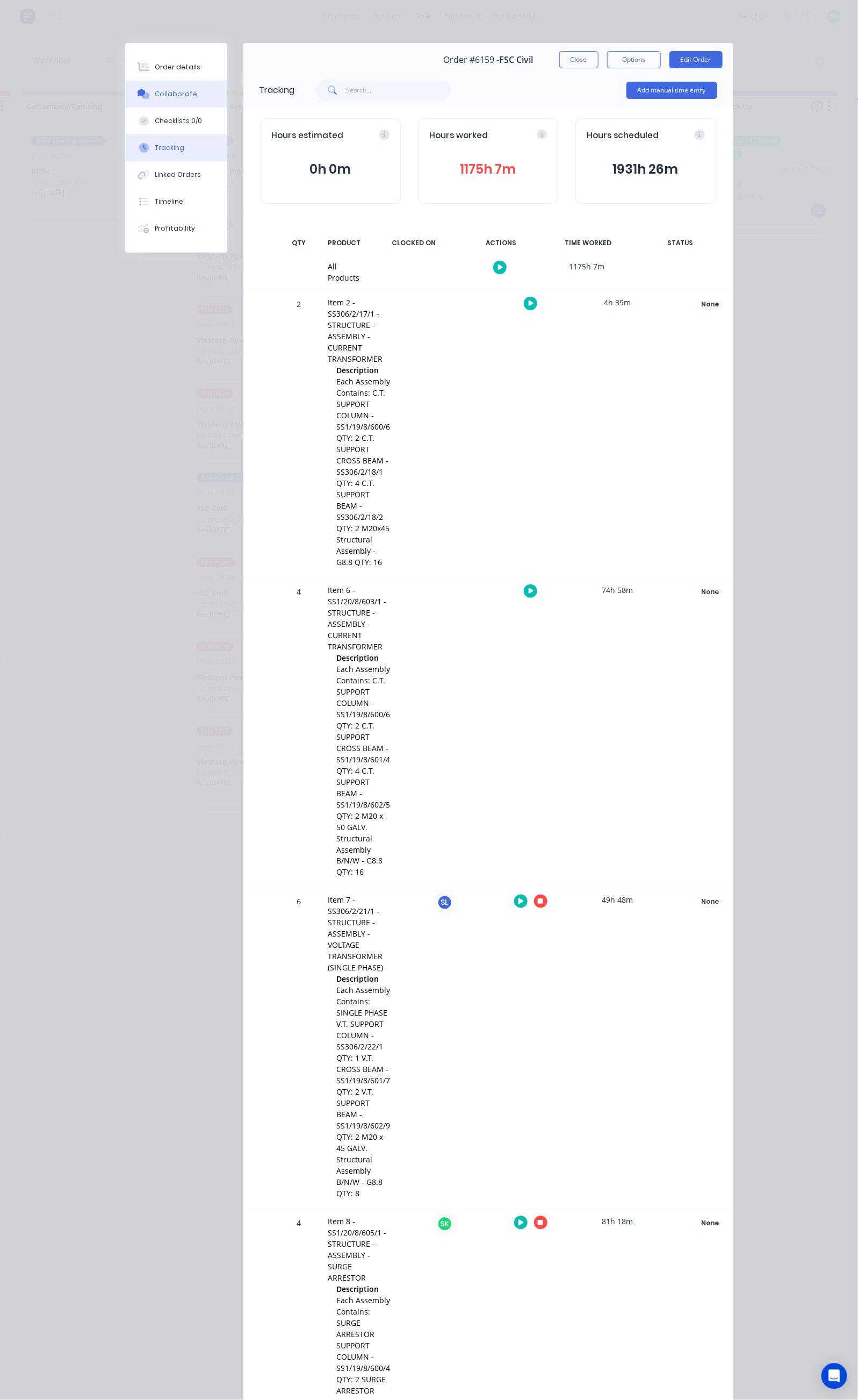
click at [155, 94] on div "Collaborate" at bounding box center [176, 94] width 42 height 10
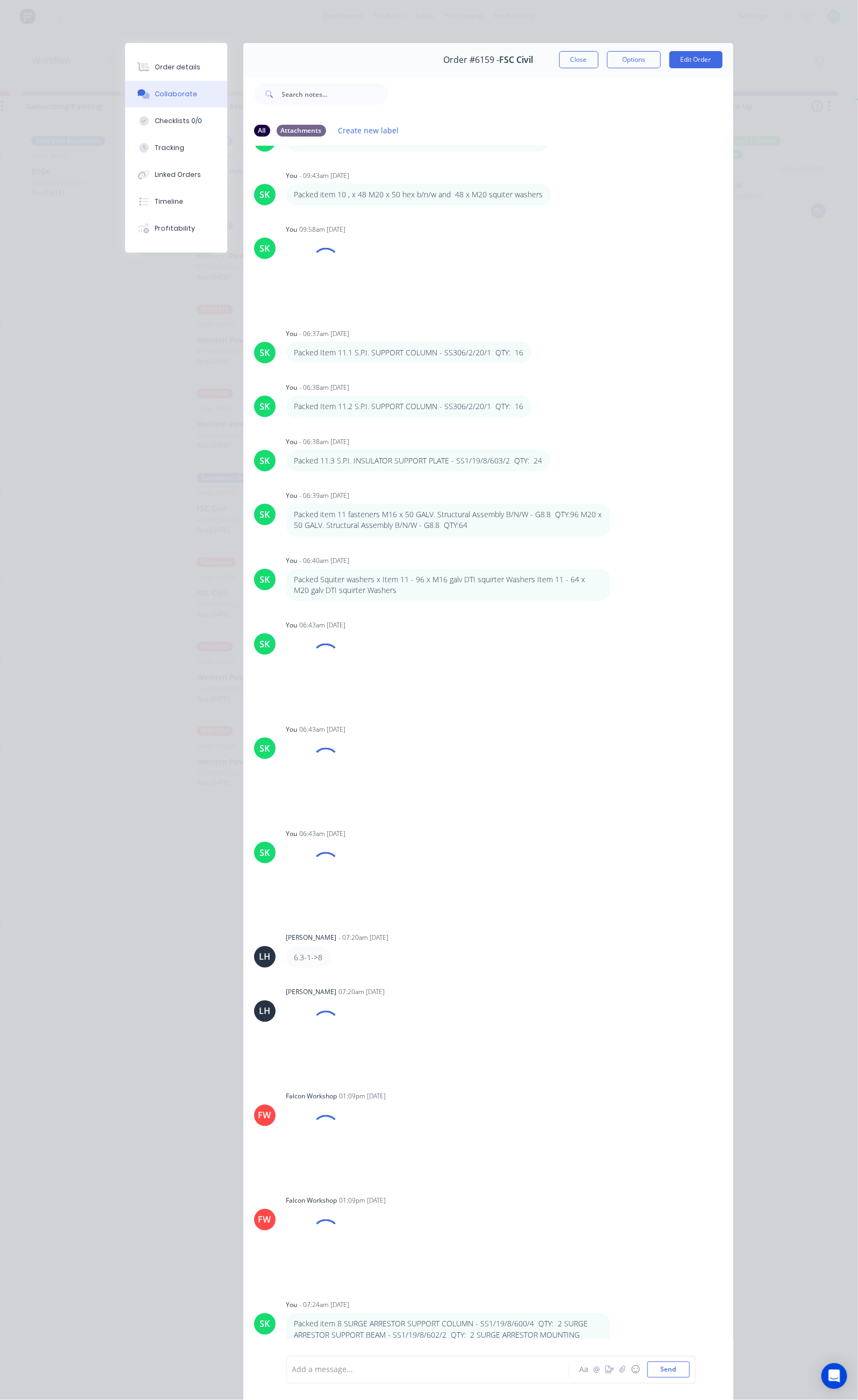
scroll to position [6446, 0]
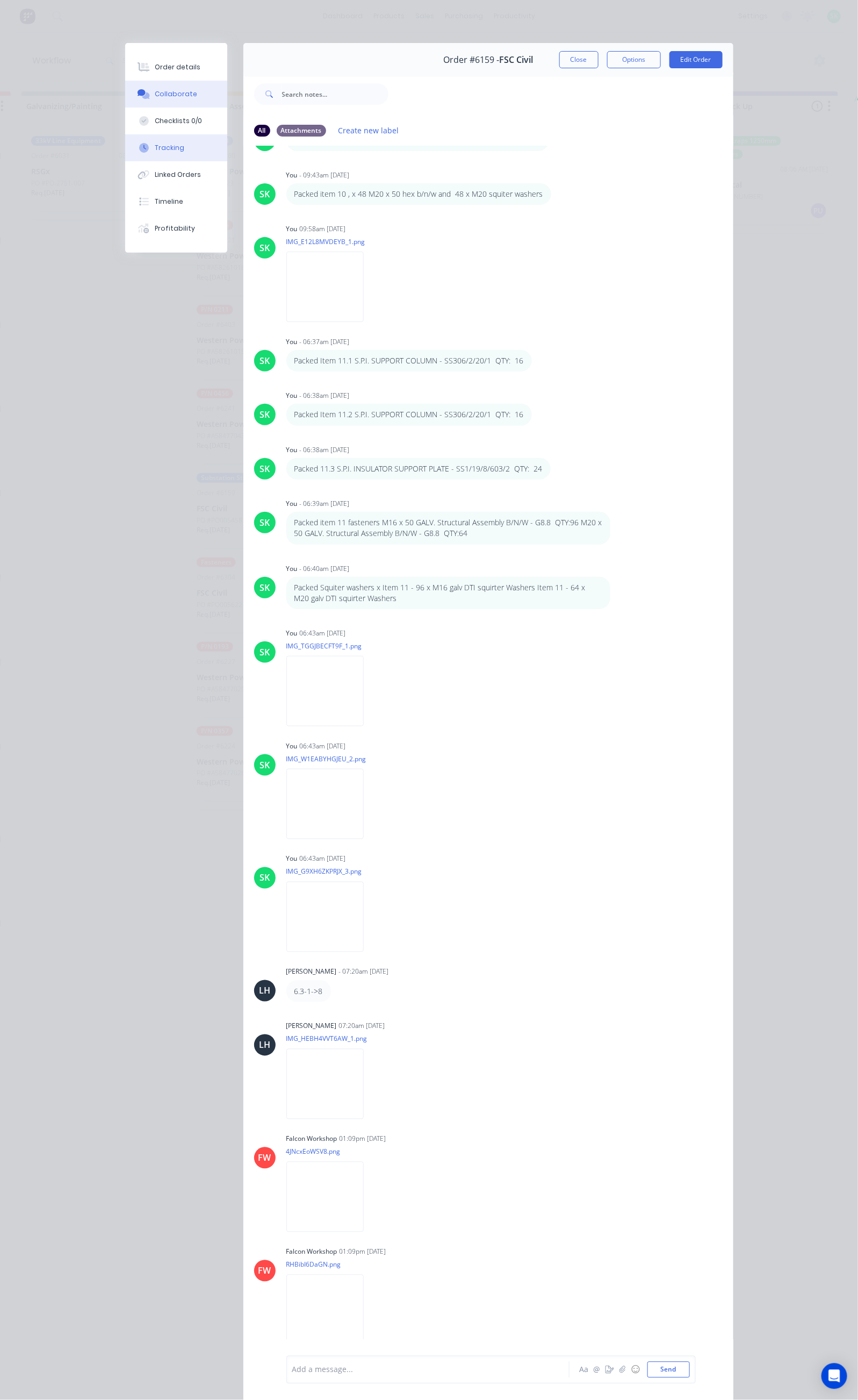
click at [125, 142] on button "Tracking" at bounding box center [177, 147] width 103 height 27
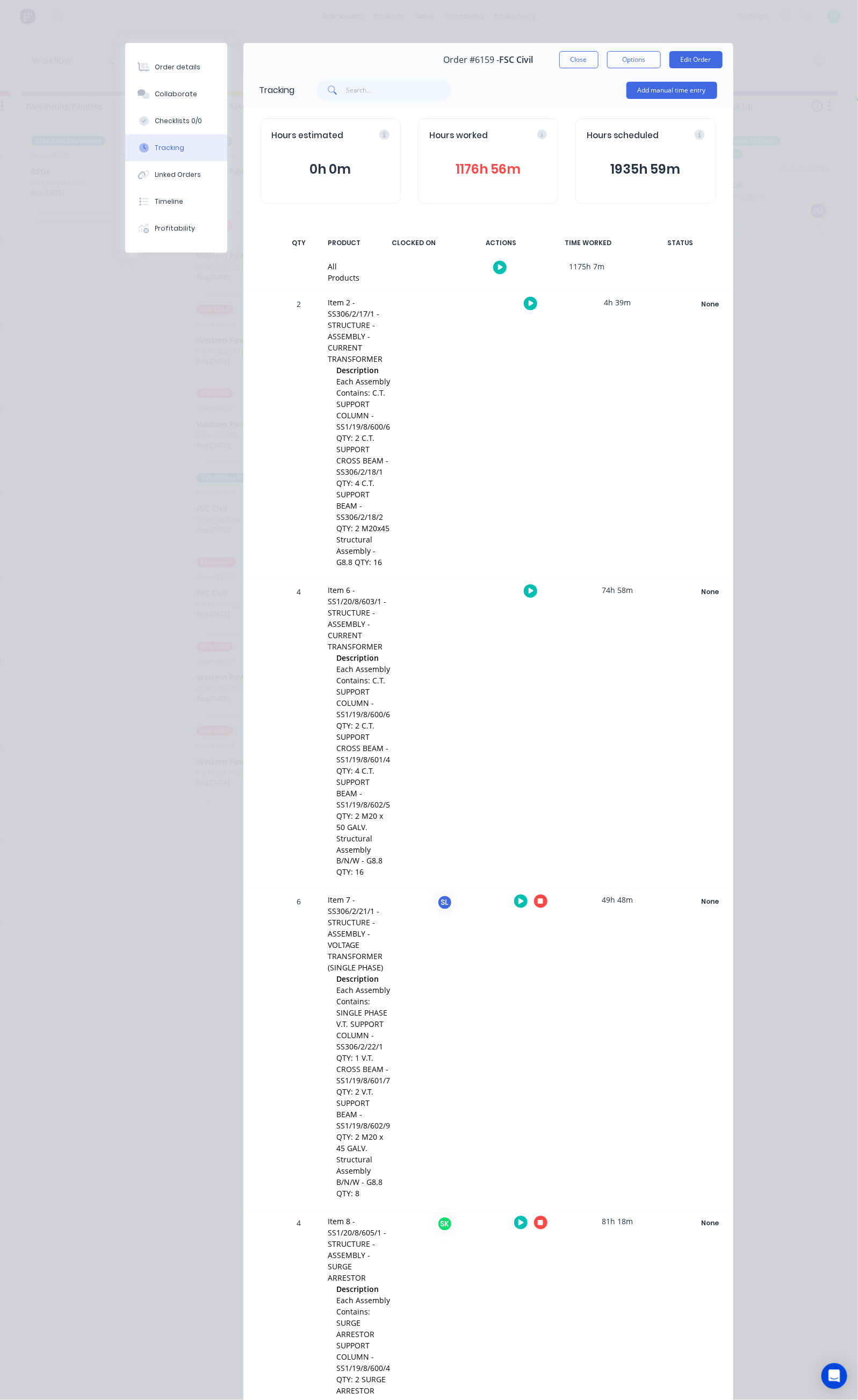
click at [543, 1220] on icon "button" at bounding box center [539, 1222] width 5 height 5
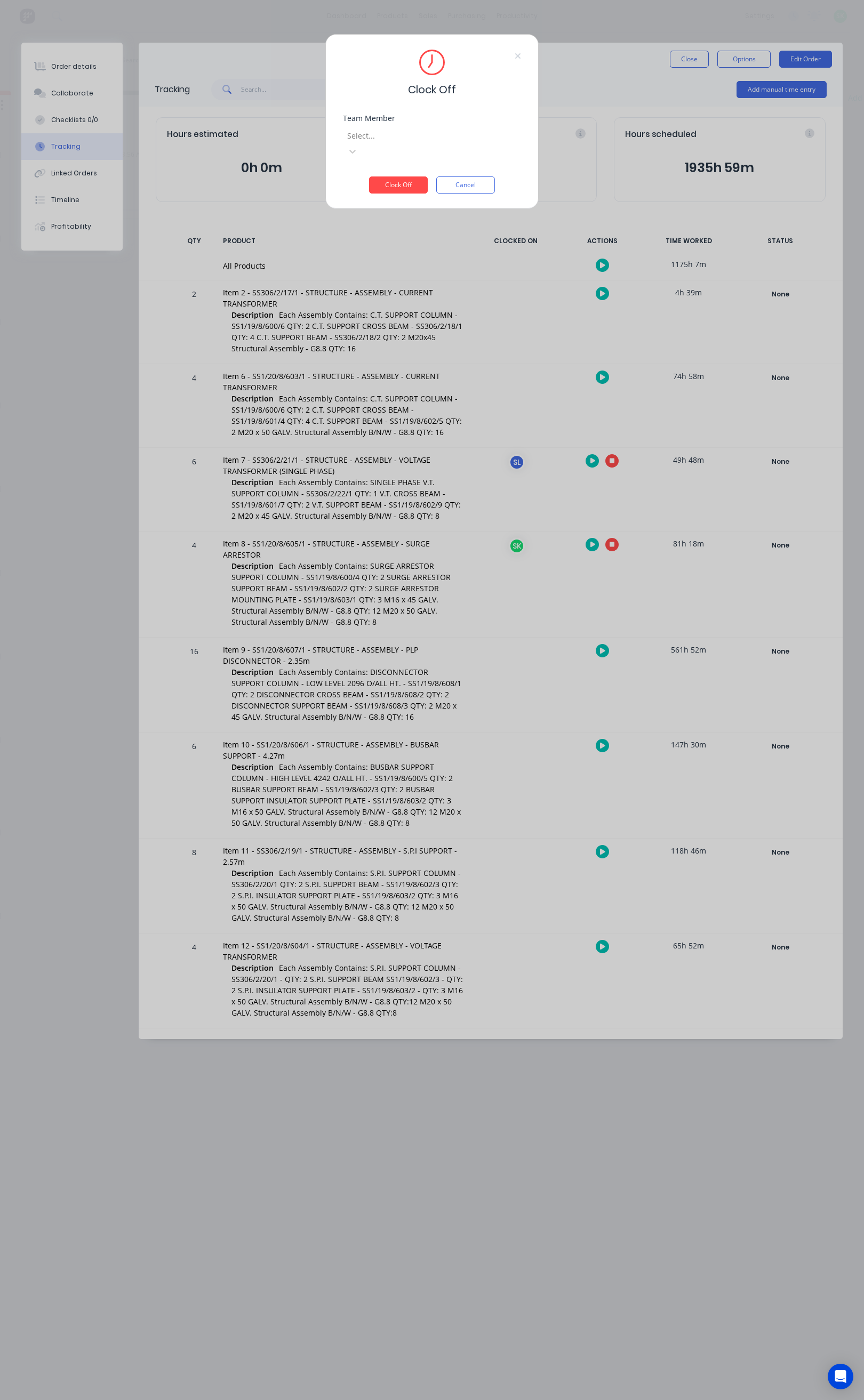
click at [448, 137] on div at bounding box center [423, 136] width 154 height 14
click at [153, 1336] on div "[PERSON_NAME]" at bounding box center [96, 1341] width 851 height 11
click at [429, 176] on div "Clock Off Cancel" at bounding box center [432, 184] width 178 height 17
click at [404, 176] on button "Clock Off" at bounding box center [398, 184] width 59 height 17
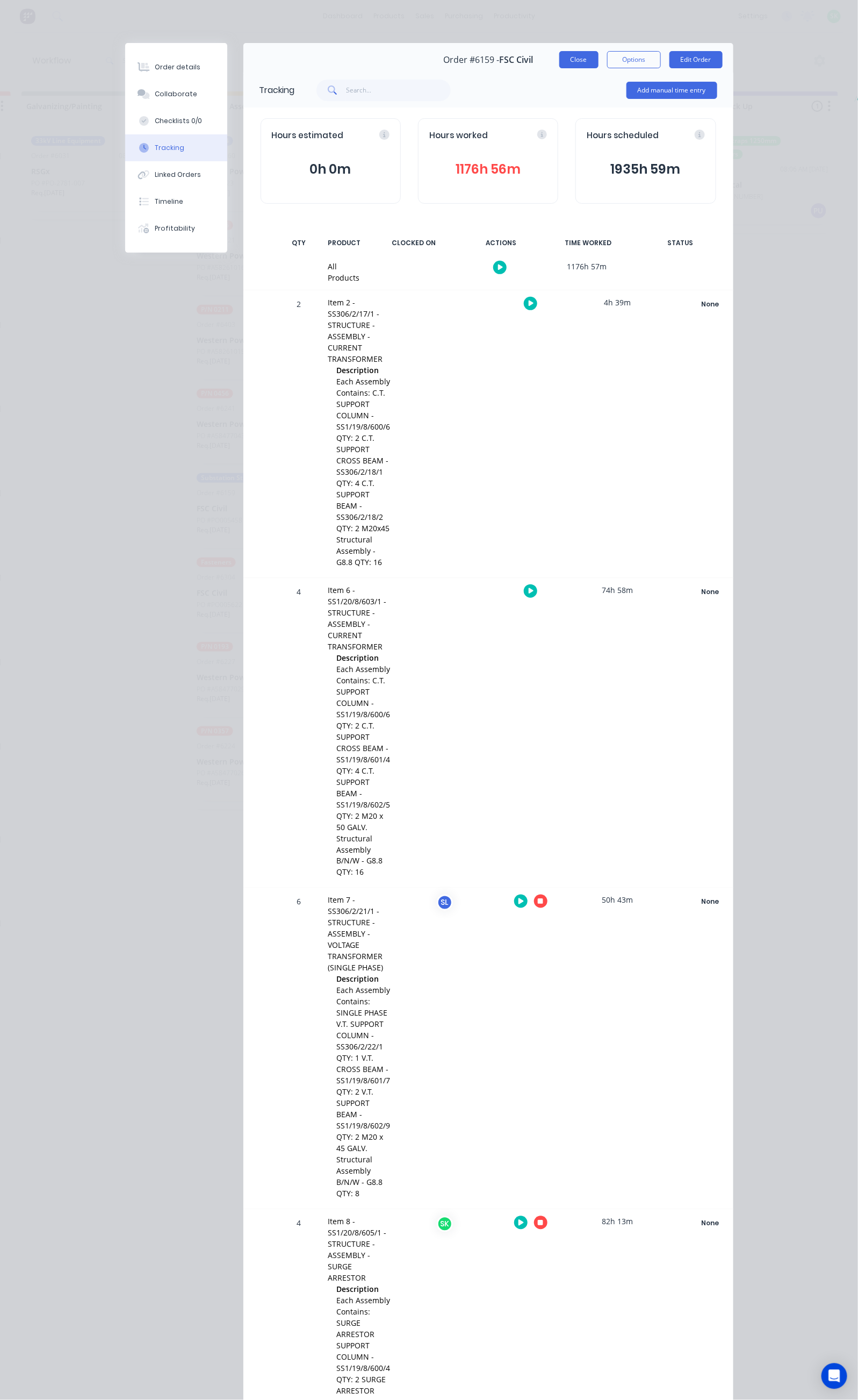
click at [599, 57] on button "Close" at bounding box center [579, 59] width 39 height 17
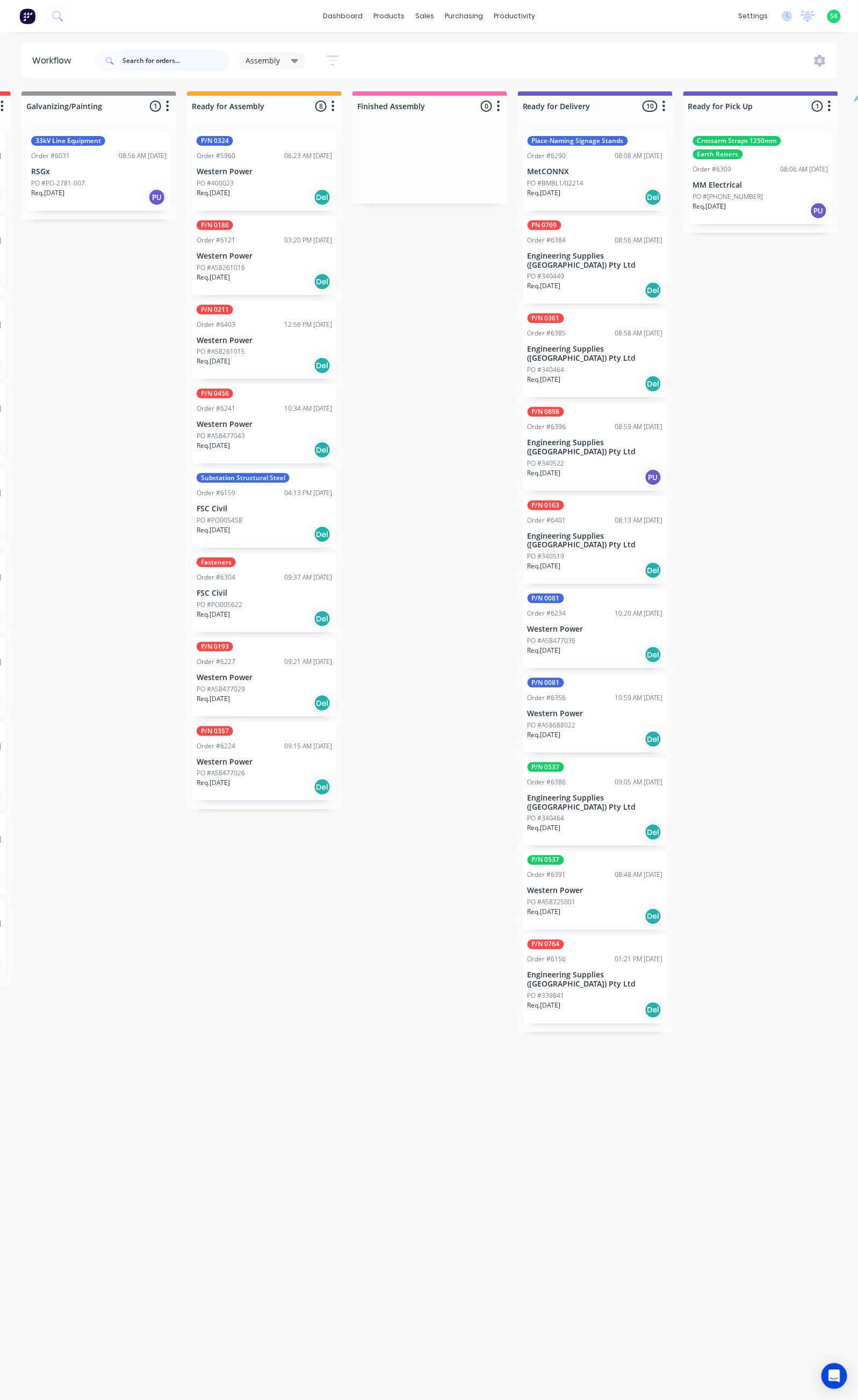
click at [159, 56] on input "text" at bounding box center [176, 61] width 107 height 22
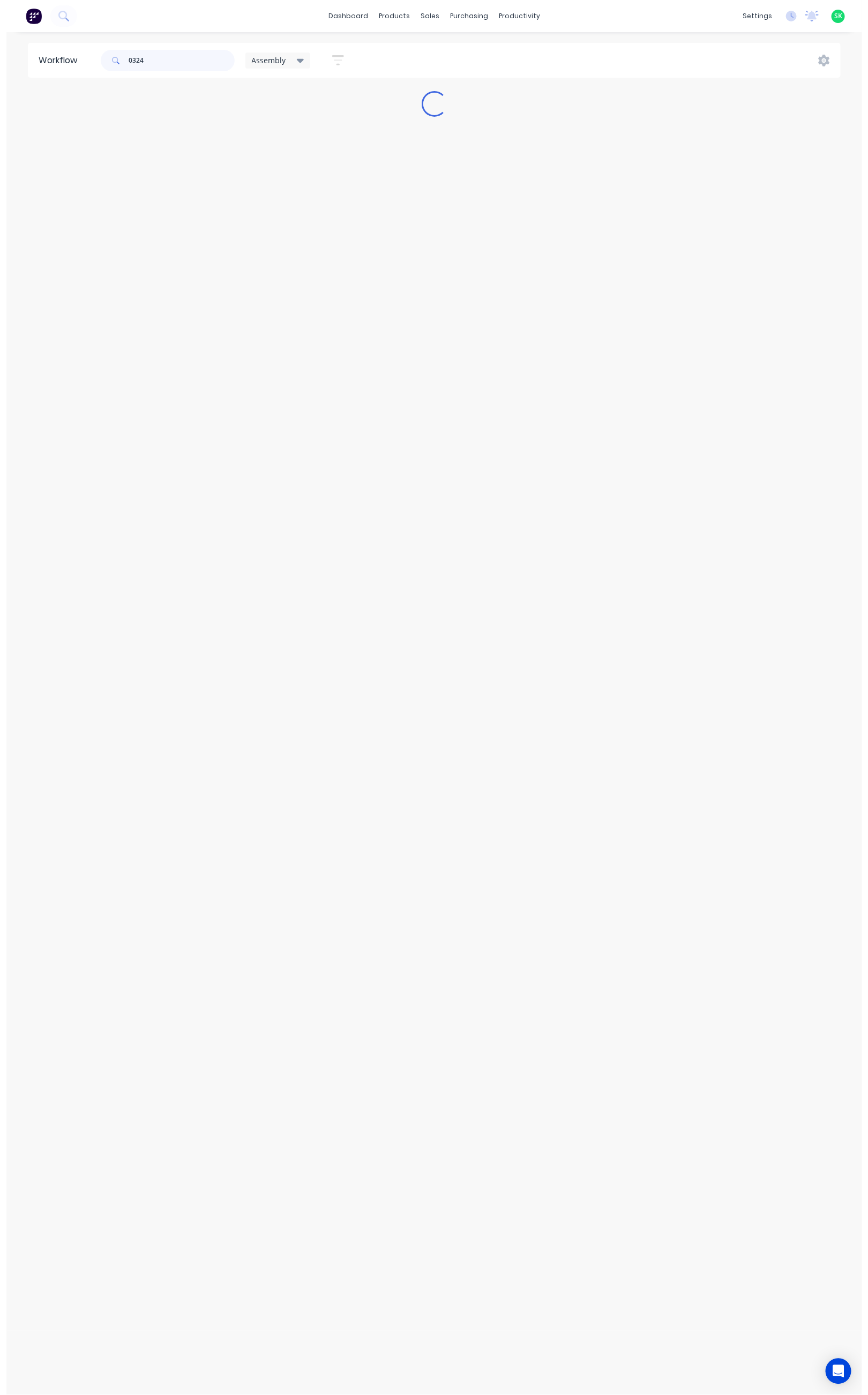
scroll to position [0, 0]
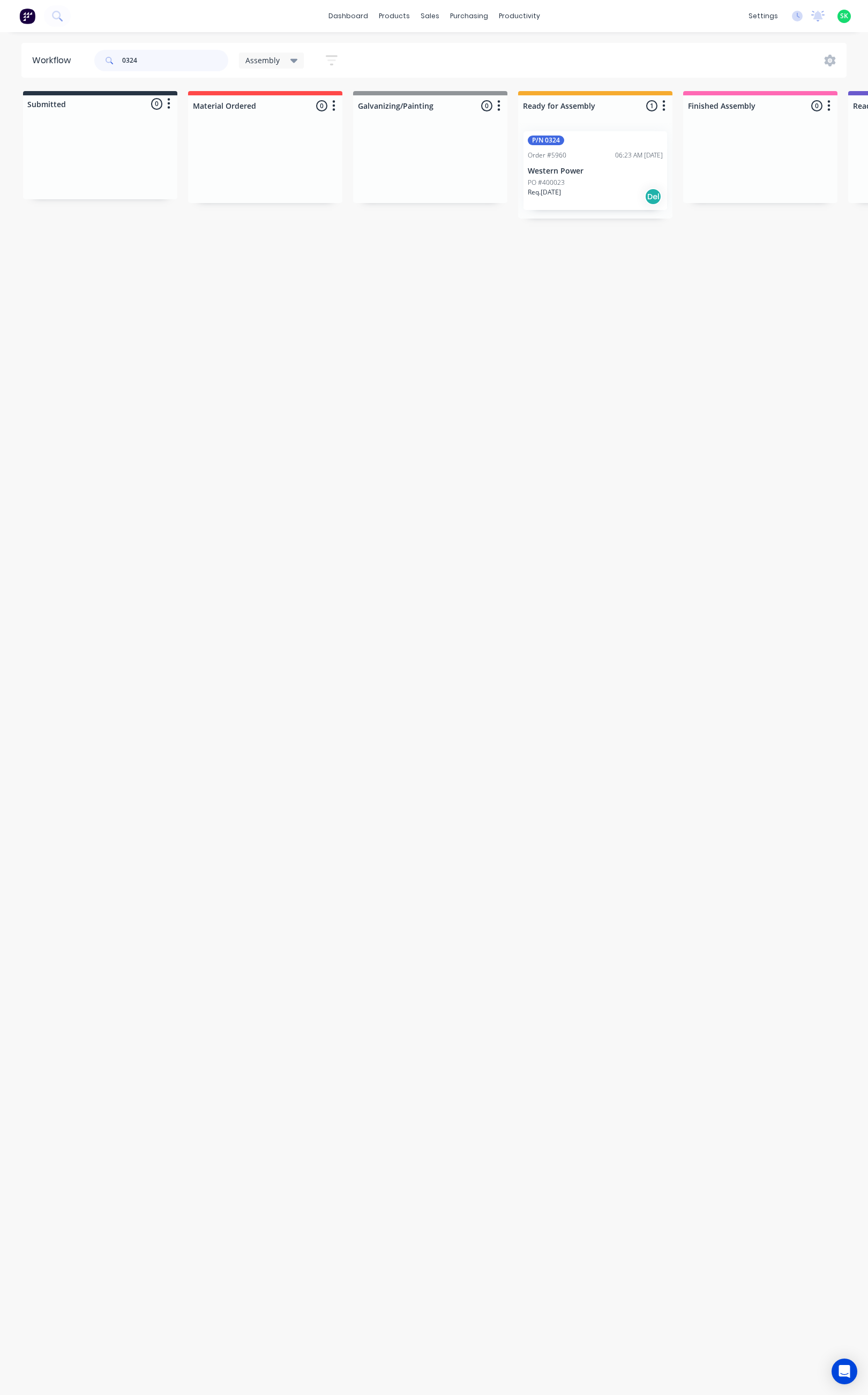
type input "0324"
click at [601, 190] on div "Req. 09/10/25 Del" at bounding box center [595, 197] width 135 height 19
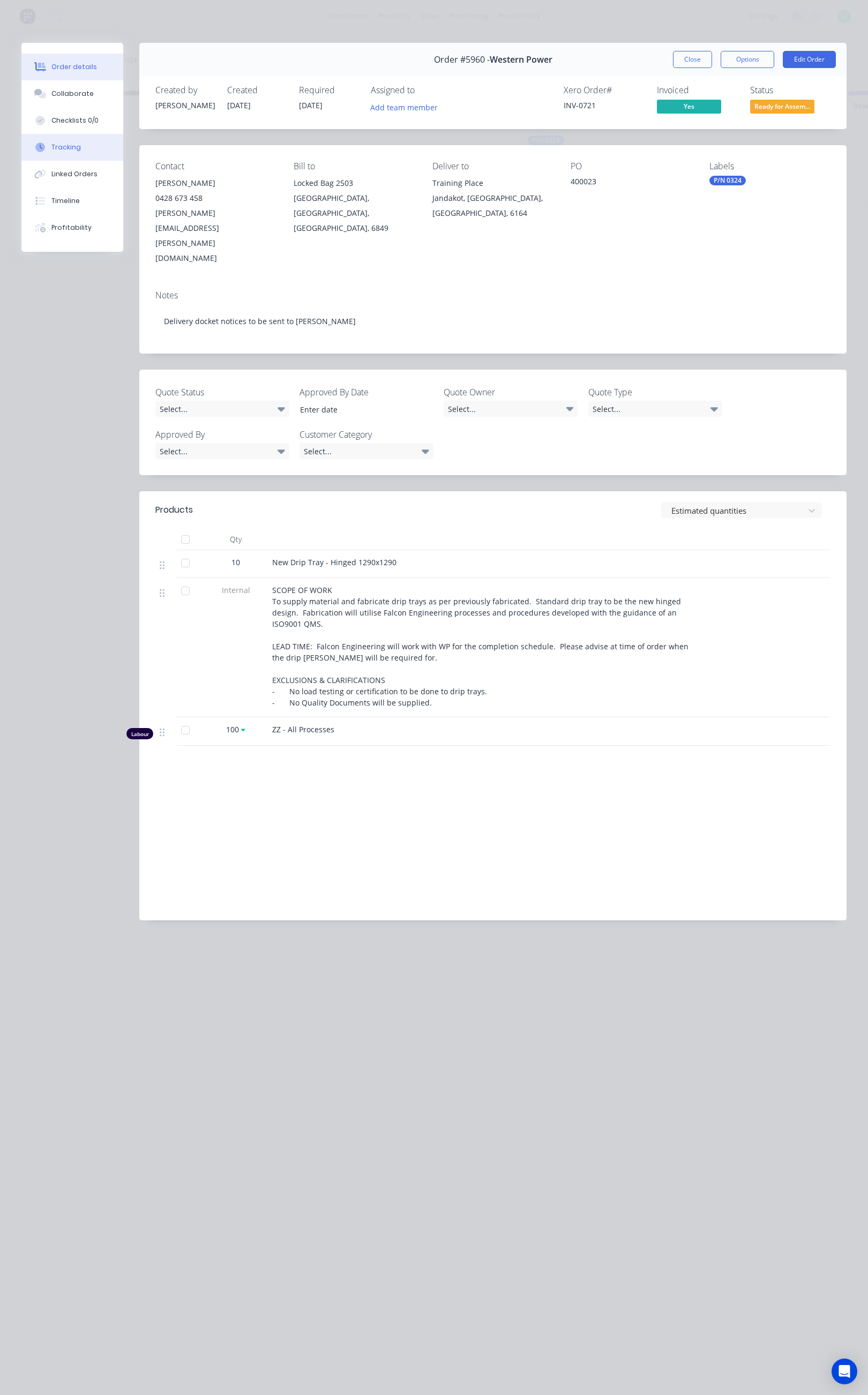
click at [91, 146] on button "Tracking" at bounding box center [73, 146] width 102 height 27
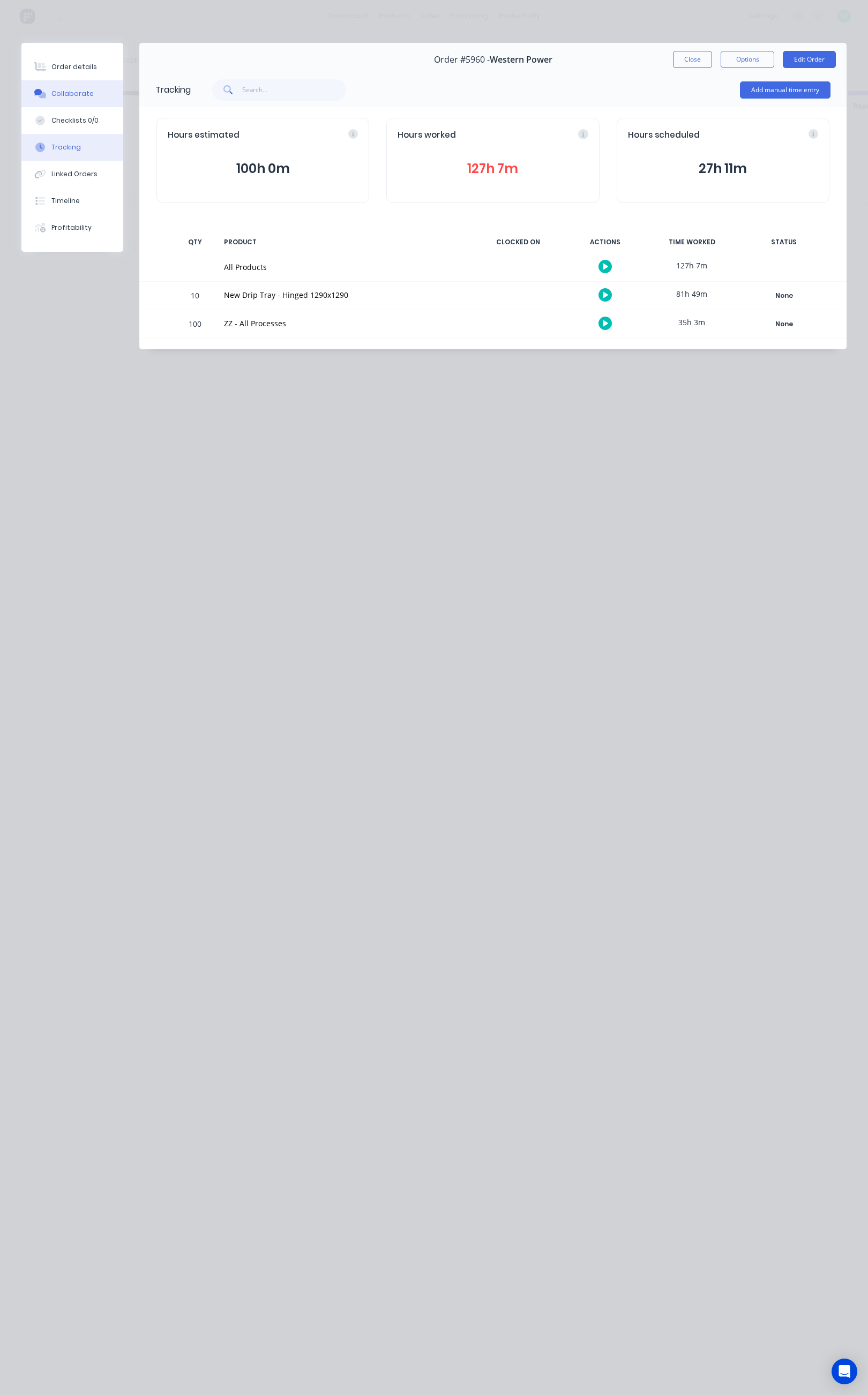
click at [80, 90] on div "Collaborate" at bounding box center [72, 93] width 42 height 10
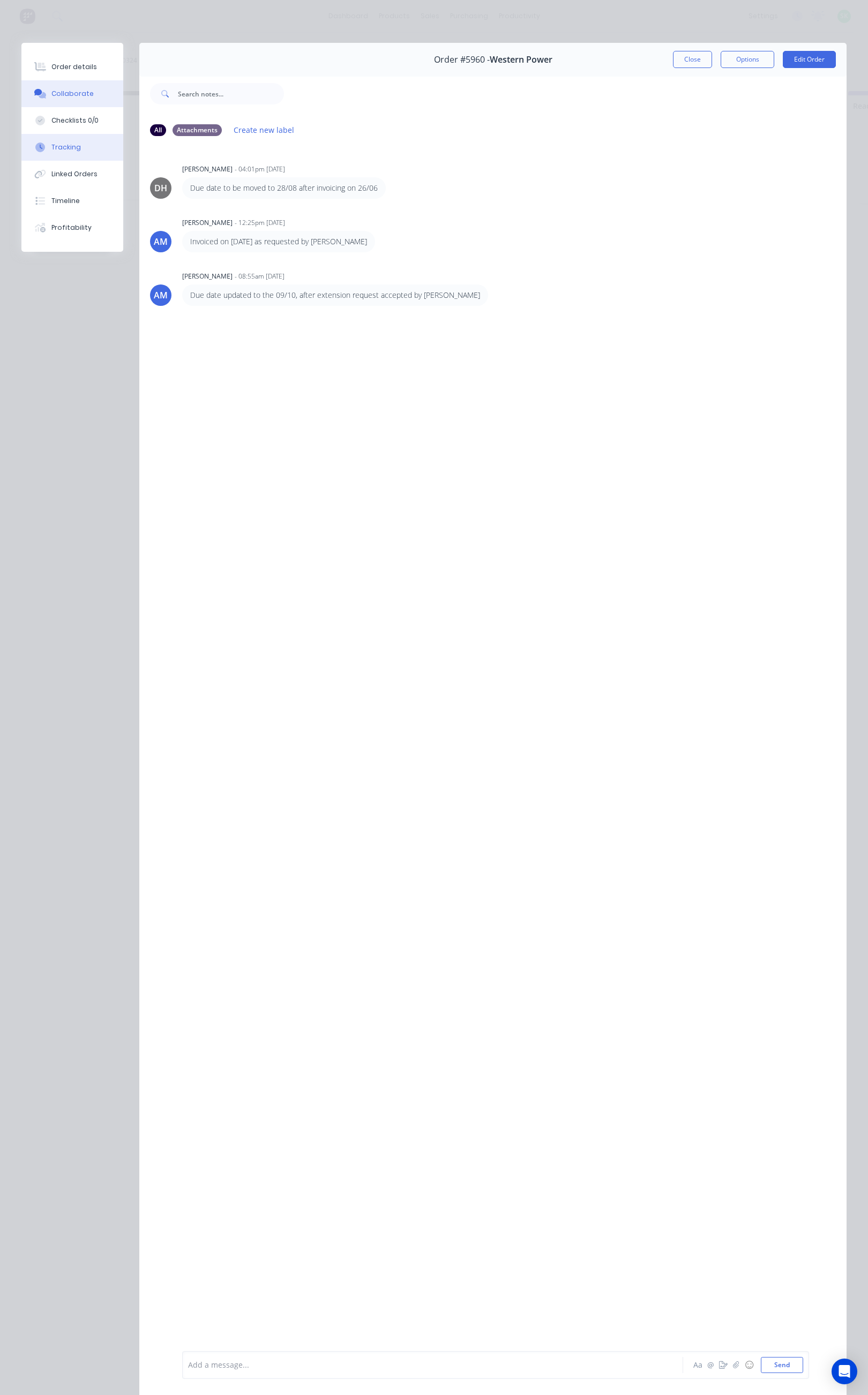
click at [83, 145] on button "Tracking" at bounding box center [73, 146] width 102 height 27
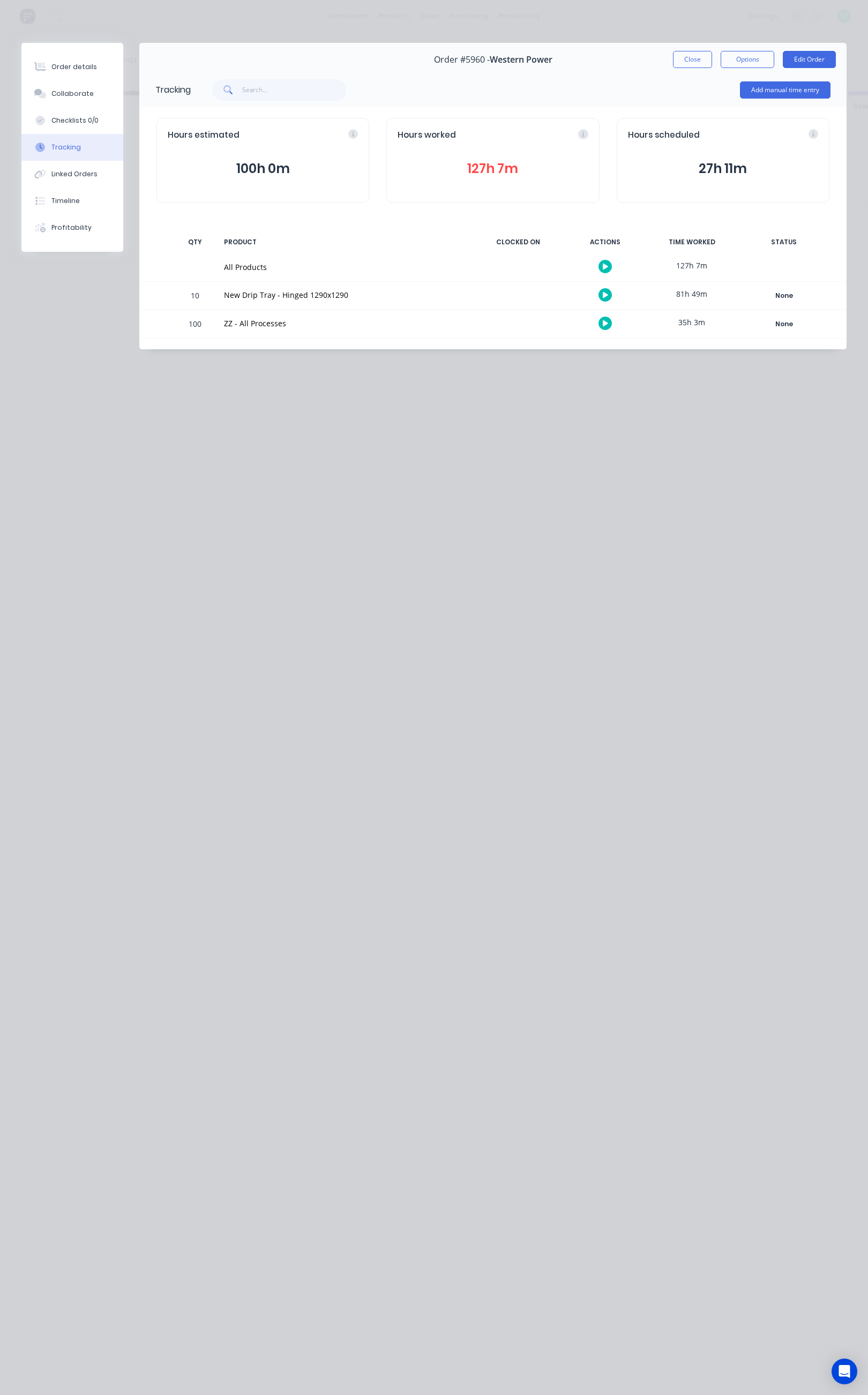
click at [602, 267] on button "button" at bounding box center [606, 266] width 14 height 14
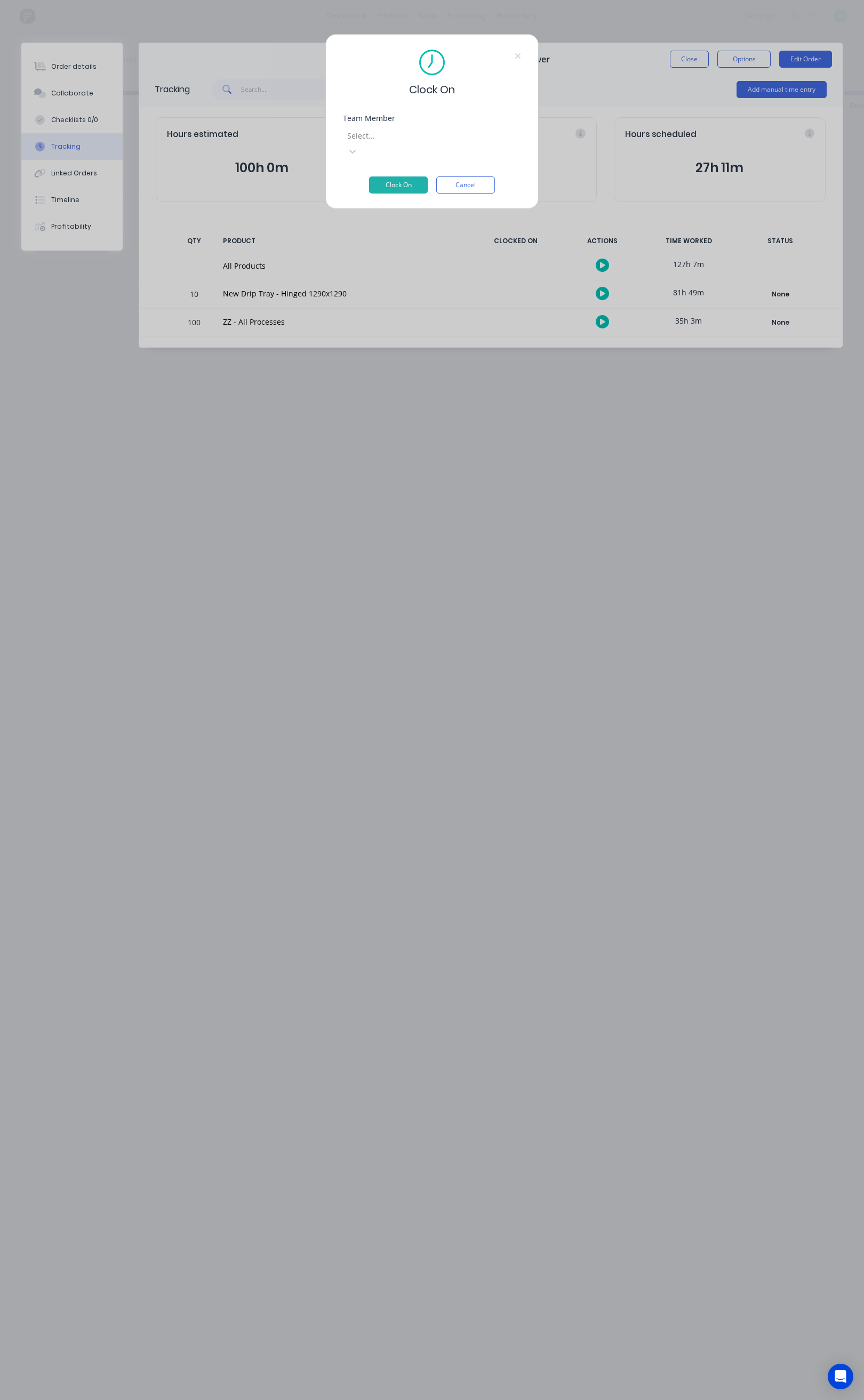
click at [413, 139] on div at bounding box center [423, 136] width 154 height 14
type input "ste"
click at [408, 1347] on div "[PERSON_NAME]" at bounding box center [432, 1352] width 864 height 11
click at [411, 176] on button "Clock On" at bounding box center [398, 184] width 59 height 17
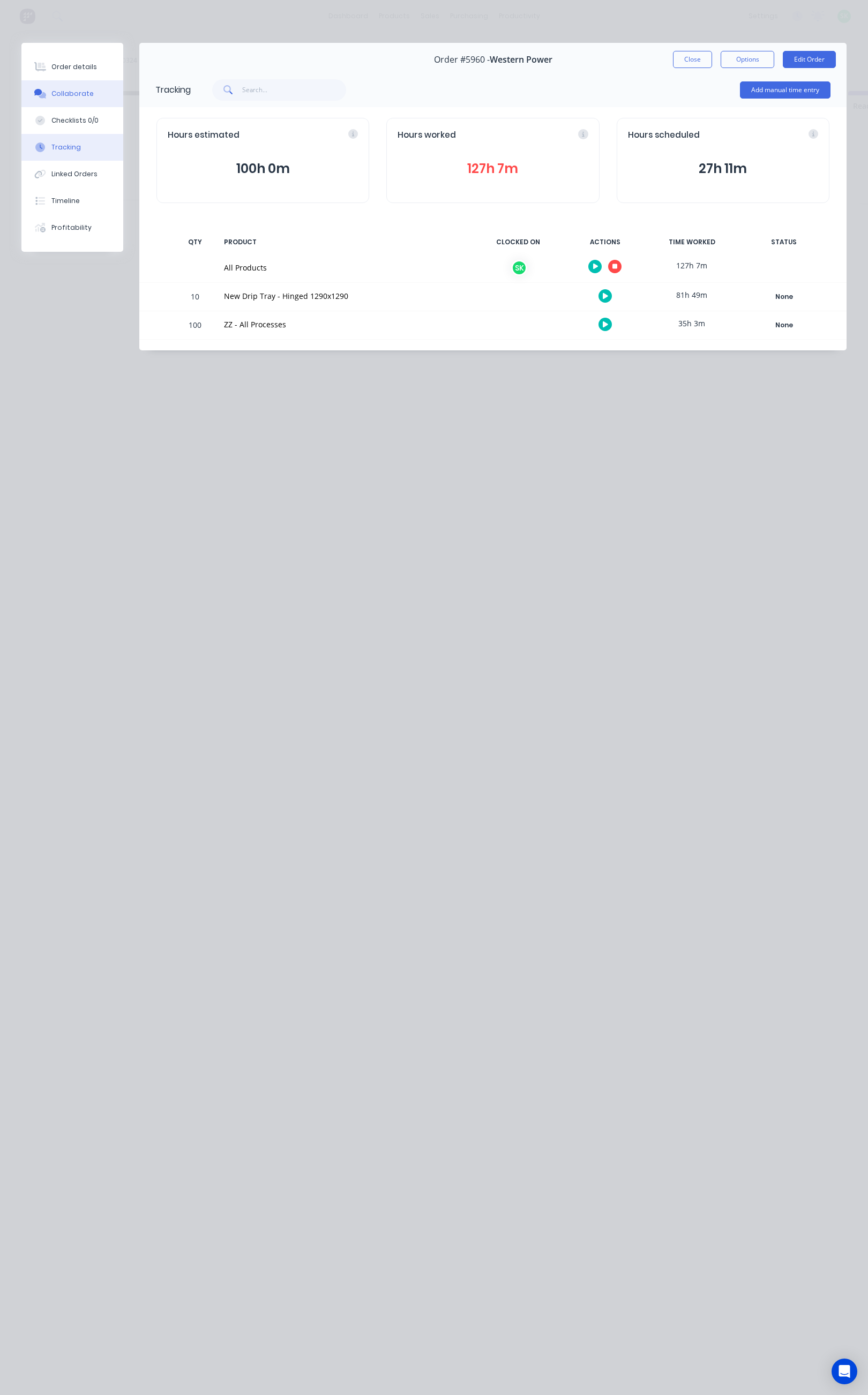
click at [88, 93] on div "Collaborate" at bounding box center [72, 93] width 42 height 10
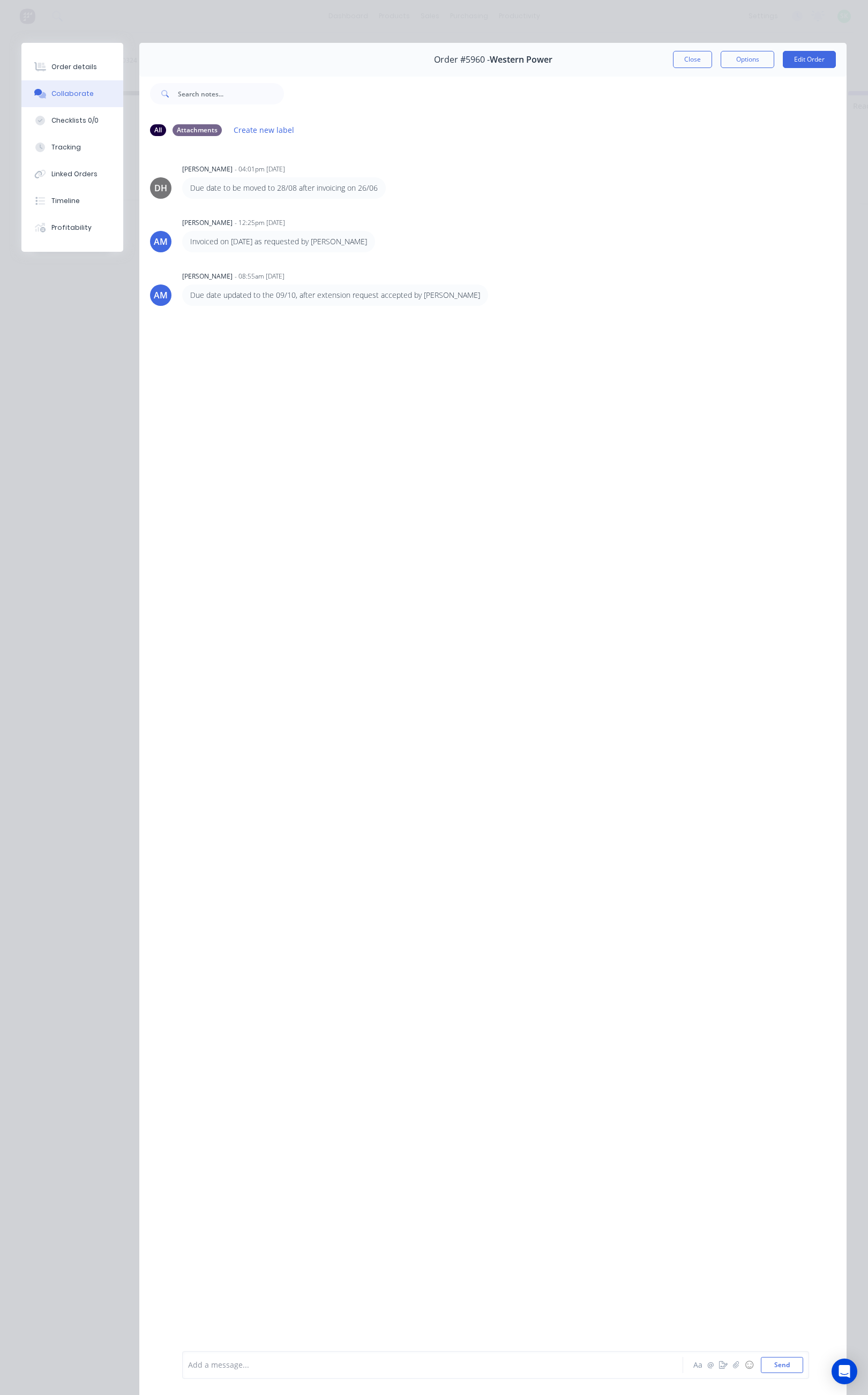
click at [217, 1362] on div at bounding box center [419, 1365] width 461 height 11
click at [680, 66] on button "Close" at bounding box center [692, 59] width 39 height 17
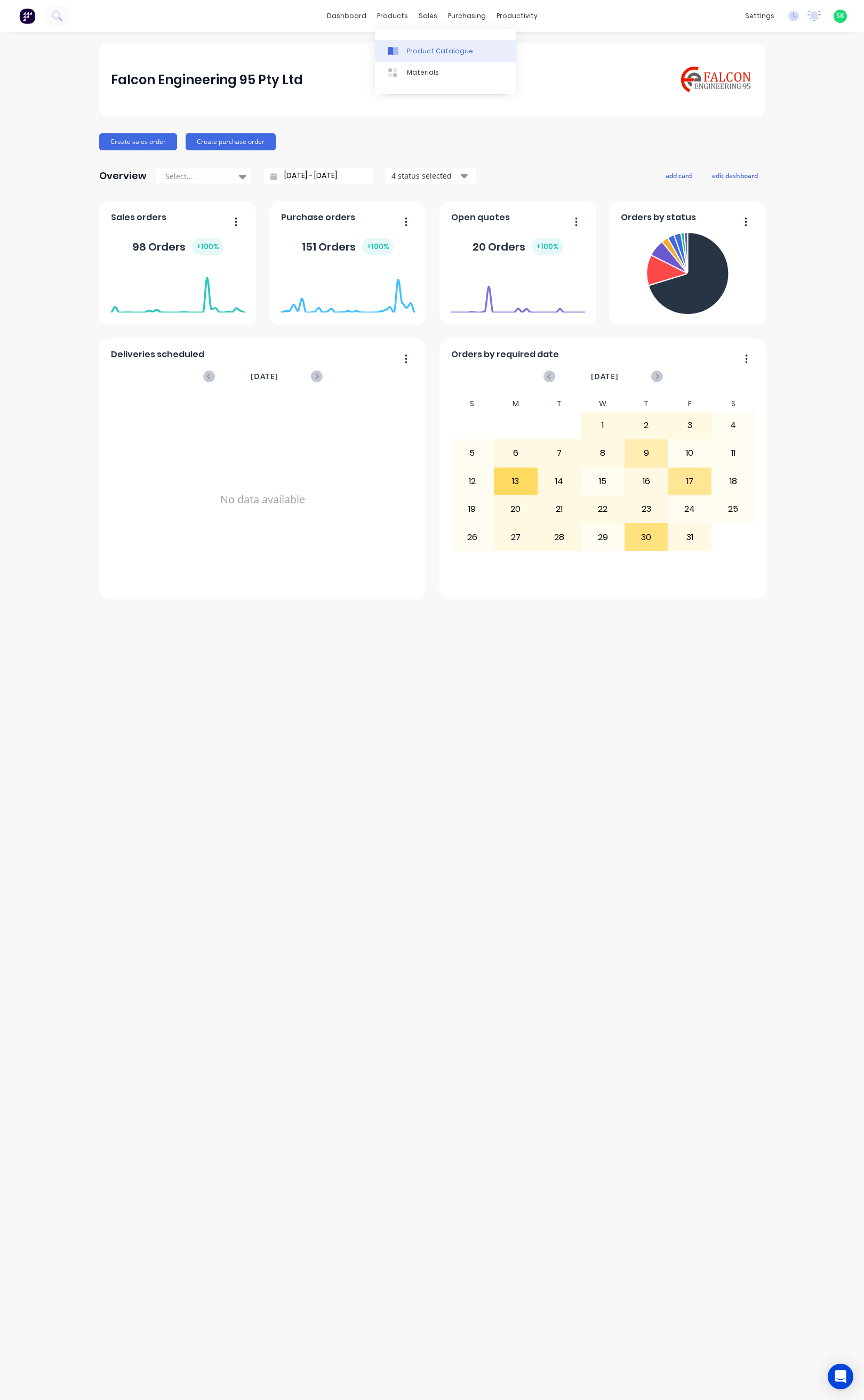
click at [396, 43] on link "Product Catalogue" at bounding box center [445, 51] width 141 height 22
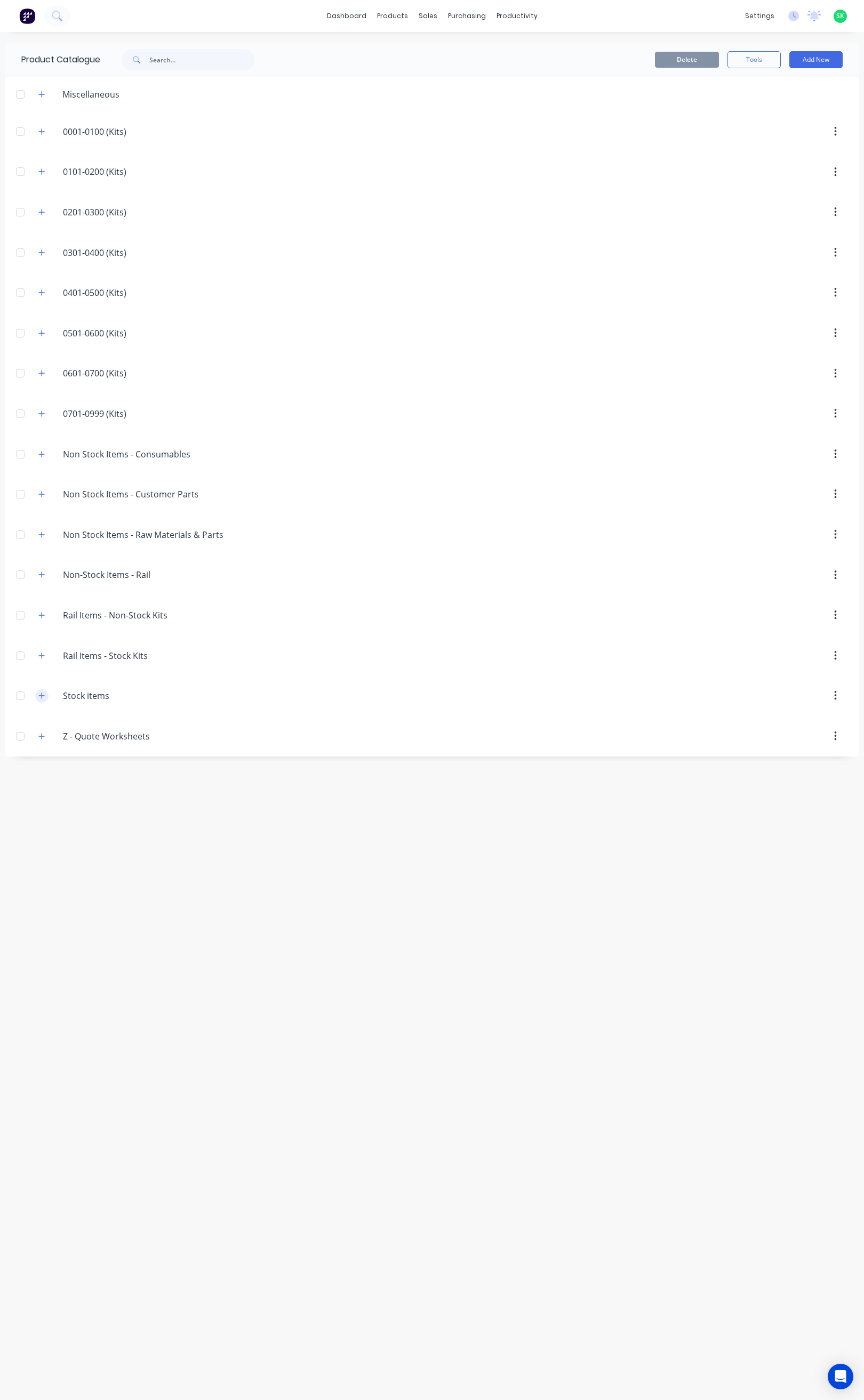
click at [44, 700] on icon "button" at bounding box center [41, 696] width 7 height 8
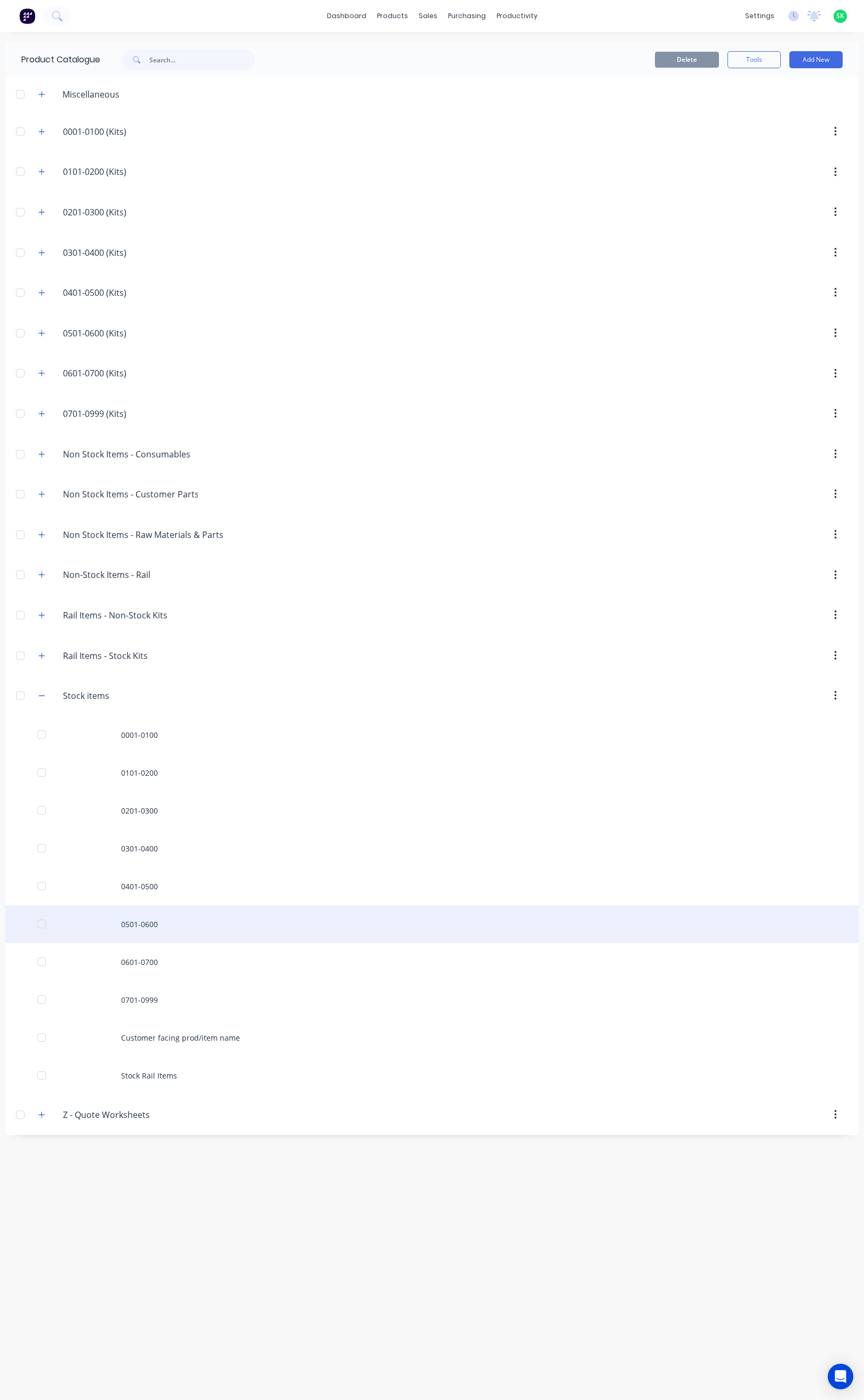
click at [156, 934] on div "0501-0600" at bounding box center [432, 924] width 853 height 38
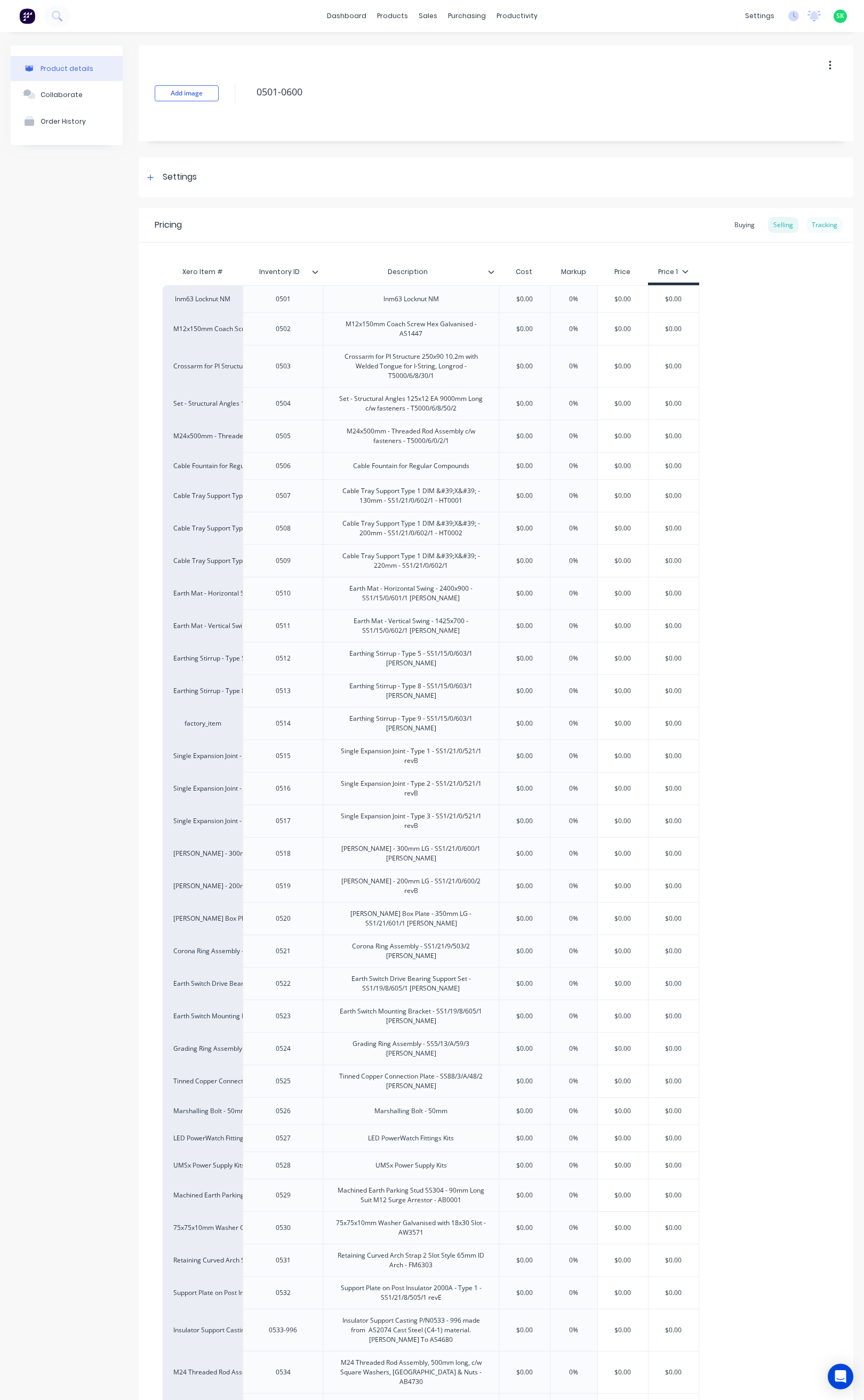
type textarea "x"
click at [811, 224] on div "Tracking" at bounding box center [824, 225] width 36 height 16
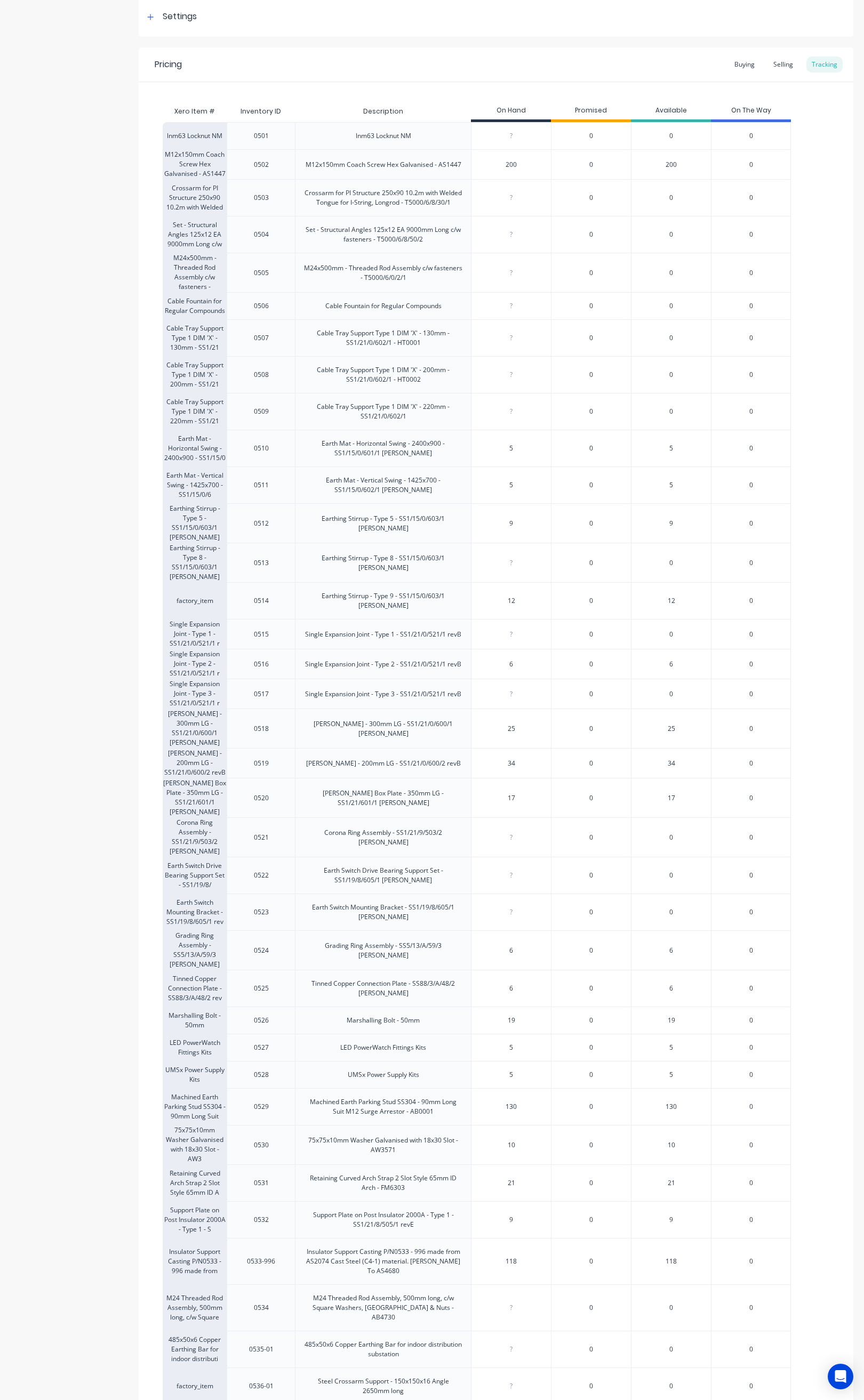
scroll to position [229, 0]
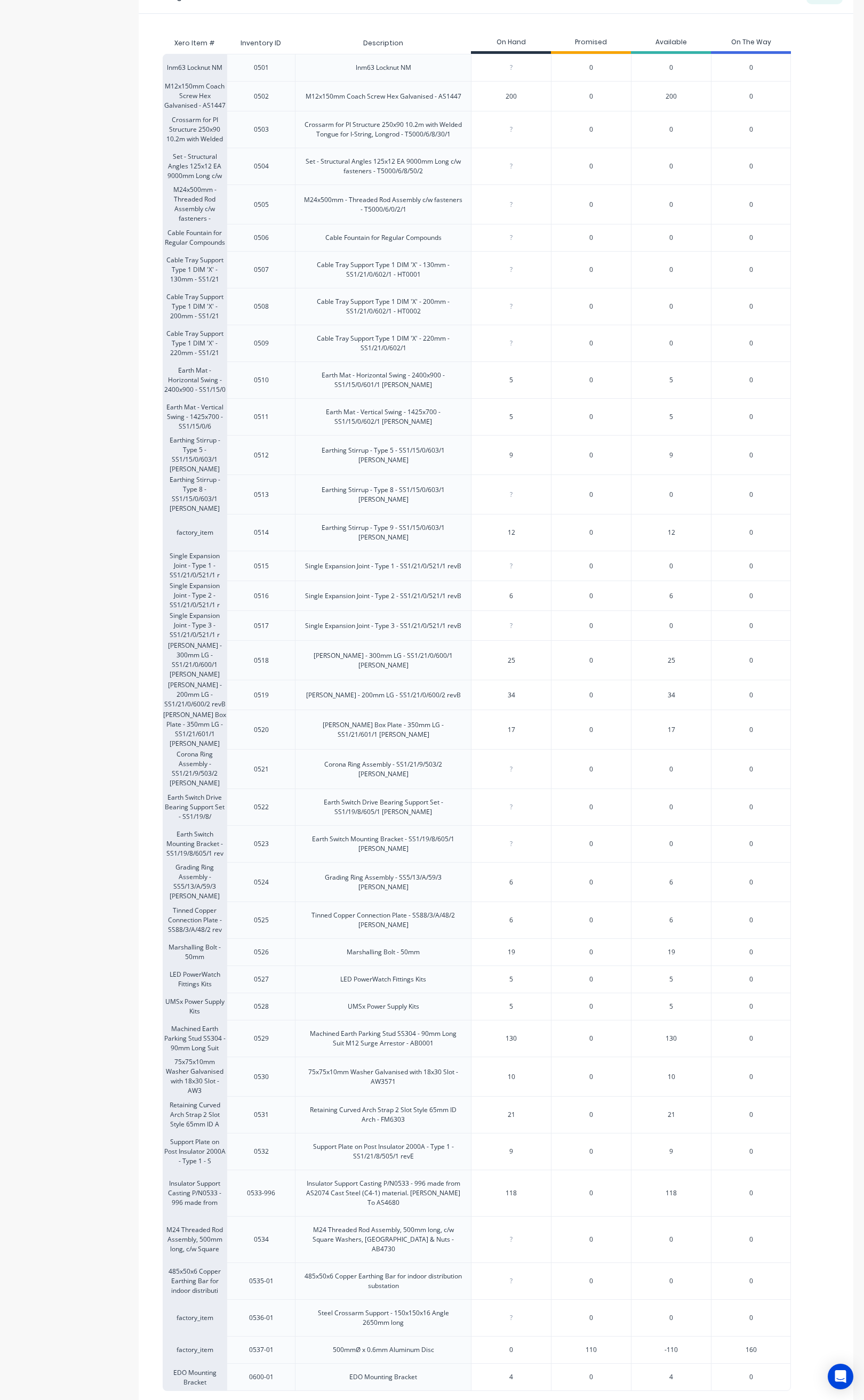
click at [520, 1345] on input "0" at bounding box center [511, 1350] width 79 height 10
type input "015"
type textarea "x"
type input "01"
type textarea "x"
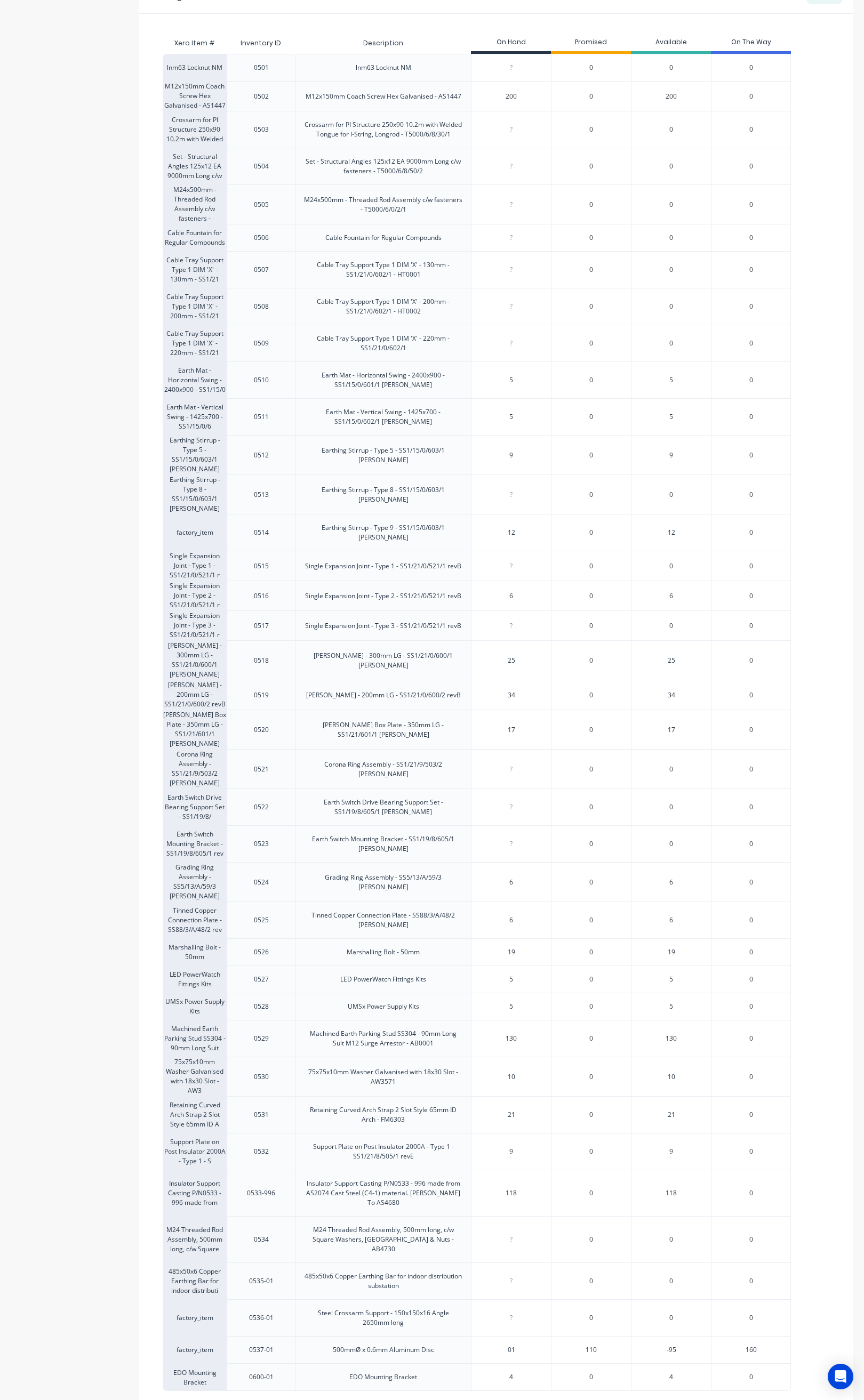
type input "0"
type textarea "x"
click at [519, 1345] on input "0" at bounding box center [511, 1350] width 79 height 10
type input "0156"
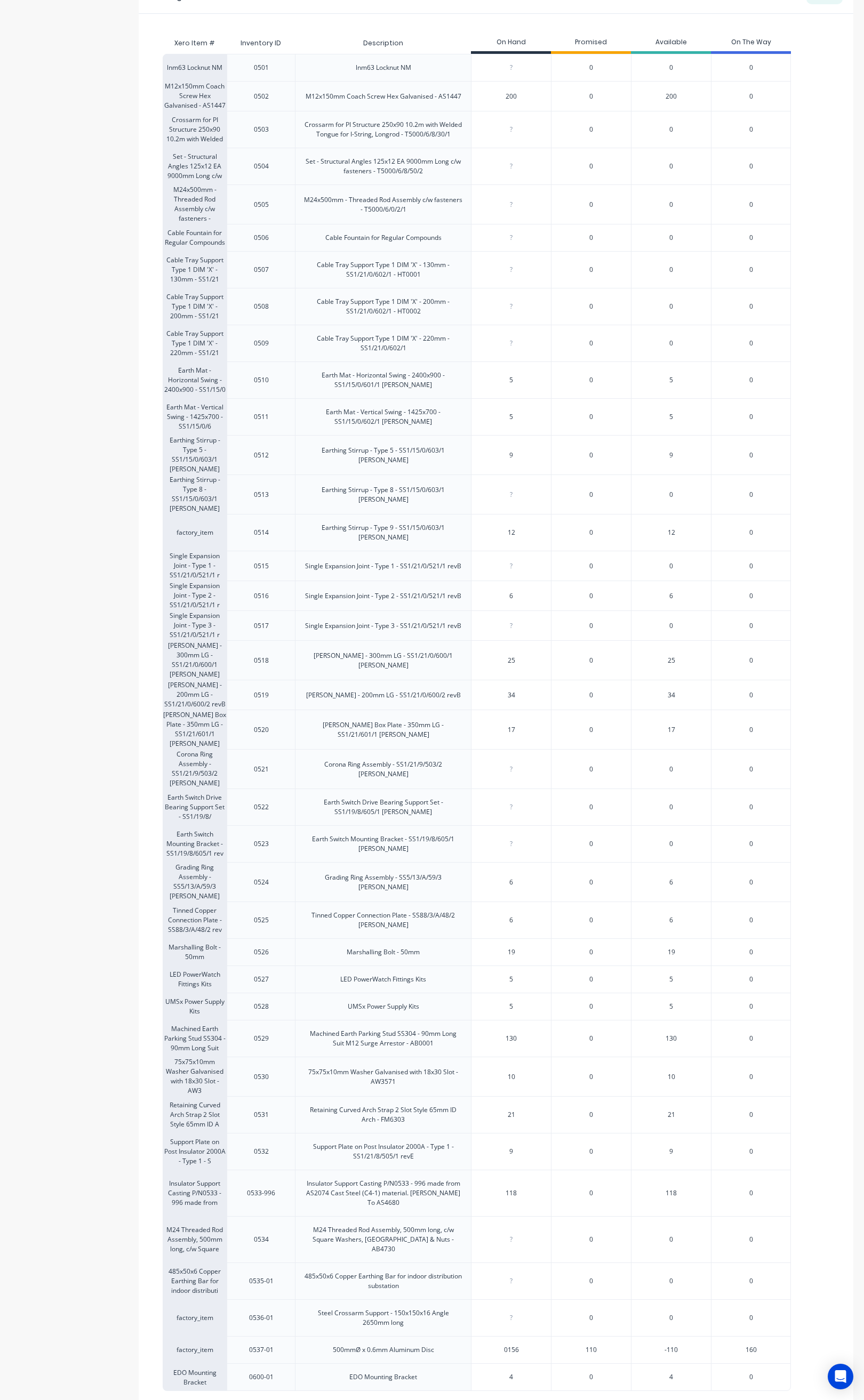
type textarea "x"
type input "0156"
click at [539, 1331] on div "Pricing Buying Selling Tracking Xero Item # Inventory ID Description On Hand Pr…" at bounding box center [496, 709] width 714 height 1461
click at [197, 1399] on button "Save" at bounding box center [189, 1415] width 53 height 17
type textarea "x"
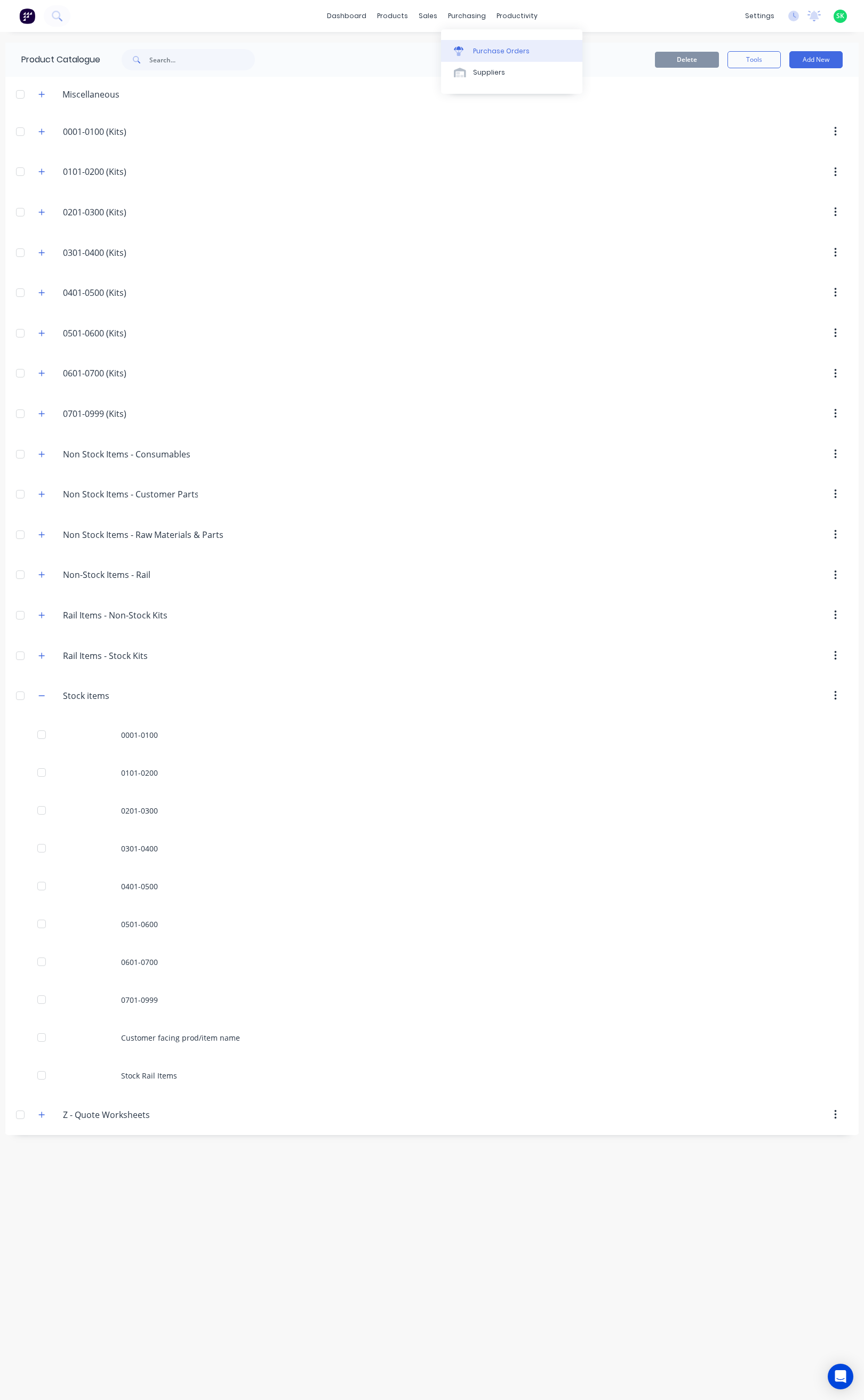
click at [474, 46] on div "Purchase Orders" at bounding box center [501, 51] width 57 height 10
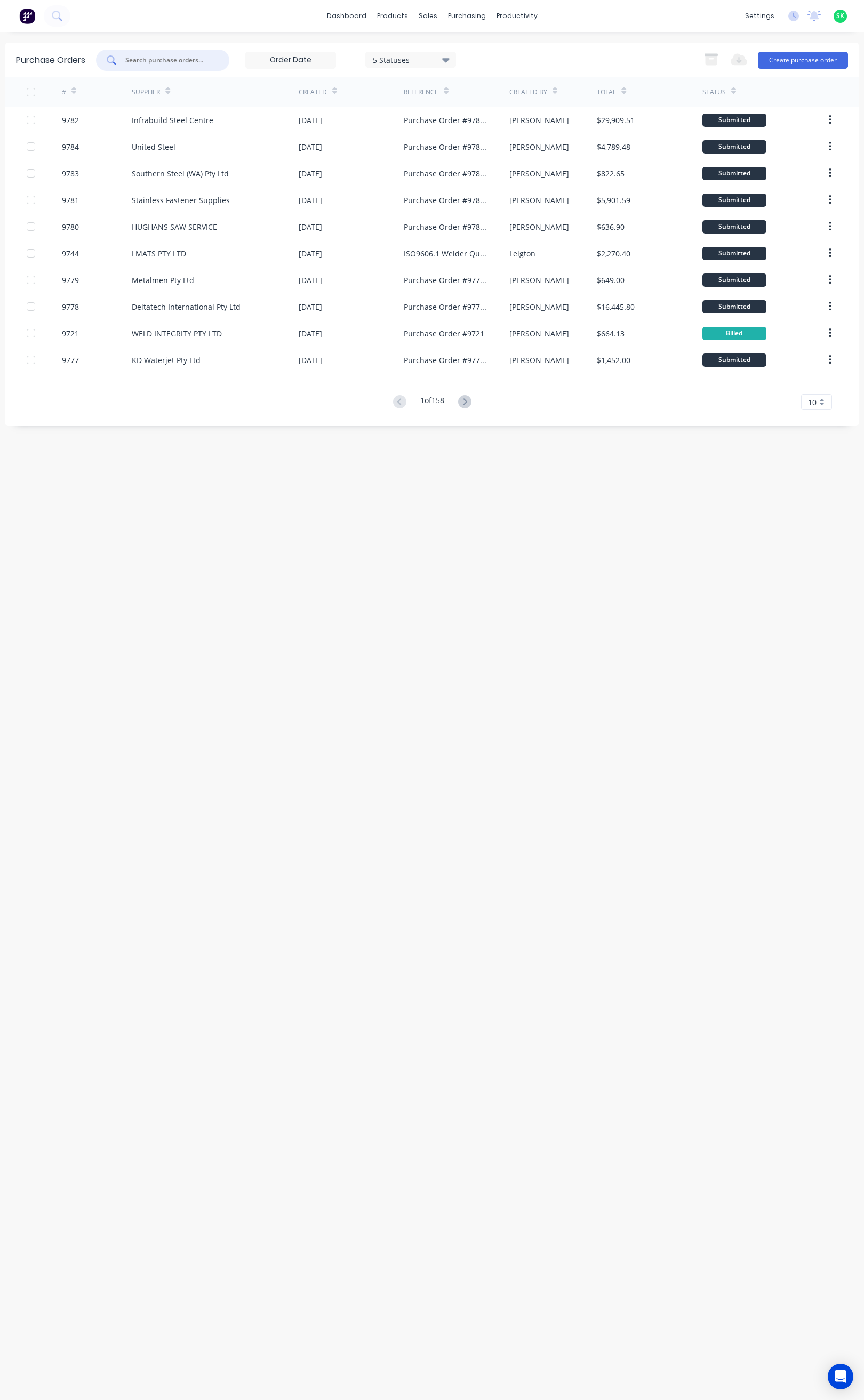
click at [148, 58] on input "text" at bounding box center [168, 60] width 88 height 11
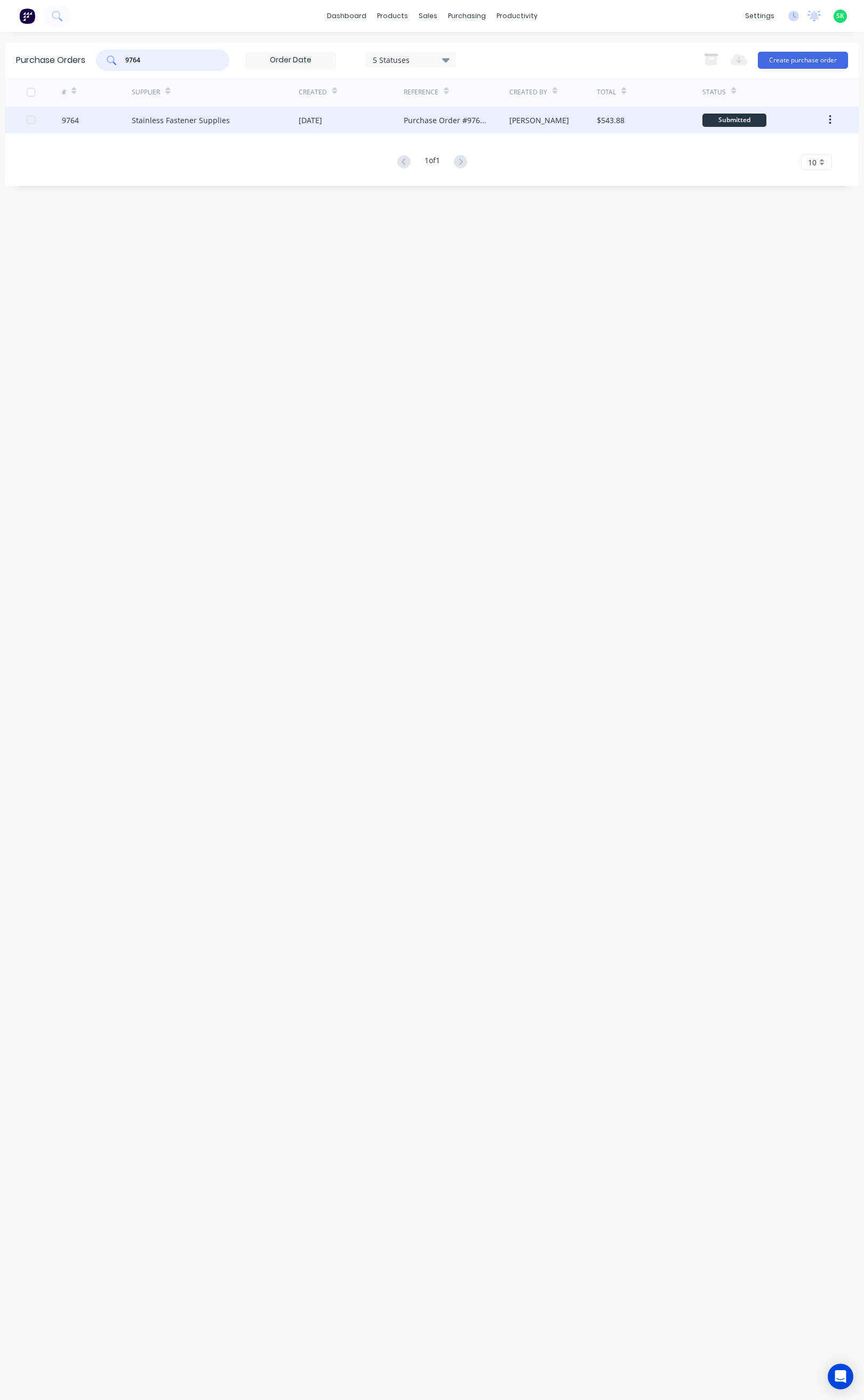
type input "9764"
click at [75, 116] on div "9764" at bounding box center [69, 119] width 17 height 11
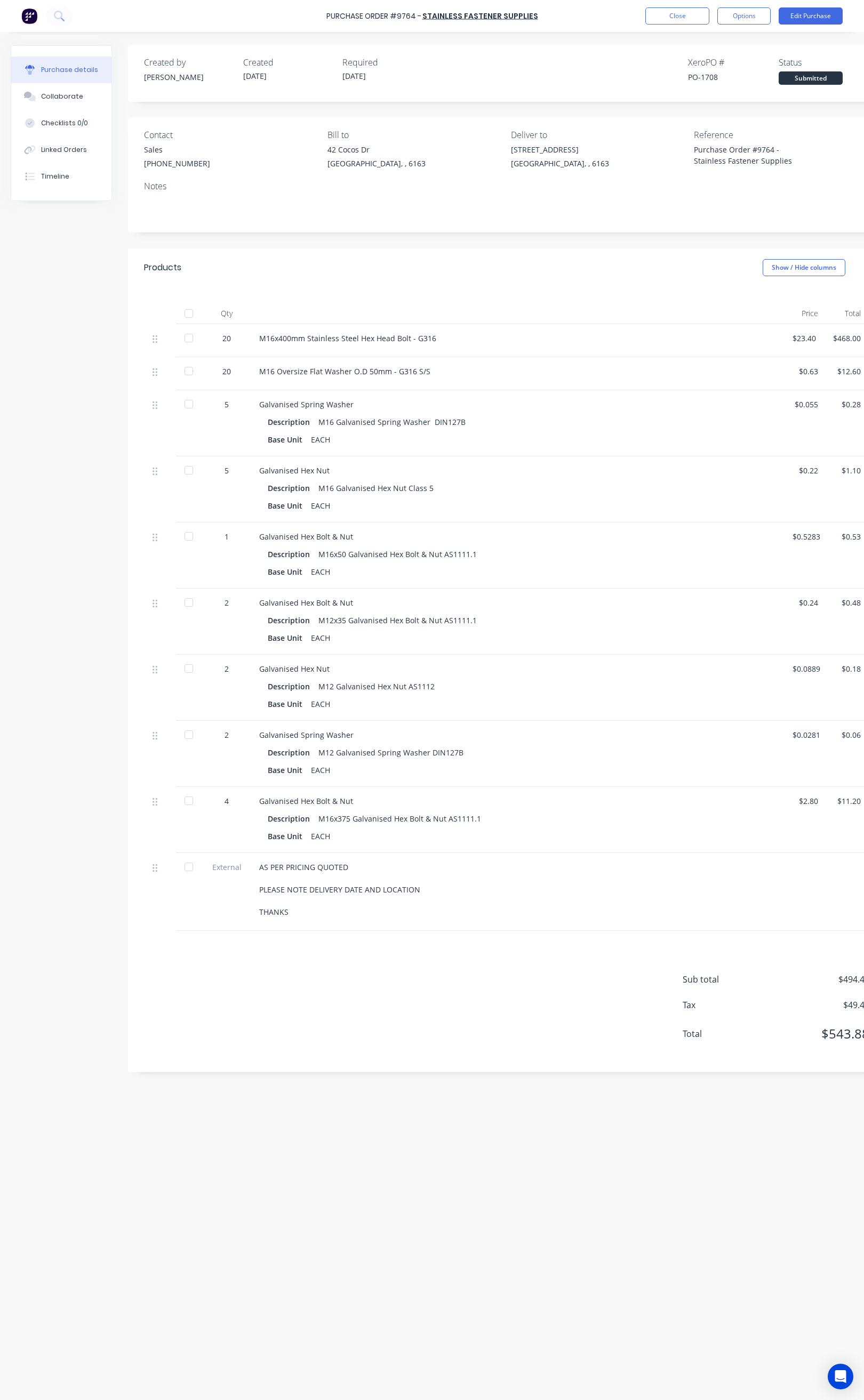
type textarea "x"
click at [75, 152] on div "Linked Orders" at bounding box center [64, 150] width 46 height 10
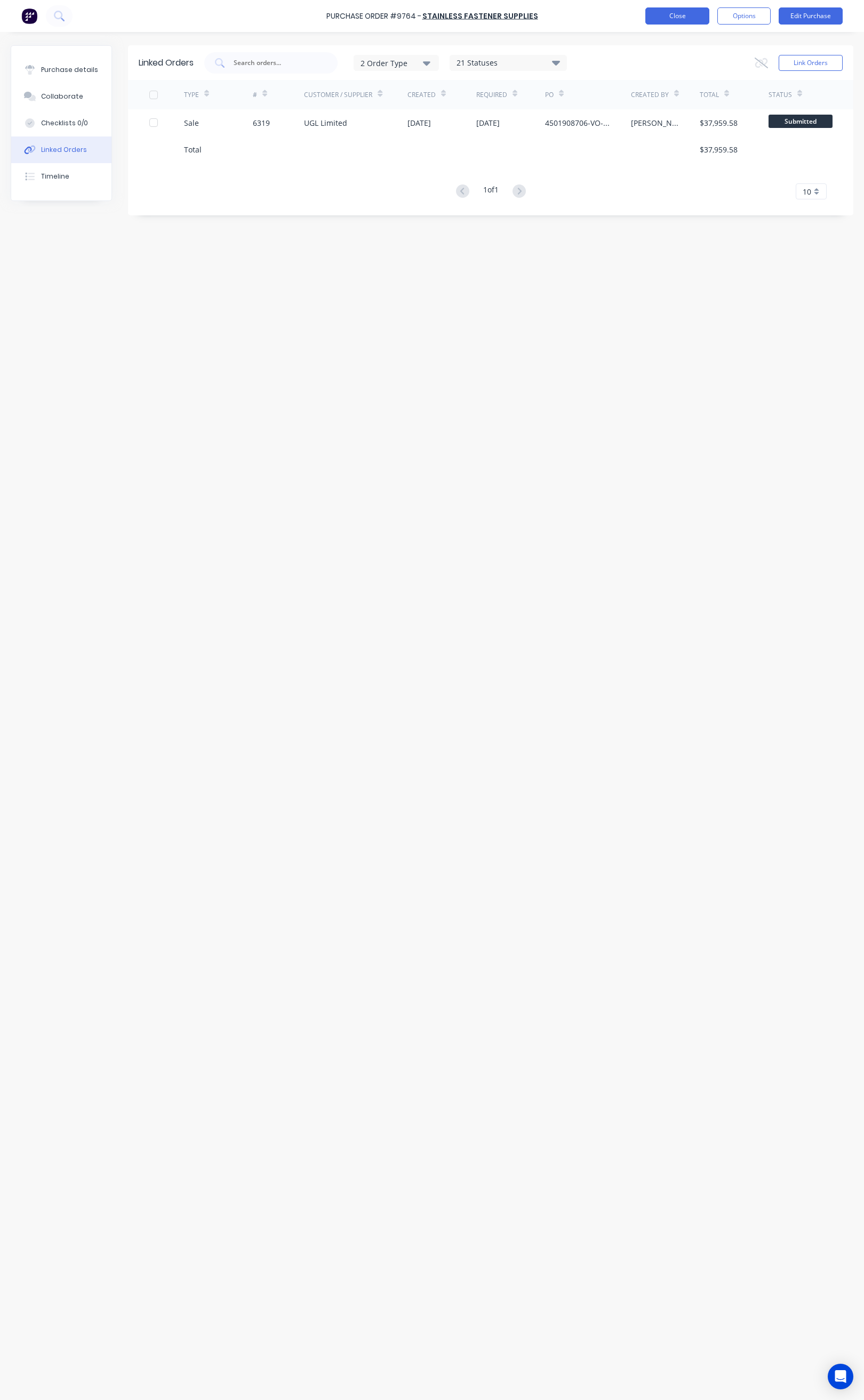
click at [668, 13] on button "Close" at bounding box center [676, 16] width 64 height 17
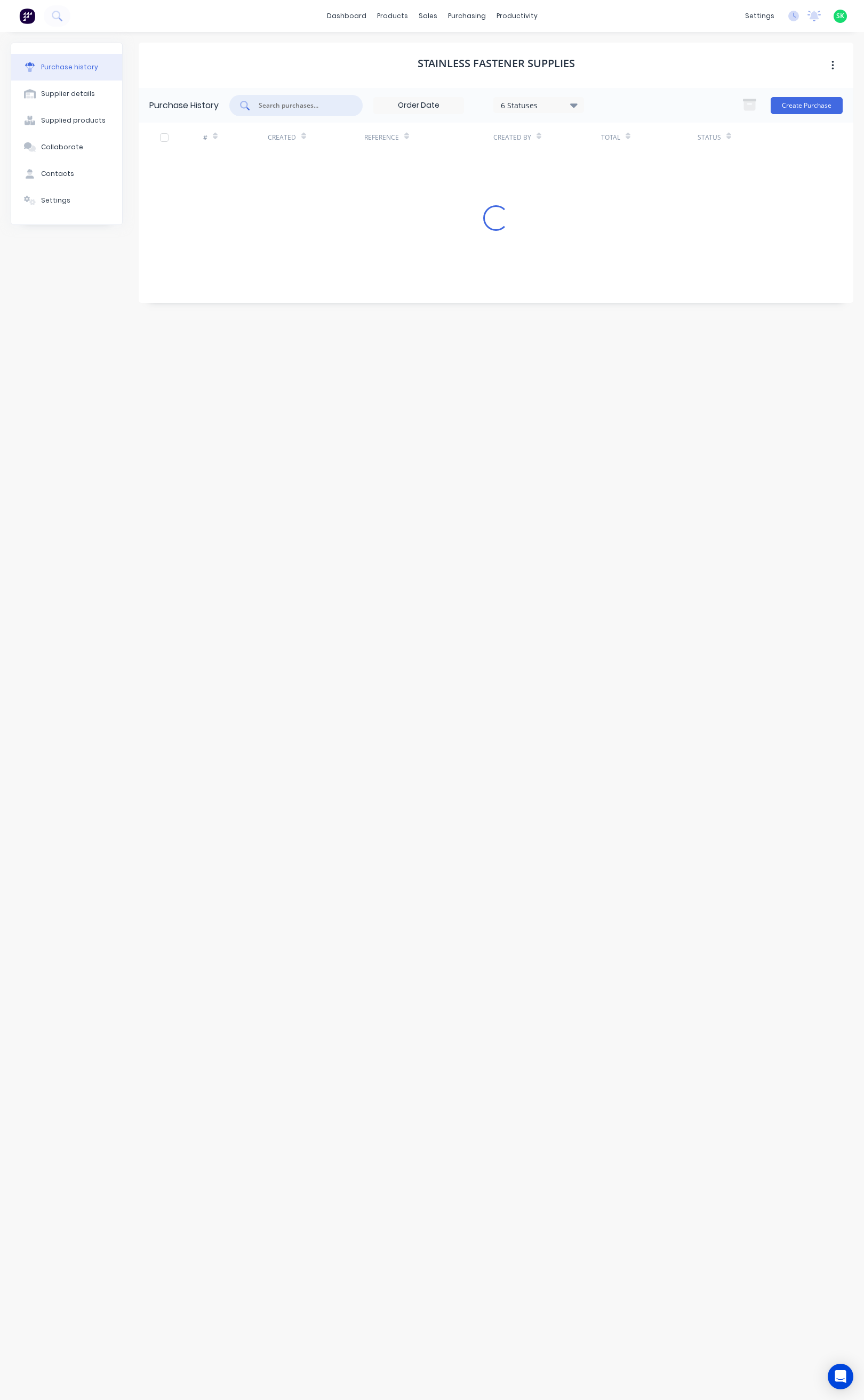
click at [275, 105] on input "text" at bounding box center [301, 105] width 88 height 11
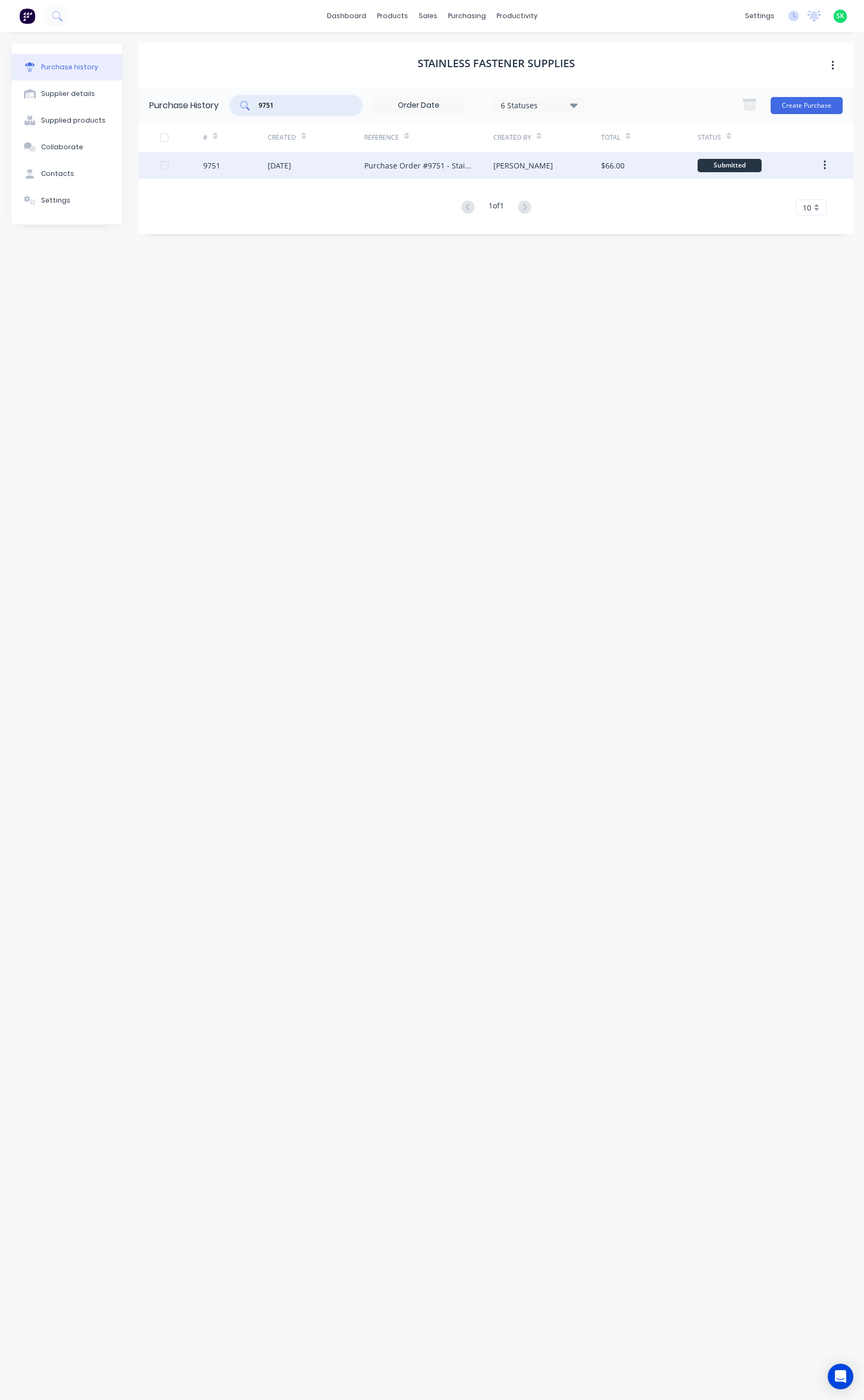
type input "9751"
click at [210, 160] on div "9751" at bounding box center [211, 164] width 17 height 11
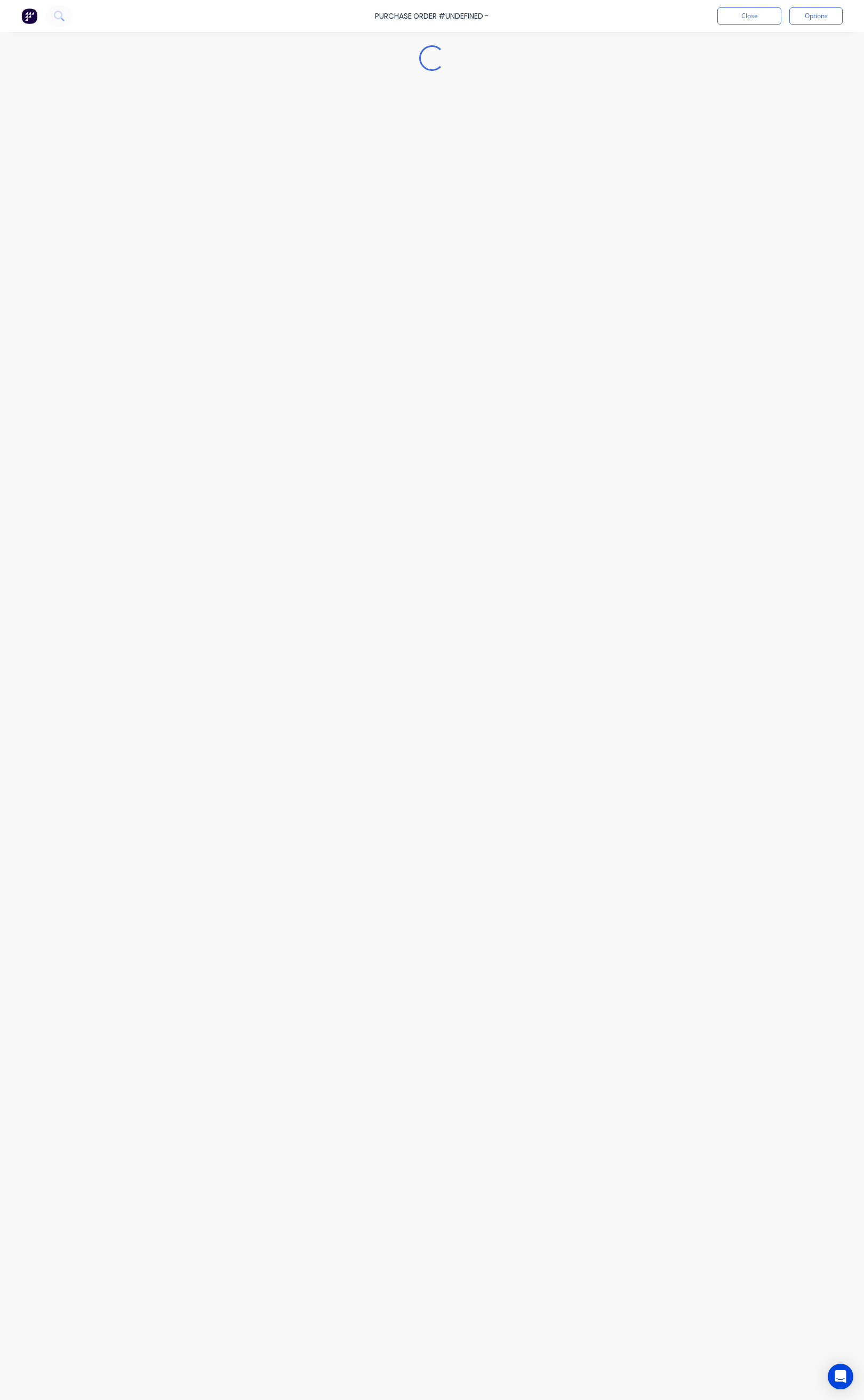
type textarea "x"
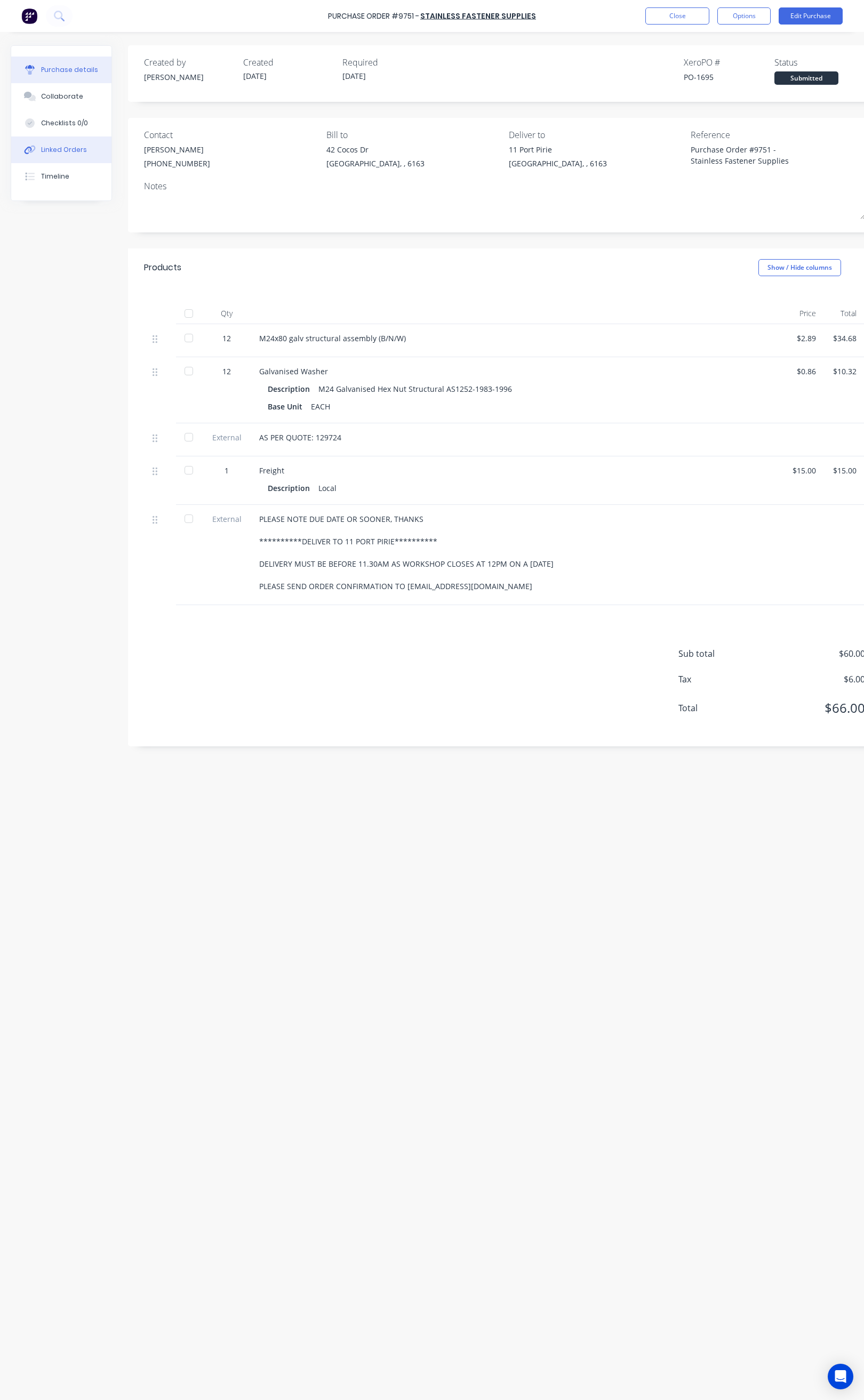
click at [85, 144] on button "Linked Orders" at bounding box center [61, 150] width 100 height 26
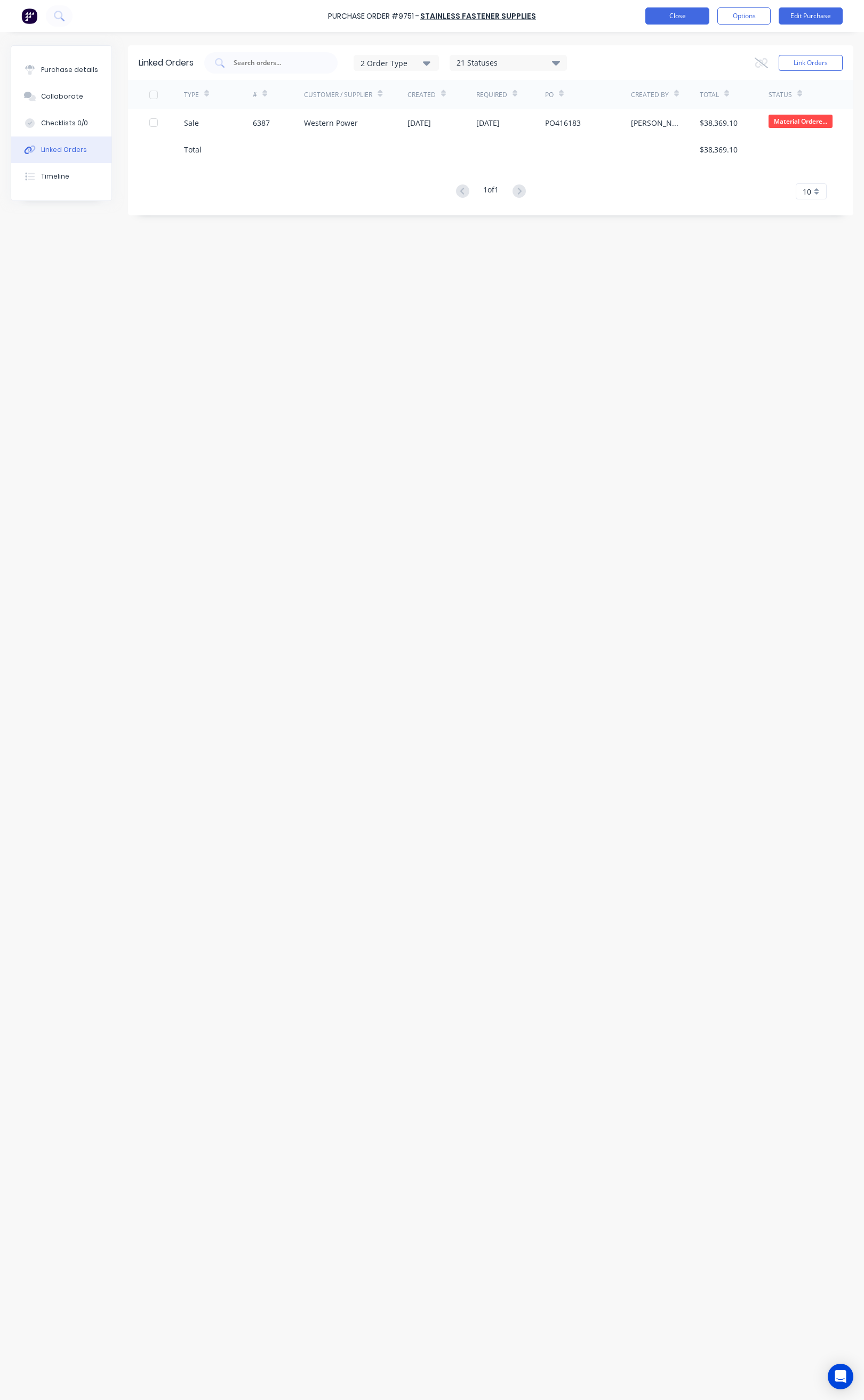
click at [688, 10] on button "Close" at bounding box center [676, 16] width 64 height 17
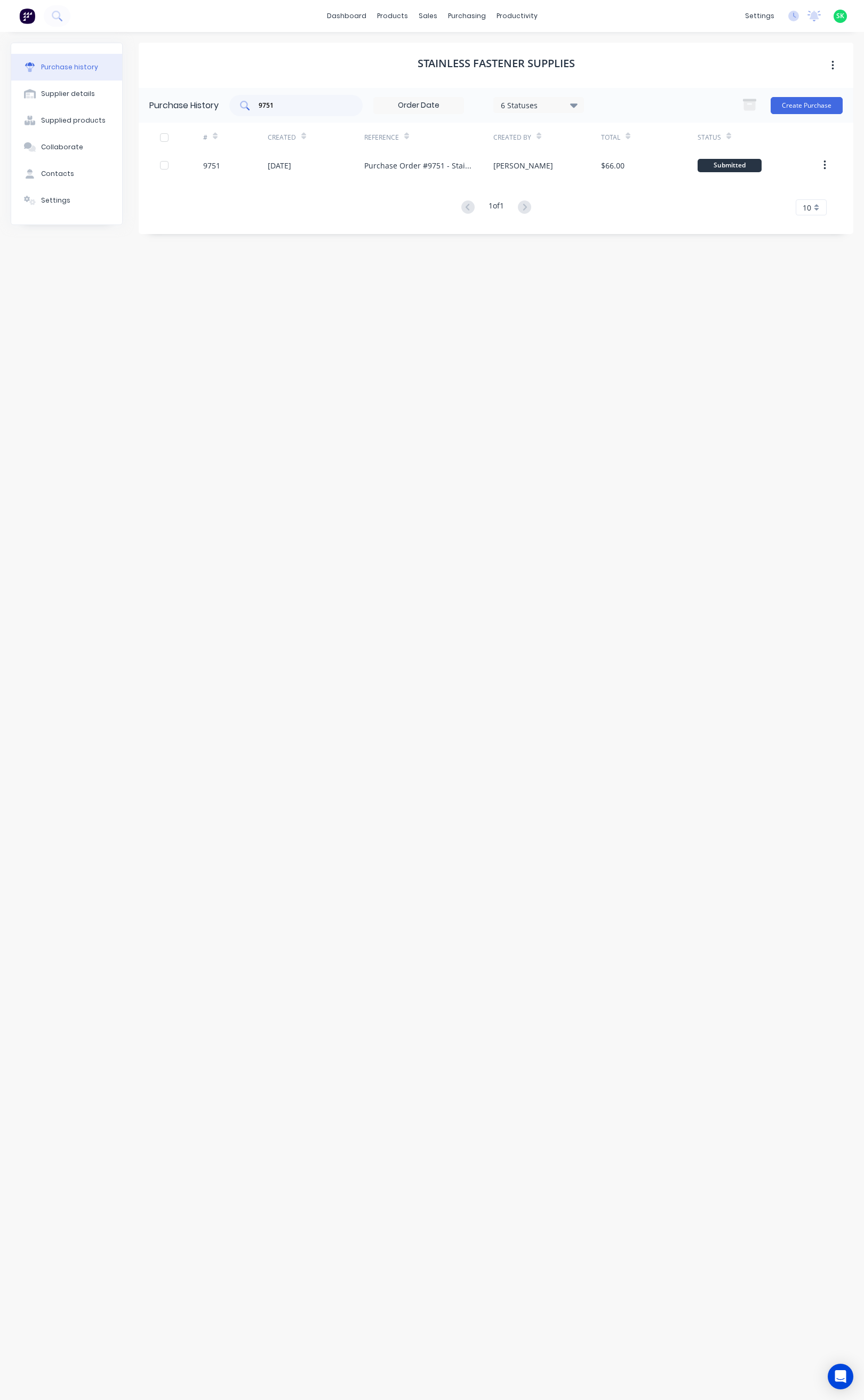
click at [285, 111] on div "9751" at bounding box center [296, 106] width 133 height 22
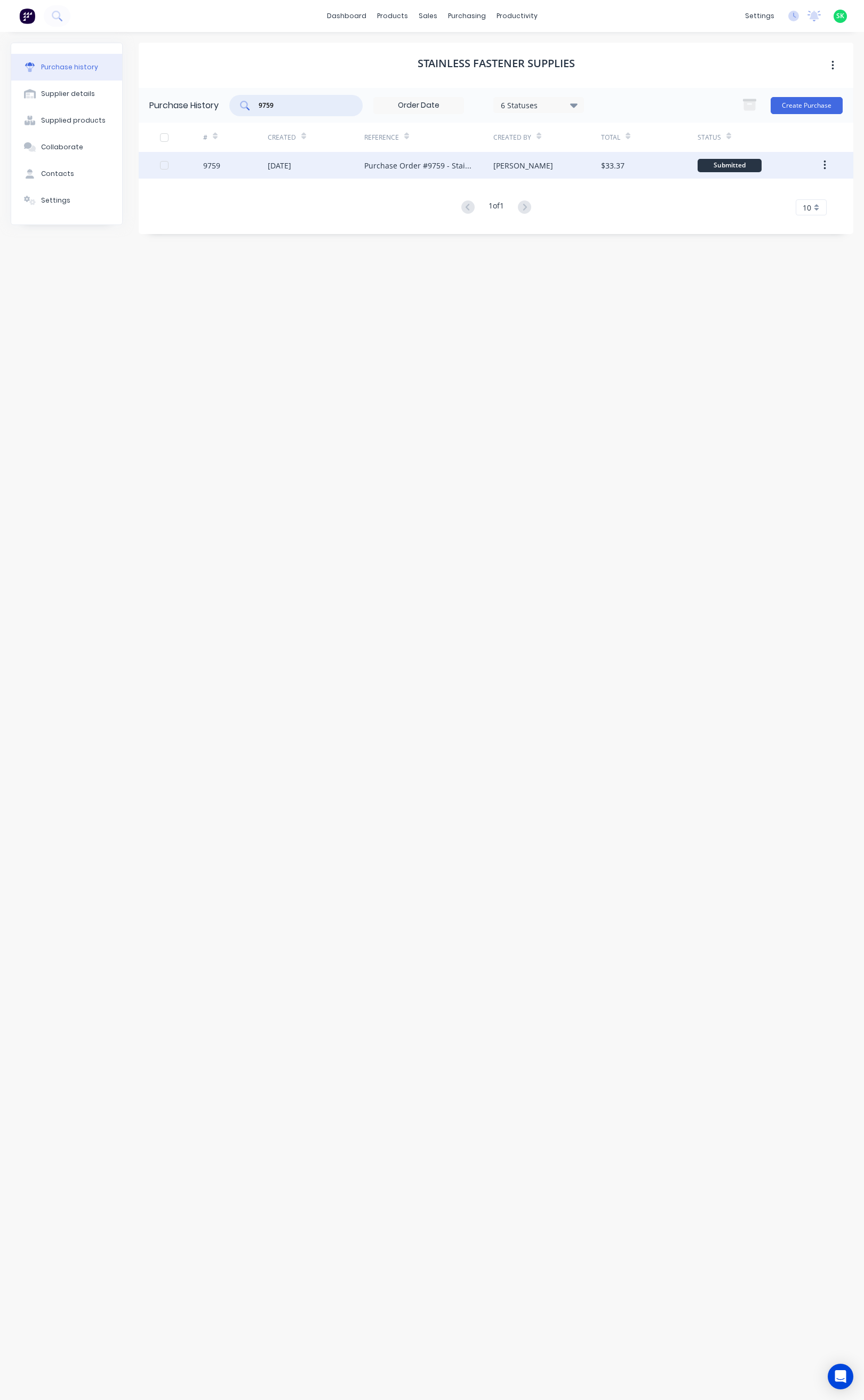
type input "9759"
click at [204, 164] on div "9759" at bounding box center [211, 164] width 17 height 11
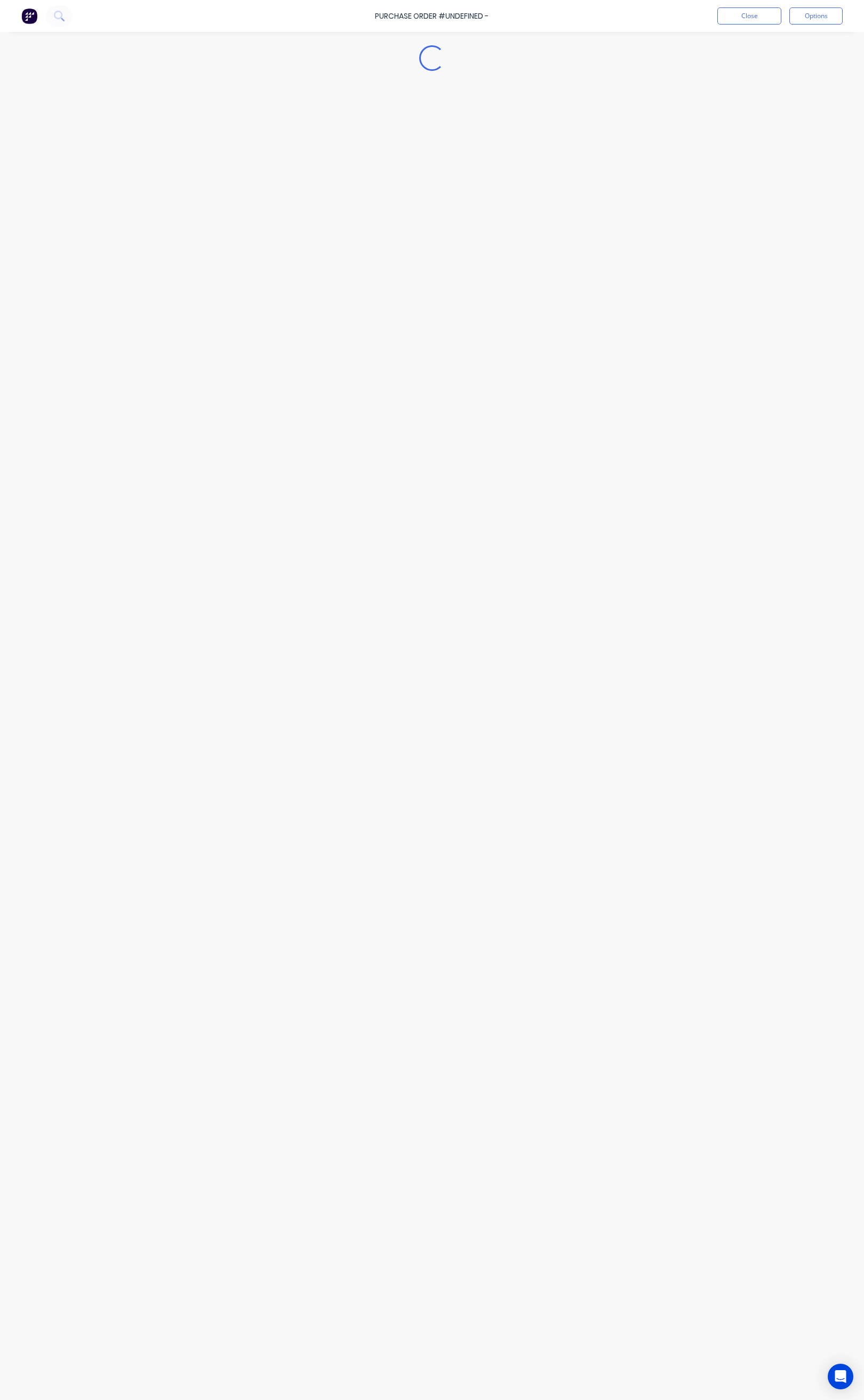
type textarea "x"
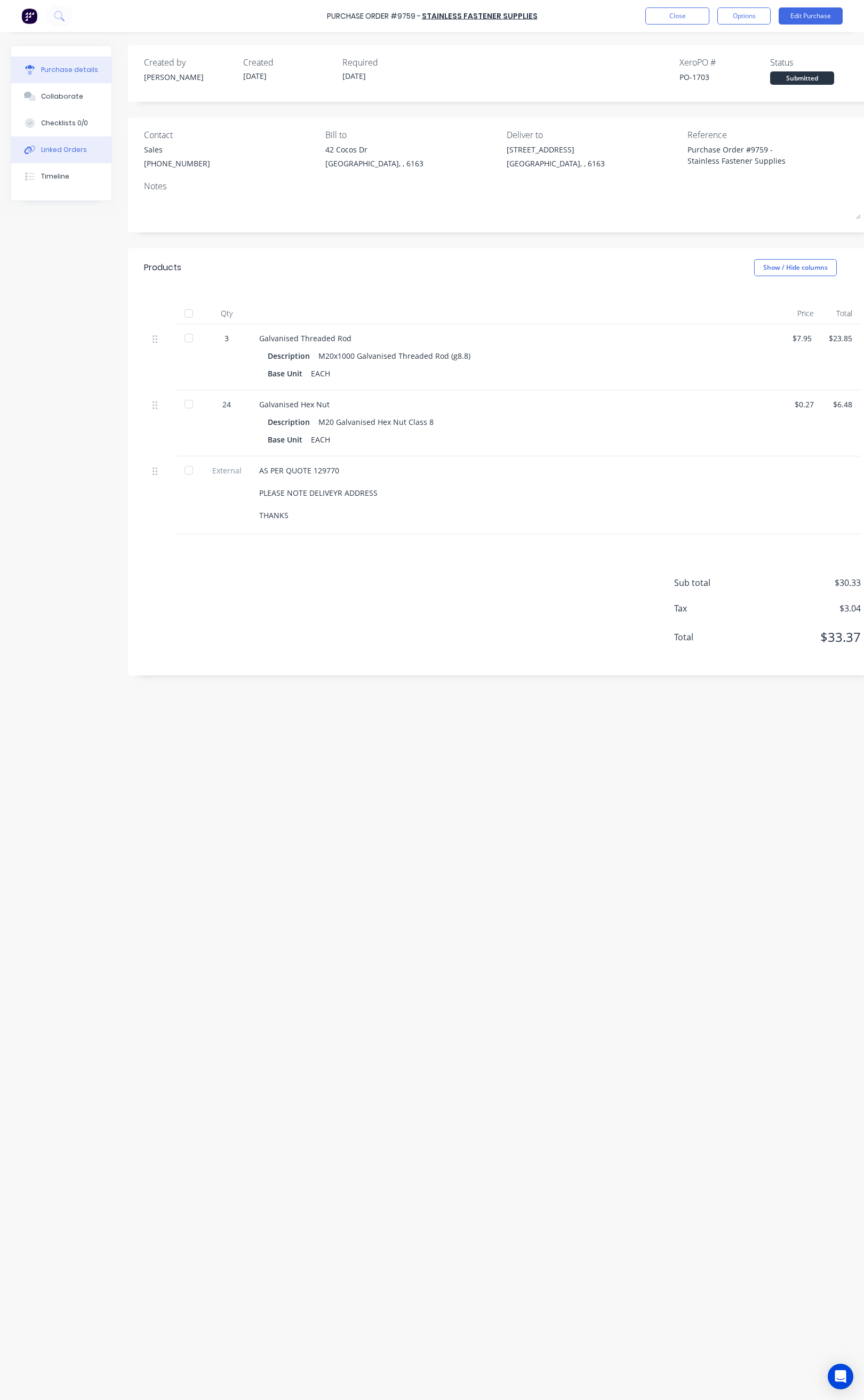
click at [90, 152] on button "Linked Orders" at bounding box center [61, 150] width 100 height 26
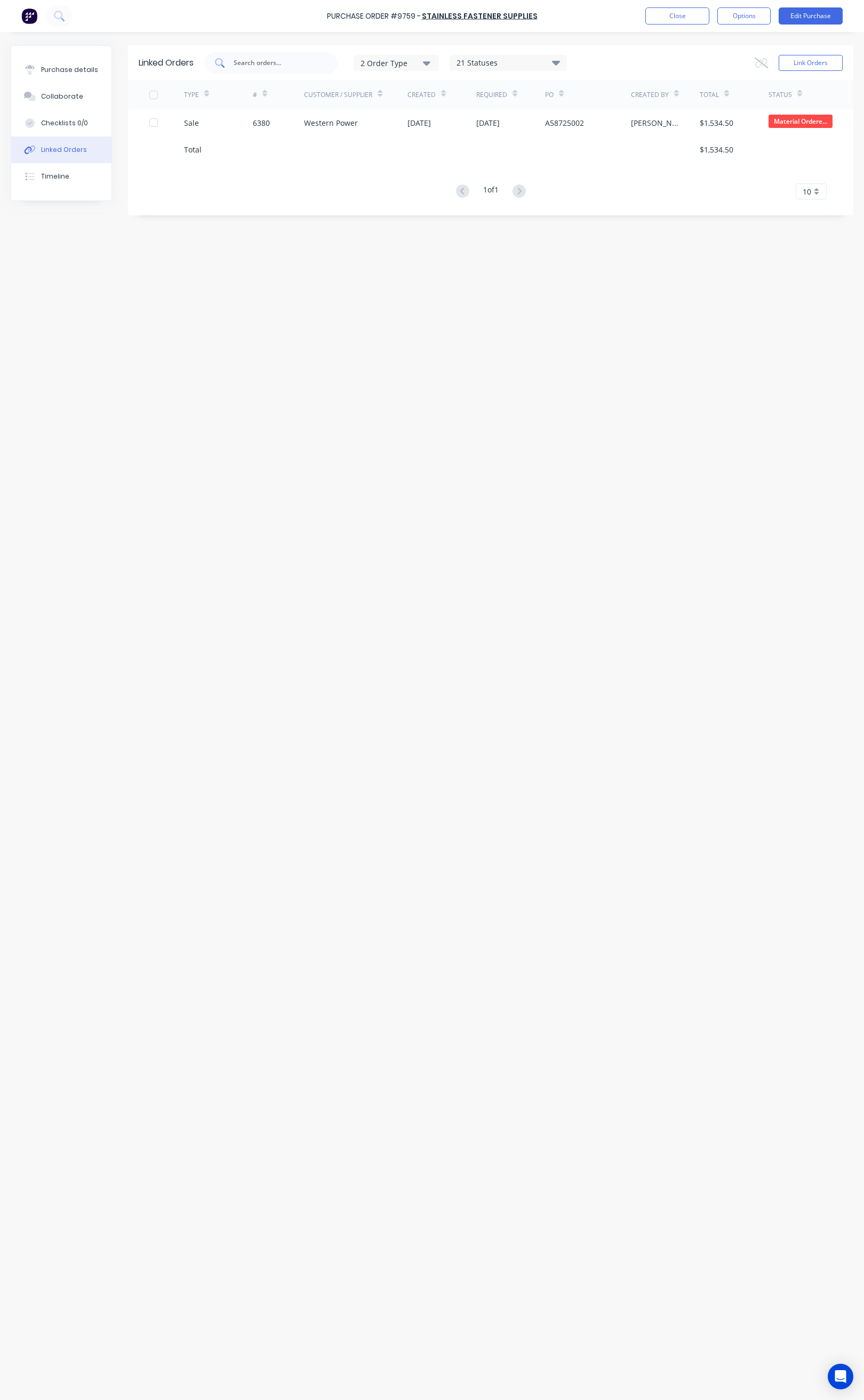
drag, startPoint x: 257, startPoint y: 58, endPoint x: 265, endPoint y: 58, distance: 8.0
click at [260, 58] on input "text" at bounding box center [277, 63] width 88 height 11
type input "9"
click at [693, 13] on button "Close" at bounding box center [676, 16] width 64 height 17
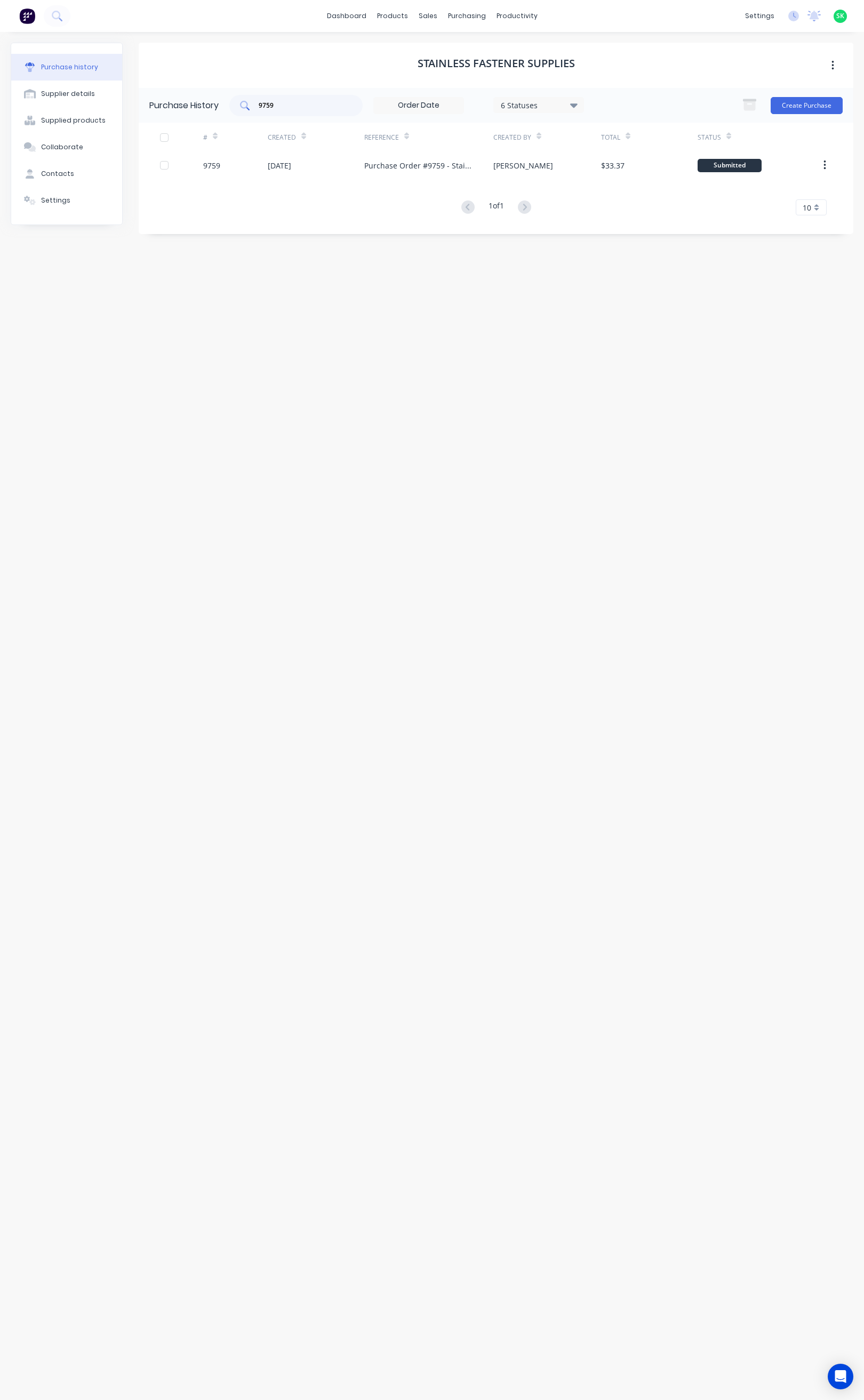
click at [282, 106] on input "9759" at bounding box center [301, 105] width 88 height 11
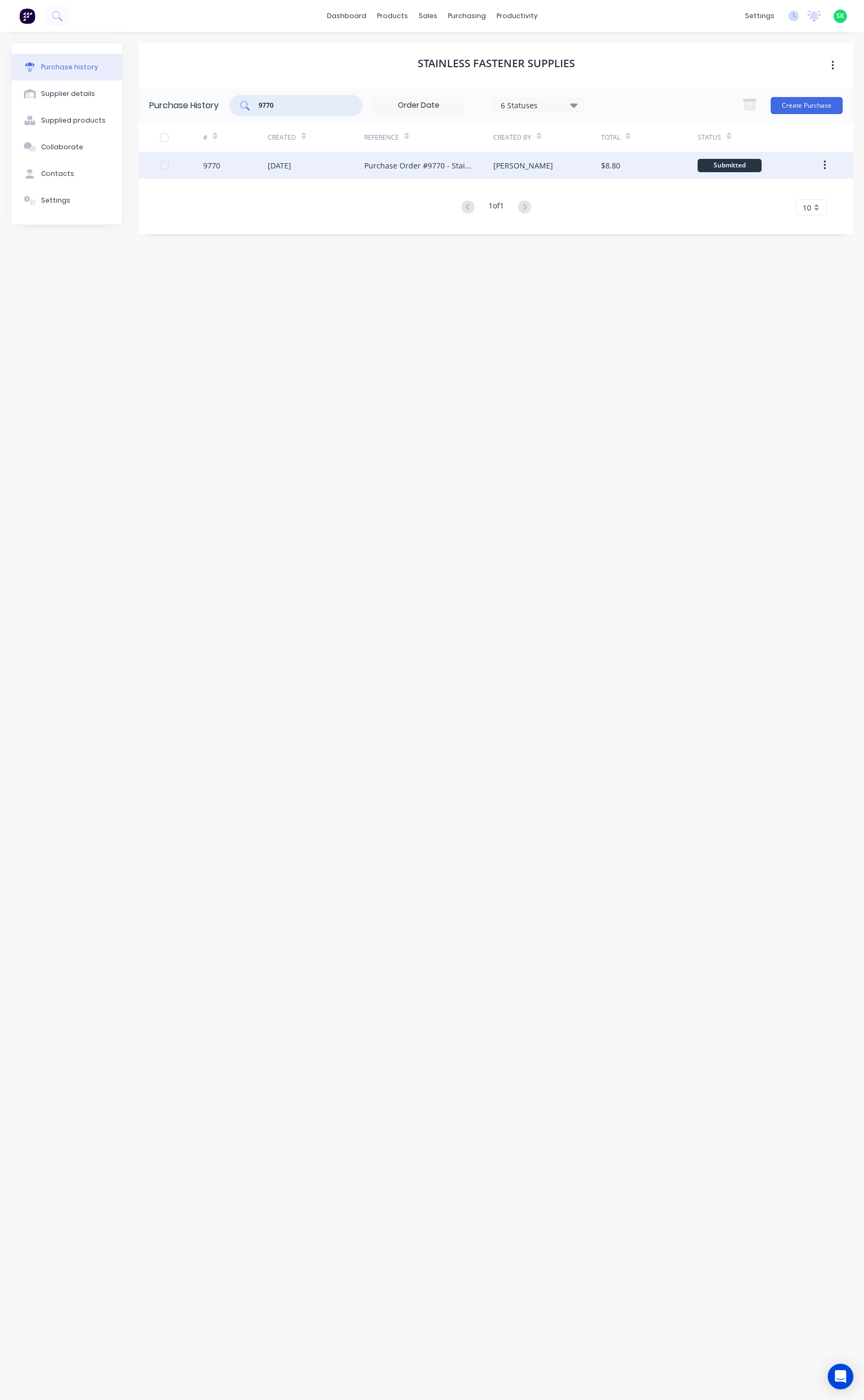
type input "9770"
click at [185, 166] on div at bounding box center [181, 164] width 43 height 26
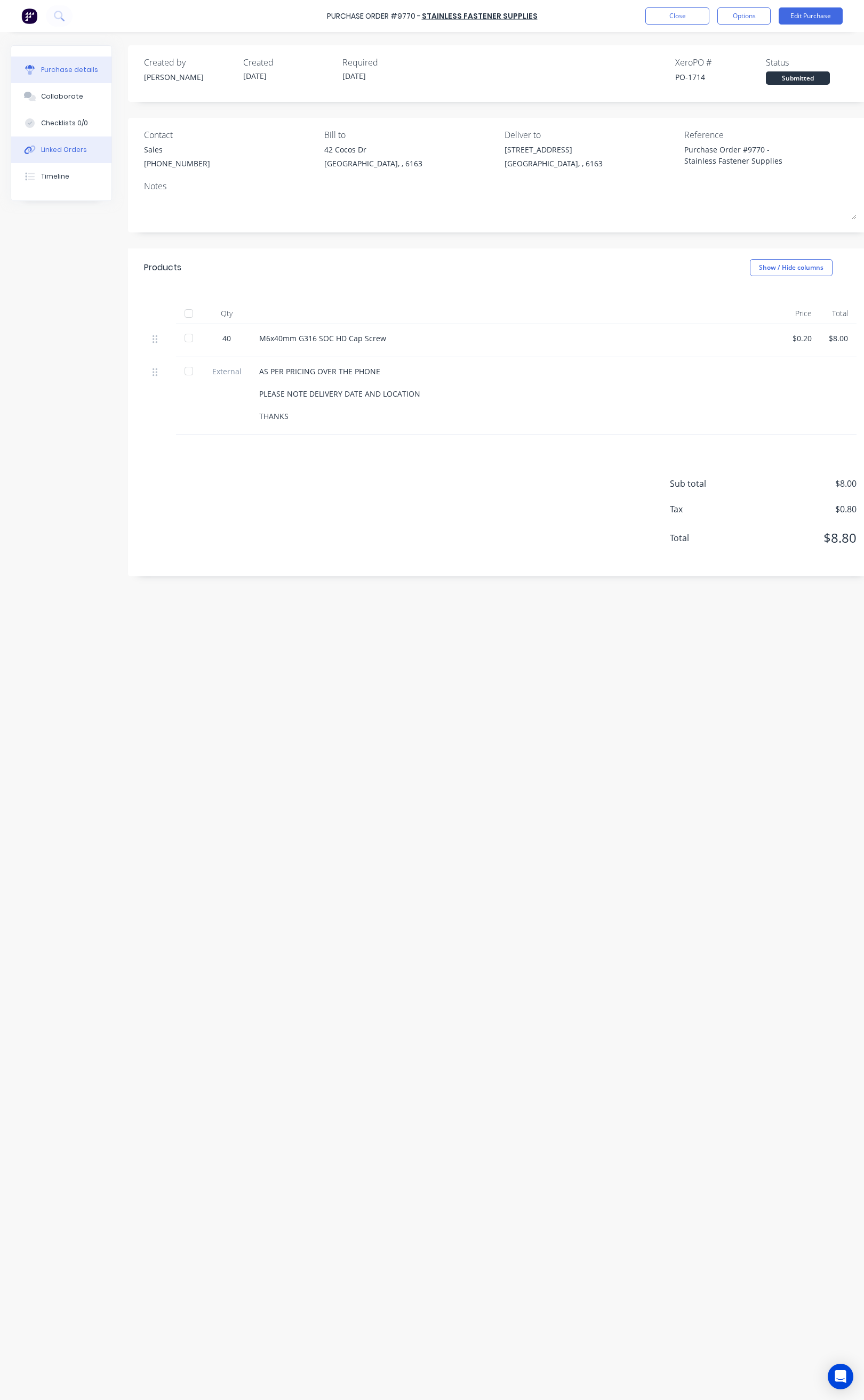
click at [75, 151] on div "Linked Orders" at bounding box center [64, 150] width 46 height 10
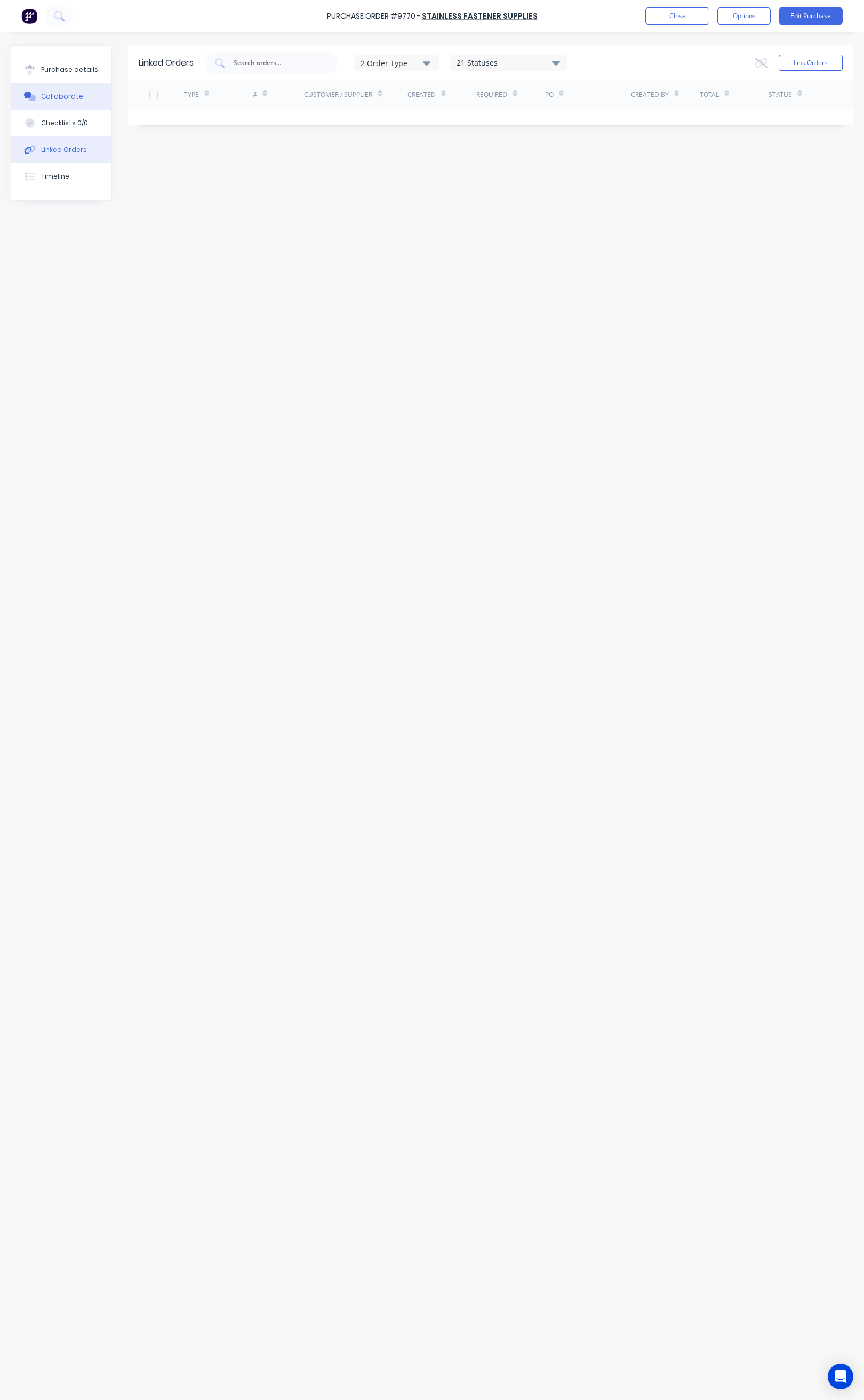
click at [90, 101] on button "Collaborate" at bounding box center [61, 96] width 100 height 26
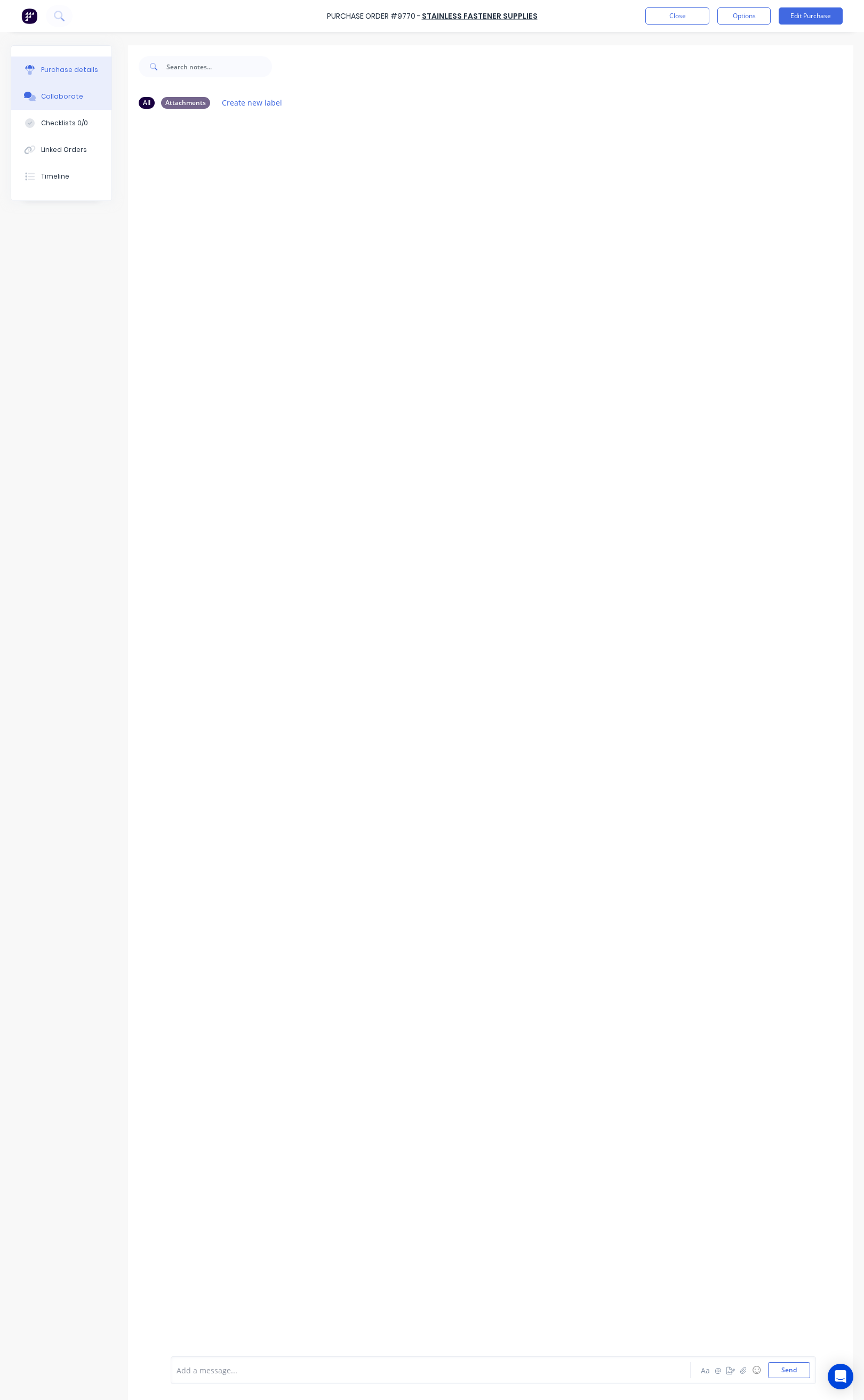
click at [52, 66] on div "Purchase details" at bounding box center [69, 69] width 57 height 10
type textarea "x"
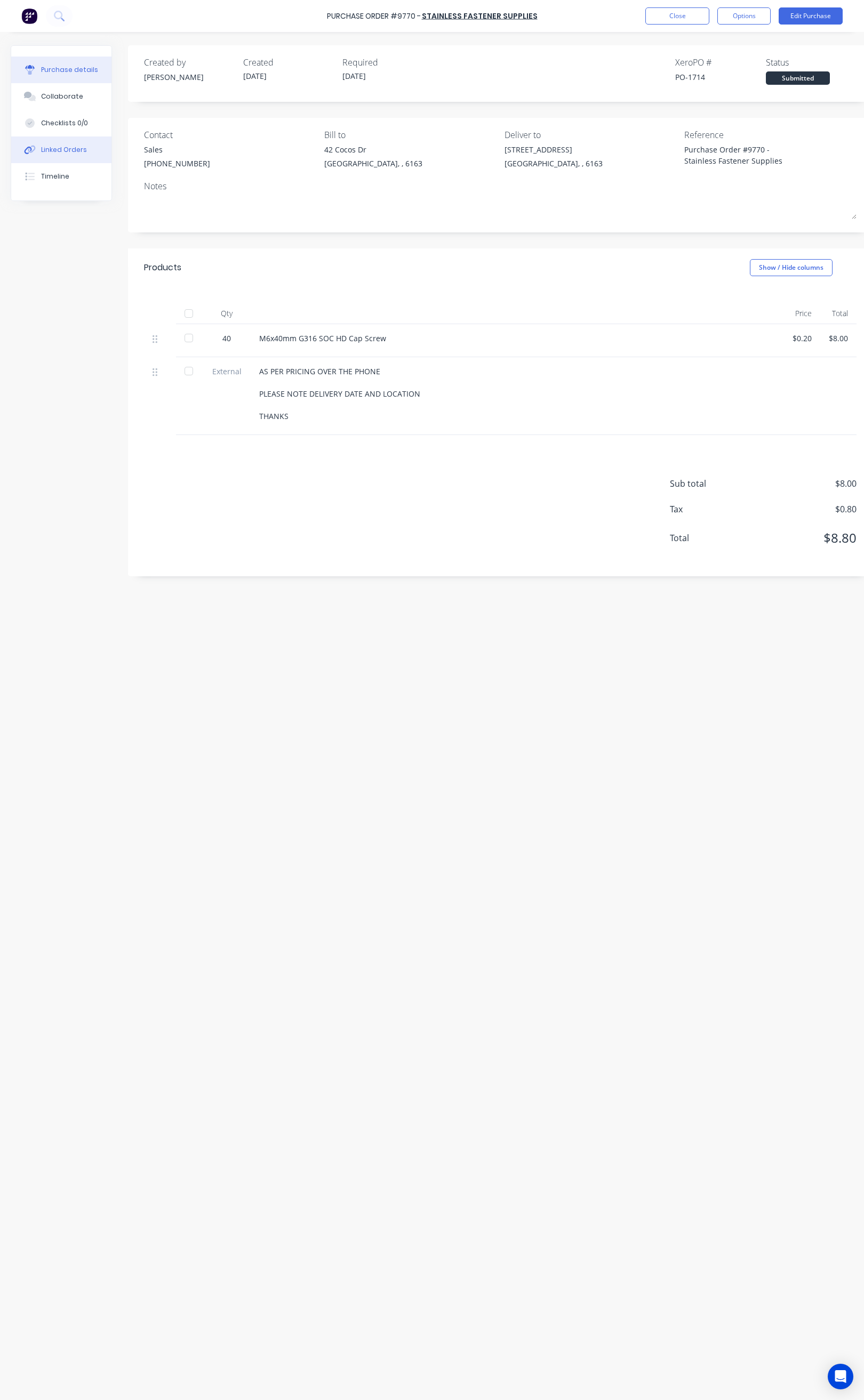
click at [80, 151] on div "Linked Orders" at bounding box center [64, 150] width 46 height 10
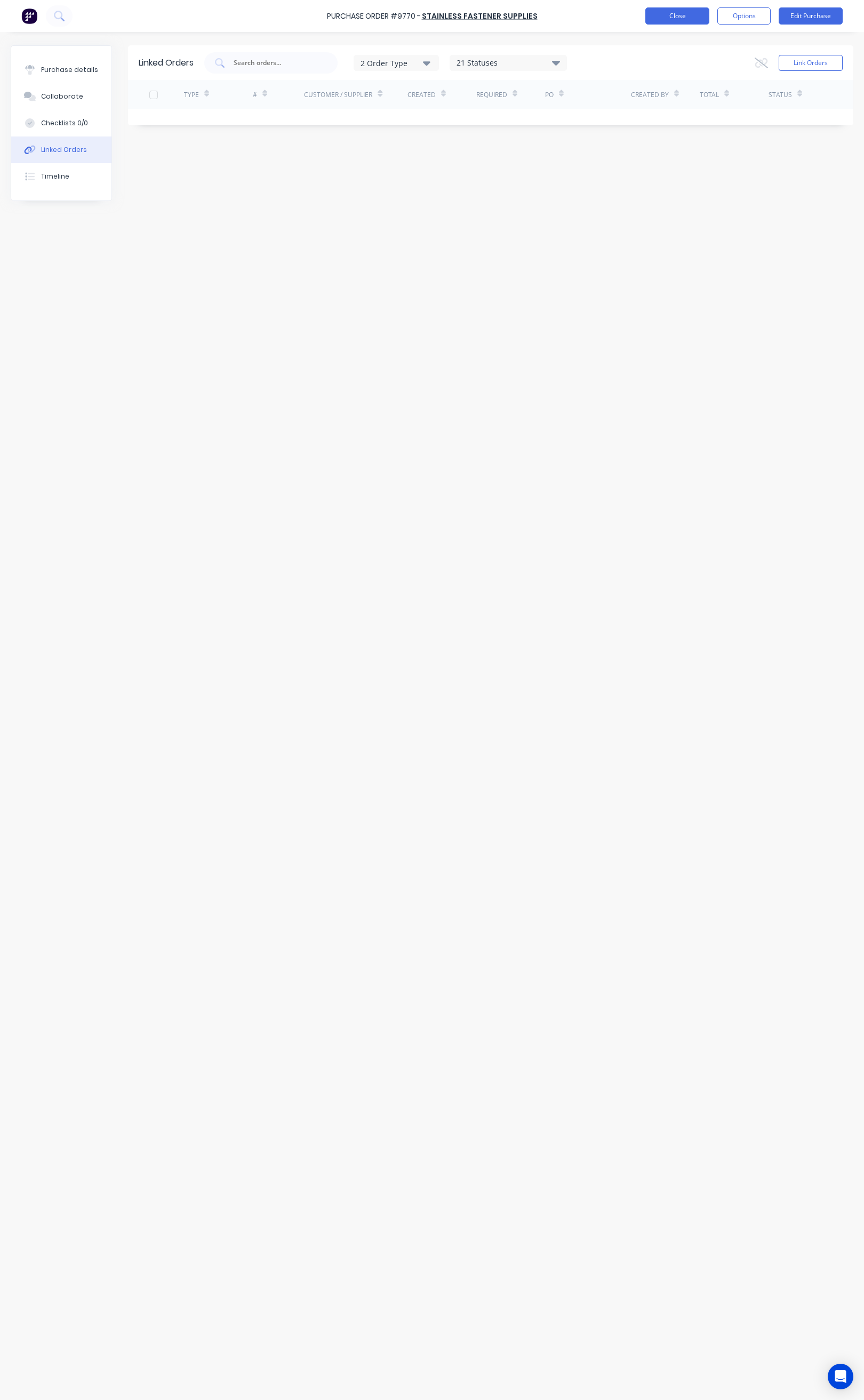
click at [658, 23] on button "Close" at bounding box center [676, 16] width 64 height 17
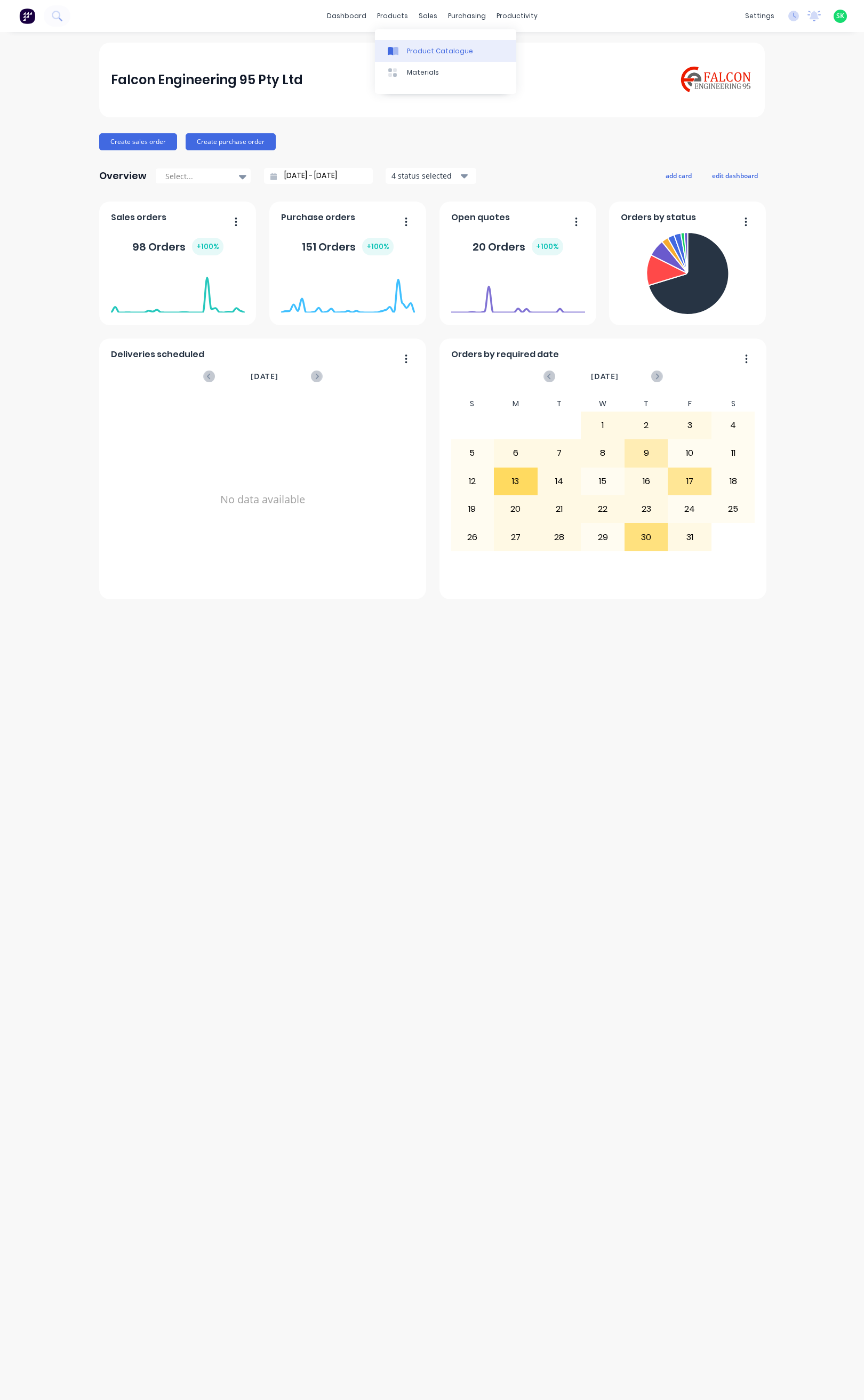
click at [401, 49] on div at bounding box center [395, 51] width 16 height 10
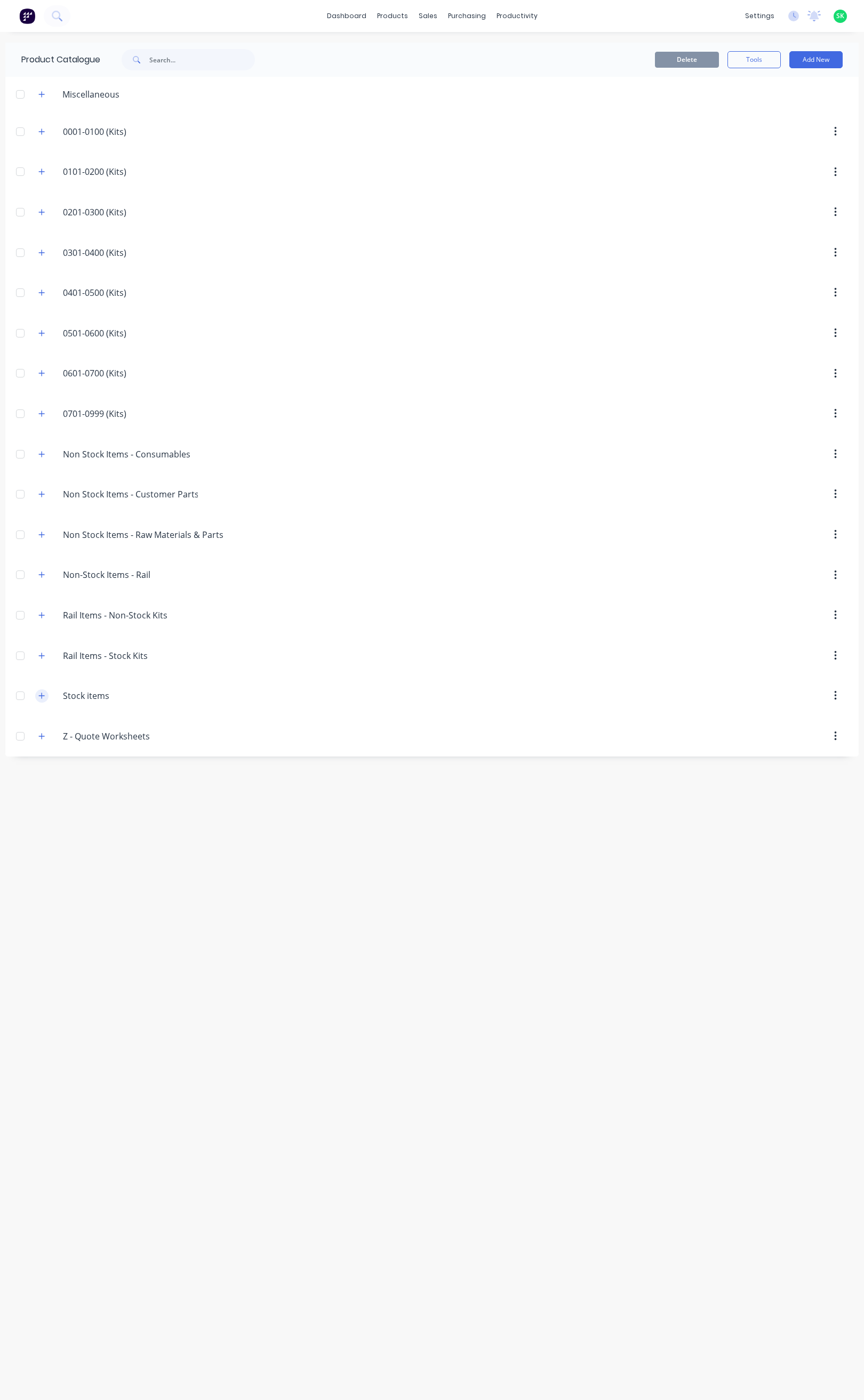
click at [45, 700] on icon "button" at bounding box center [41, 696] width 7 height 8
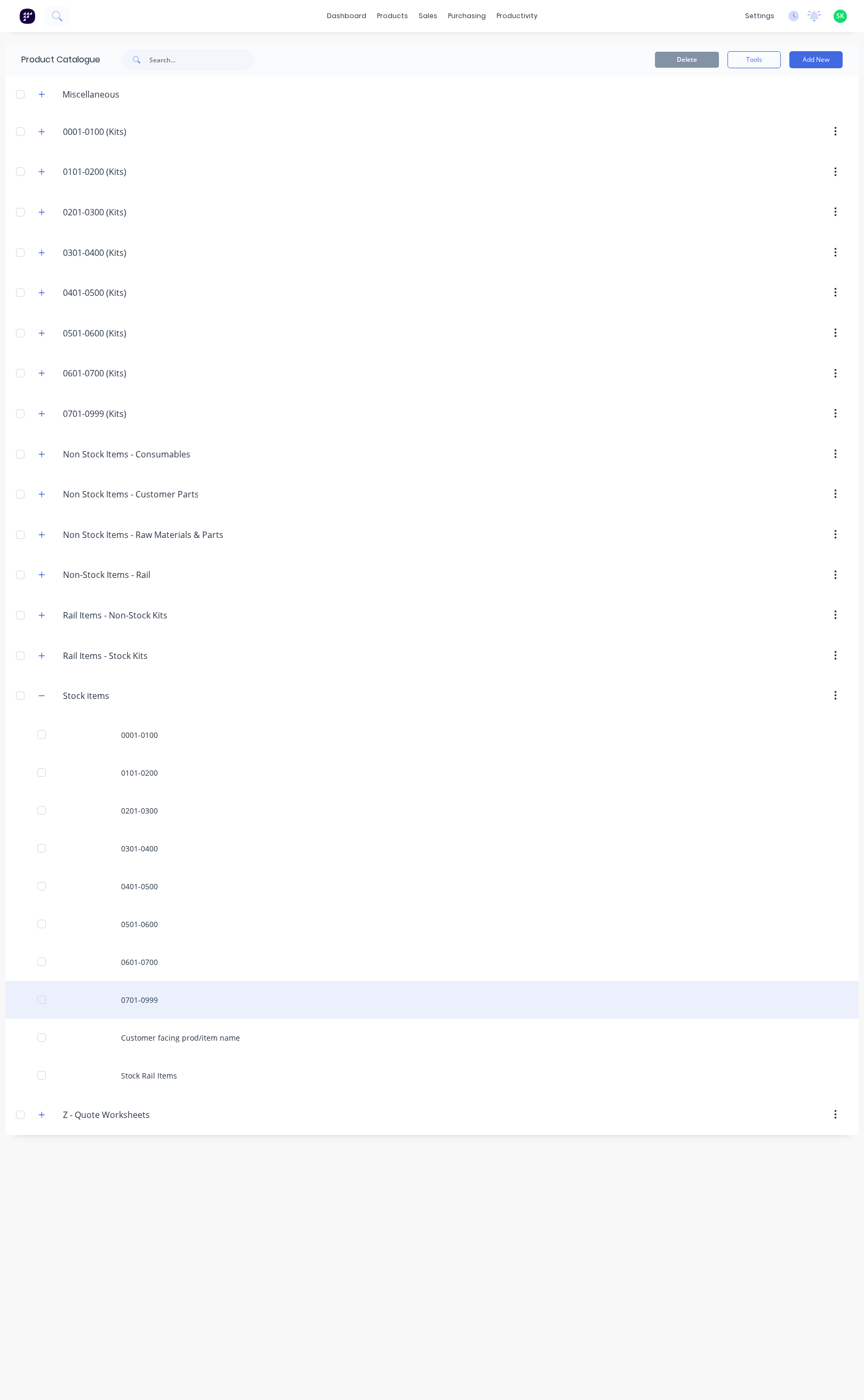
click at [163, 1007] on div "0701-0999" at bounding box center [432, 1000] width 853 height 38
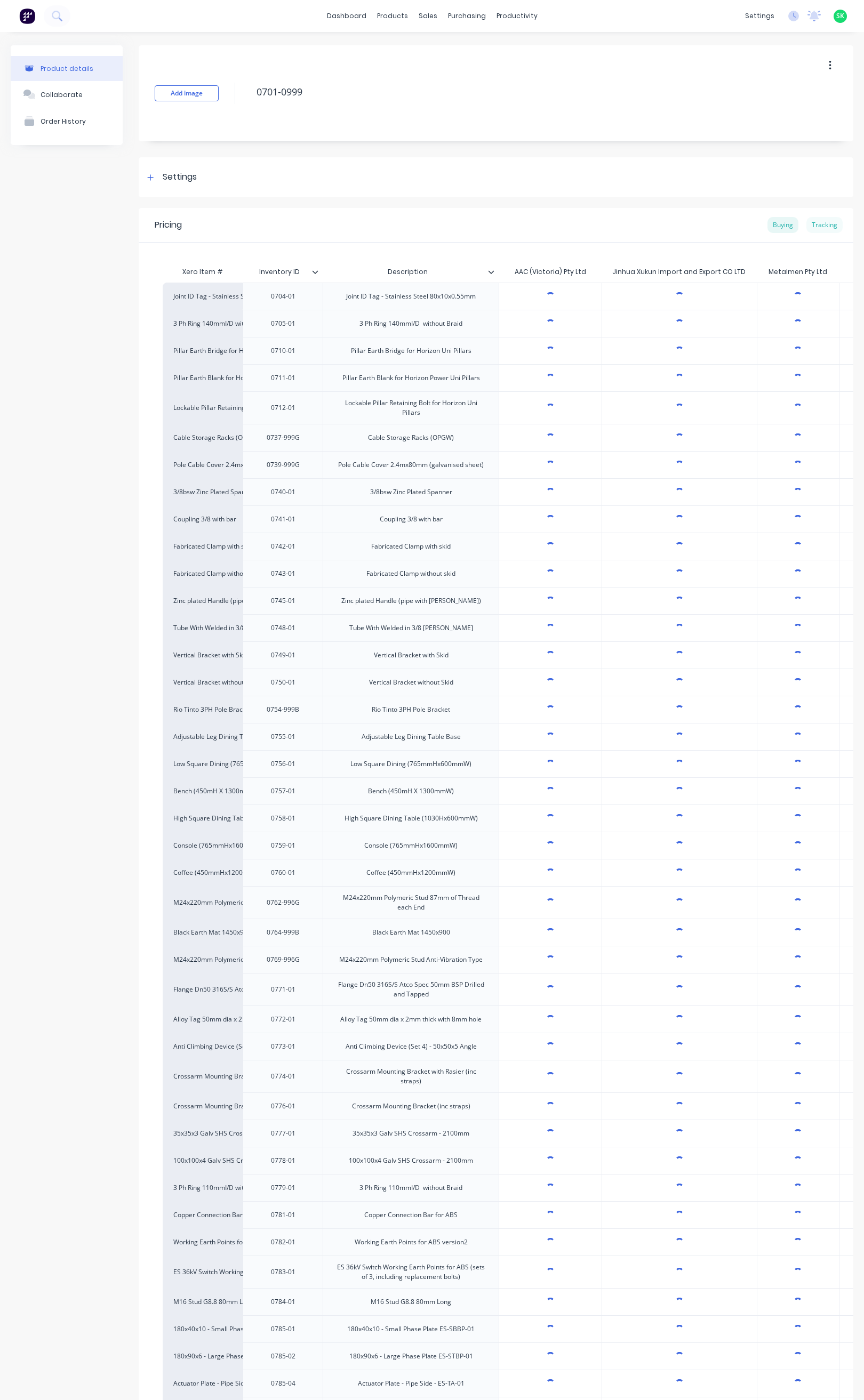
click at [815, 227] on div "Tracking" at bounding box center [824, 225] width 36 height 16
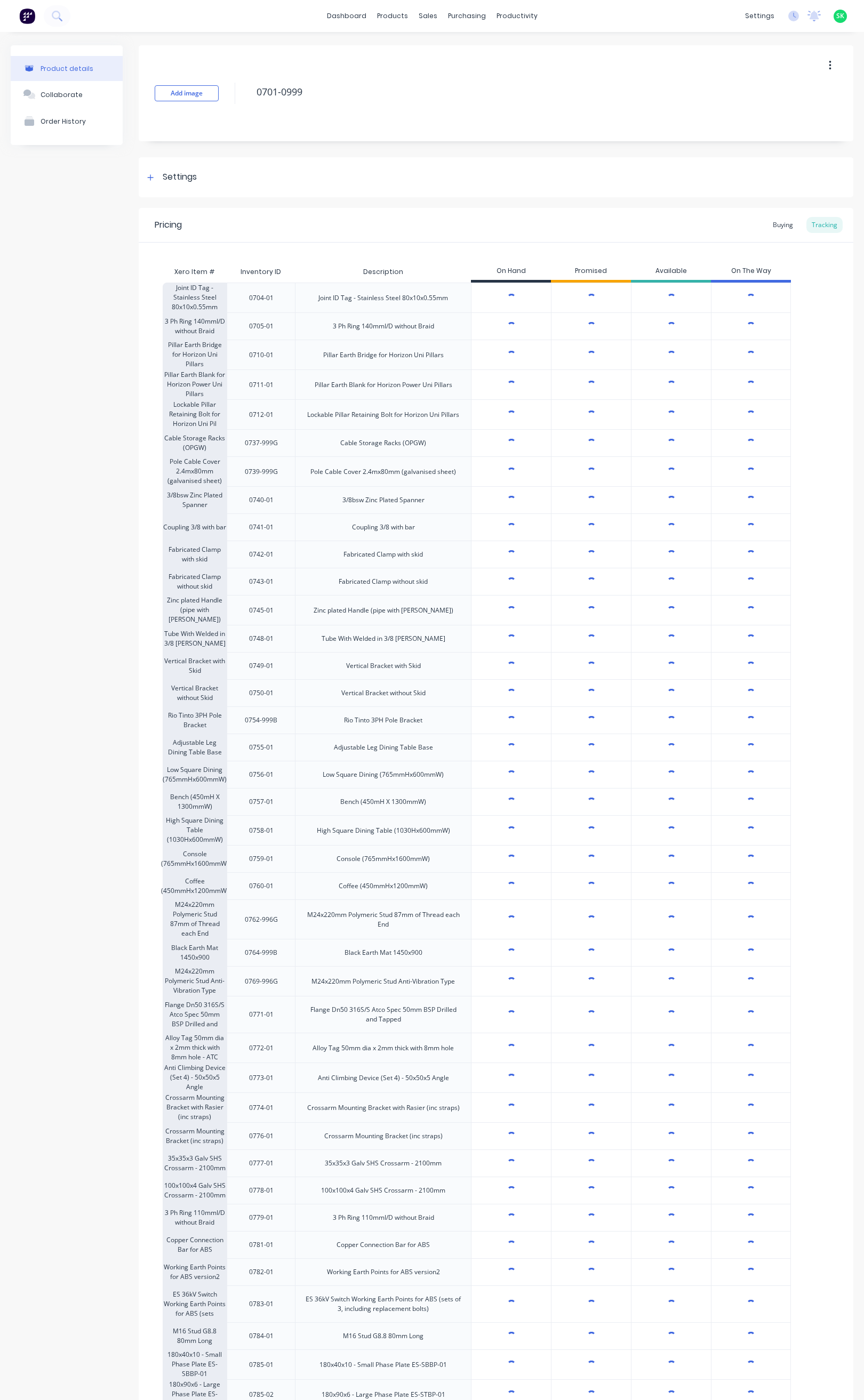
type textarea "x"
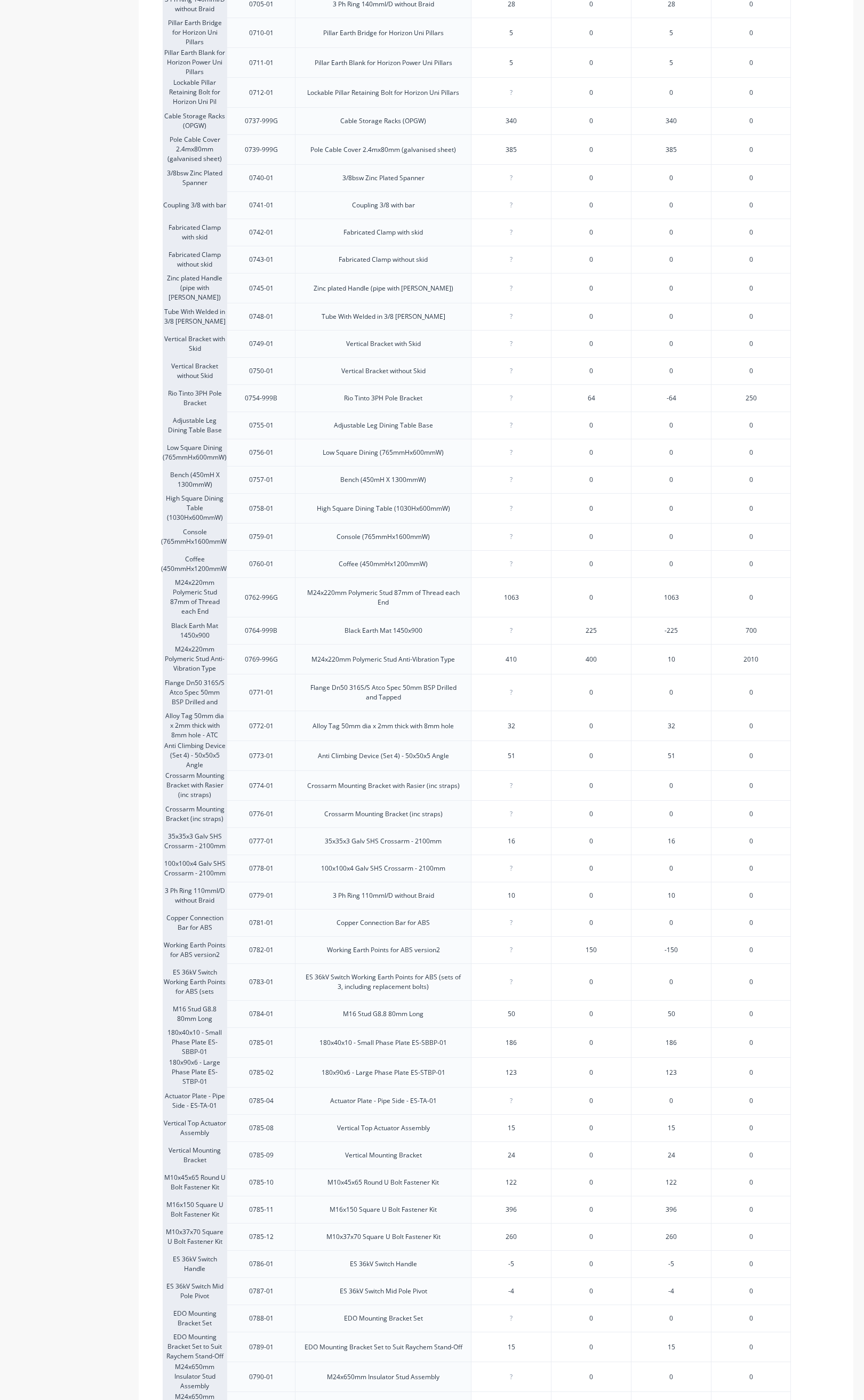
scroll to position [400, 0]
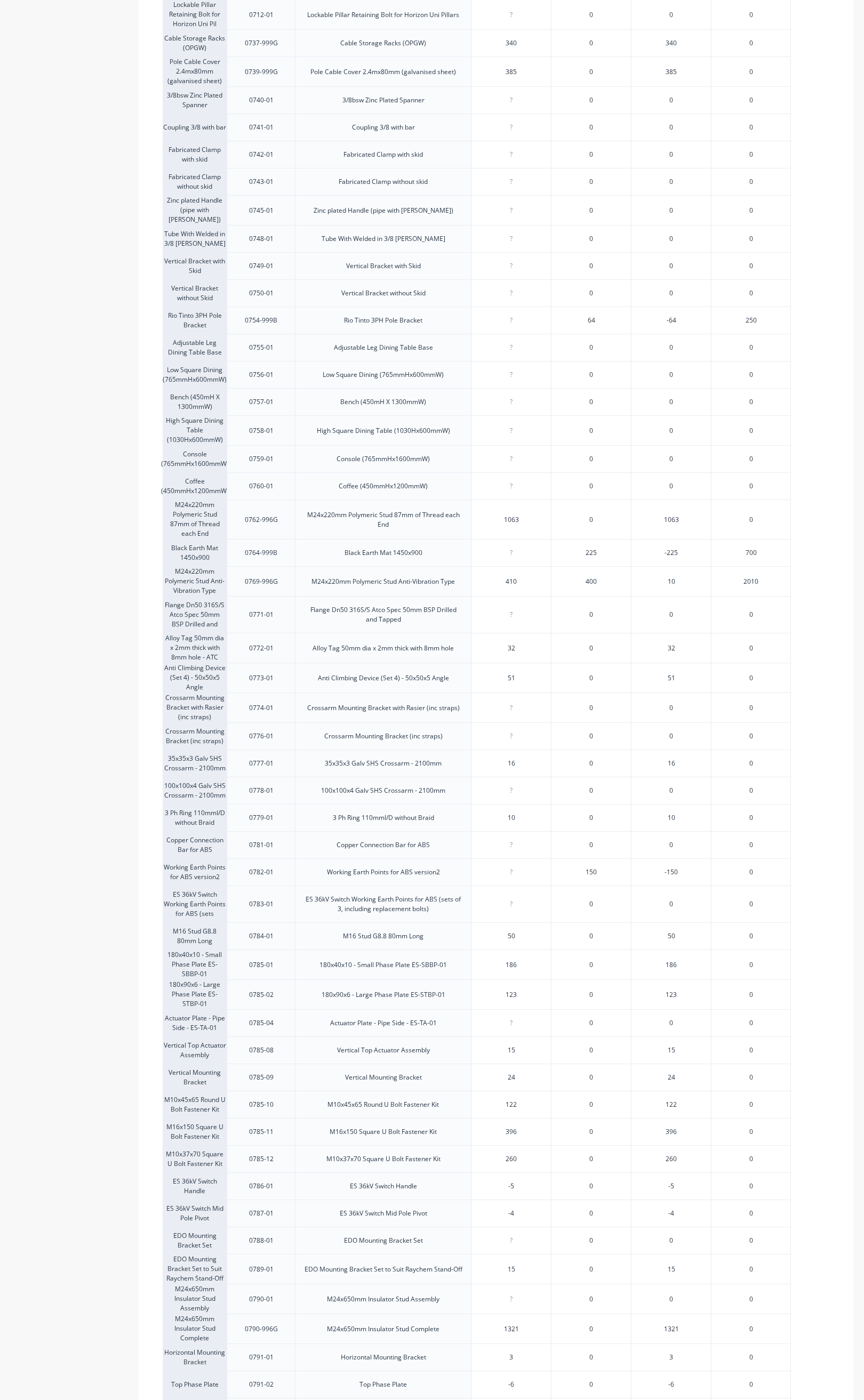
click at [521, 558] on input "0" at bounding box center [511, 553] width 79 height 10
type input "0350"
type textarea "x"
type input "0350"
type input "410"
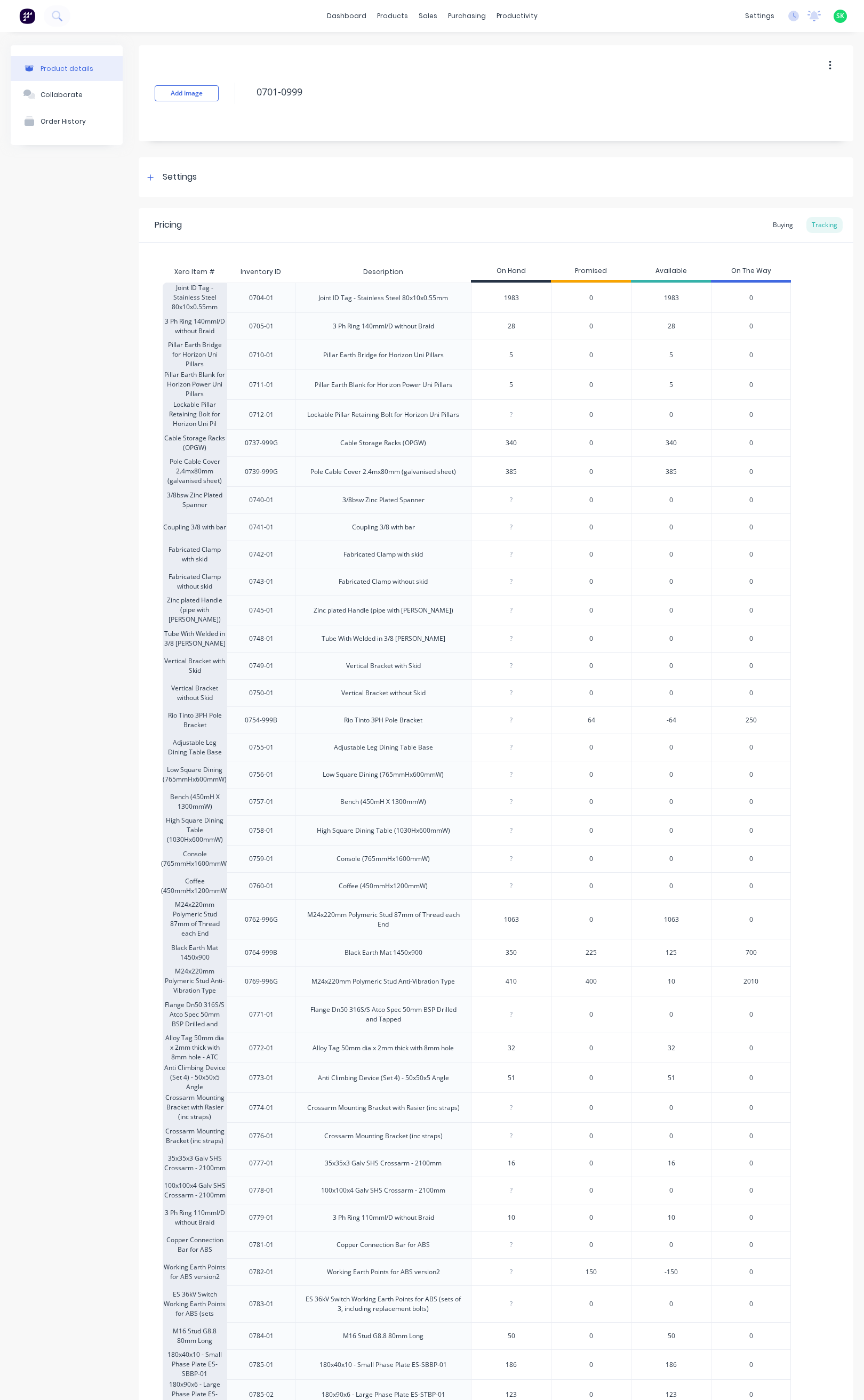
scroll to position [400, 0]
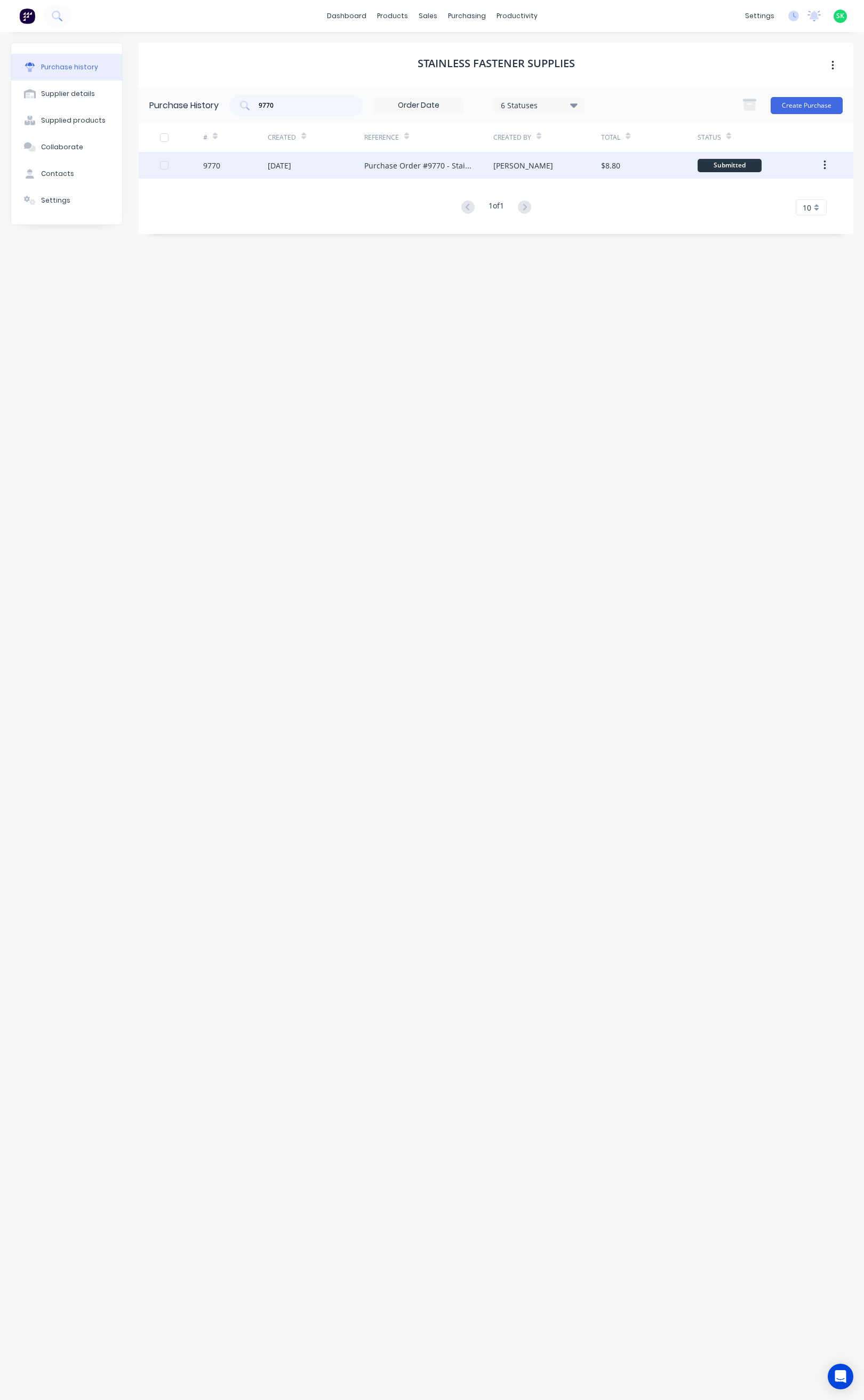
click at [242, 161] on div "9770" at bounding box center [236, 164] width 65 height 26
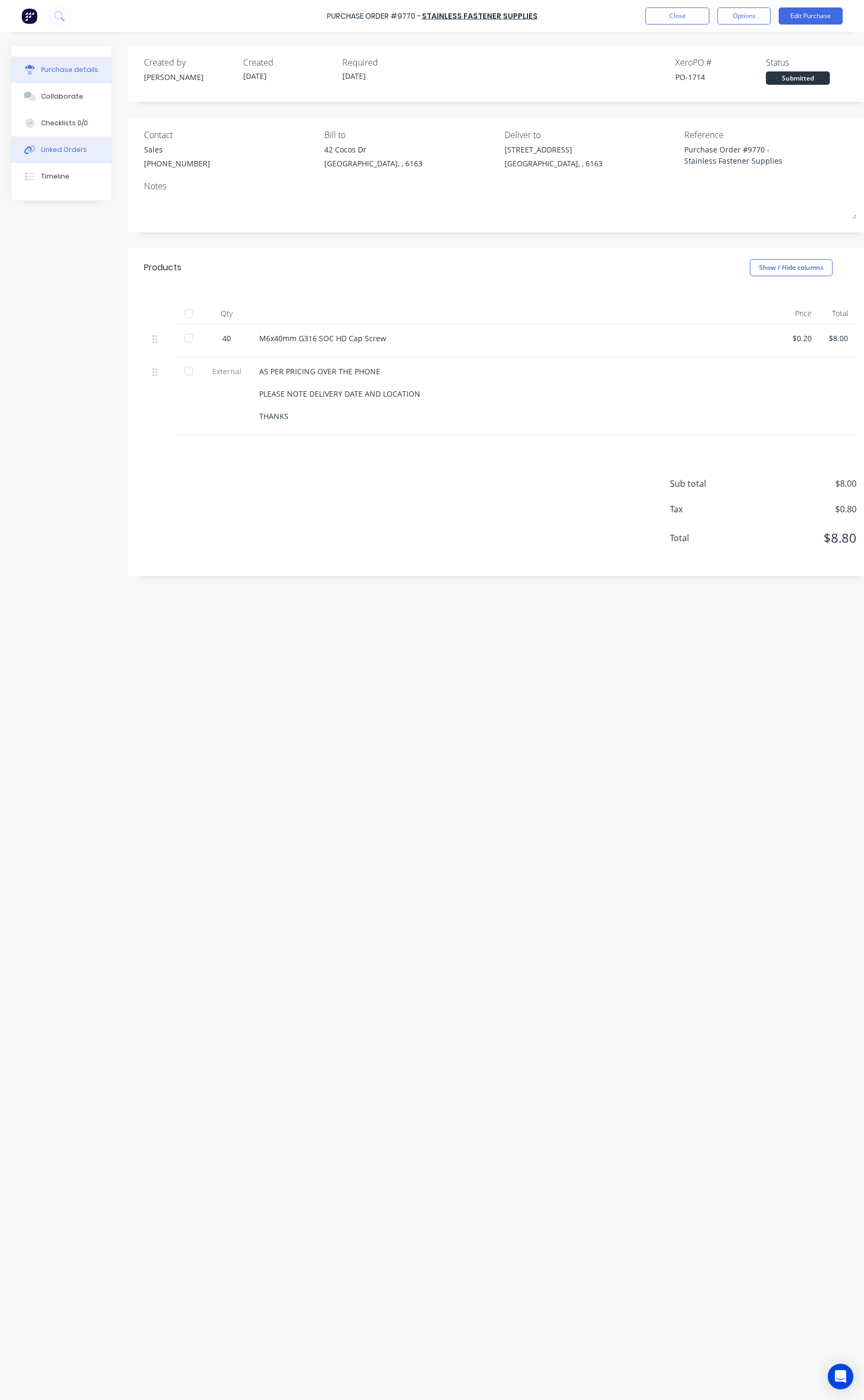
click at [68, 152] on div "Linked Orders" at bounding box center [64, 150] width 46 height 10
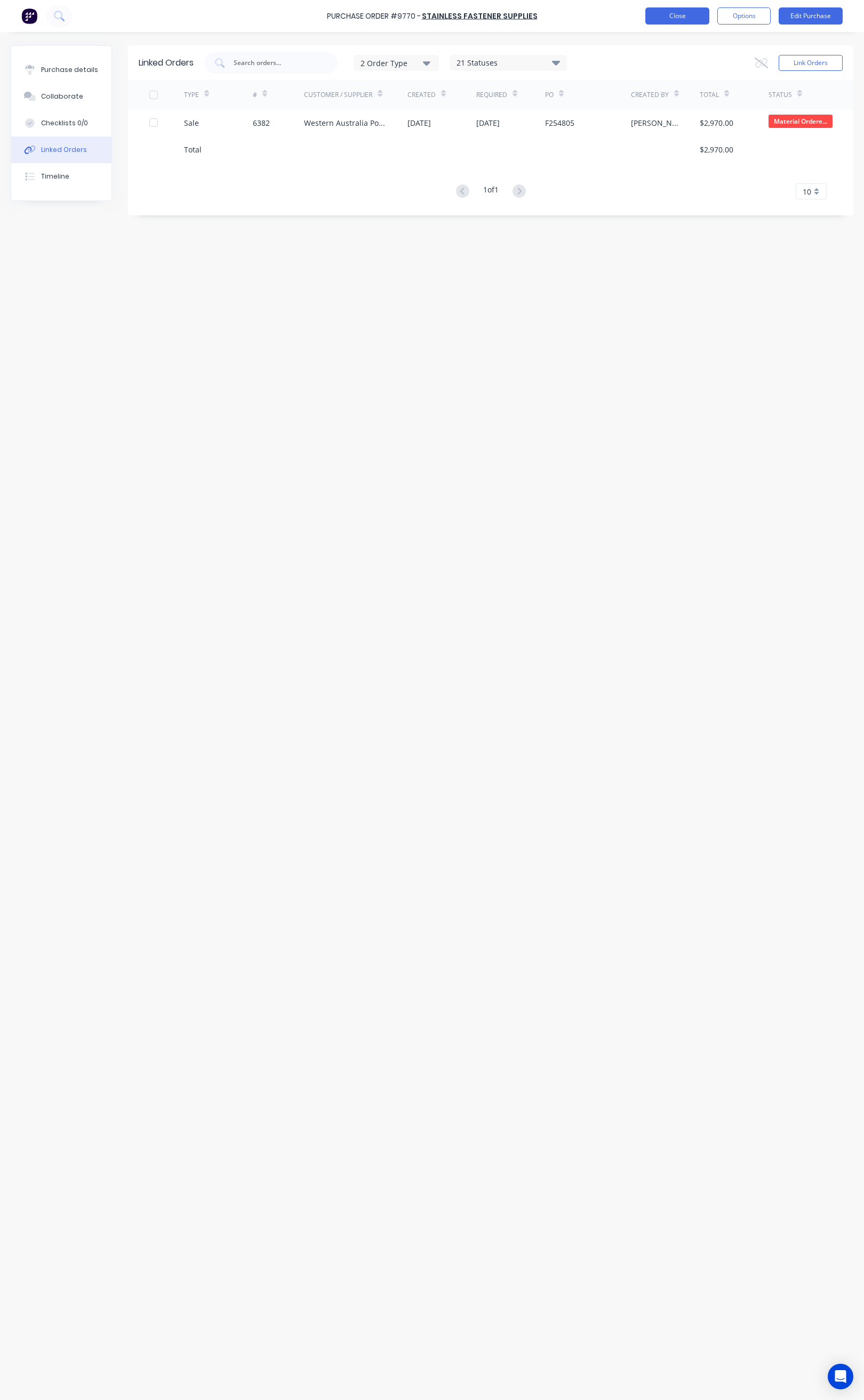
click at [694, 10] on button "Close" at bounding box center [676, 16] width 64 height 17
